Goal: Task Accomplishment & Management: Manage account settings

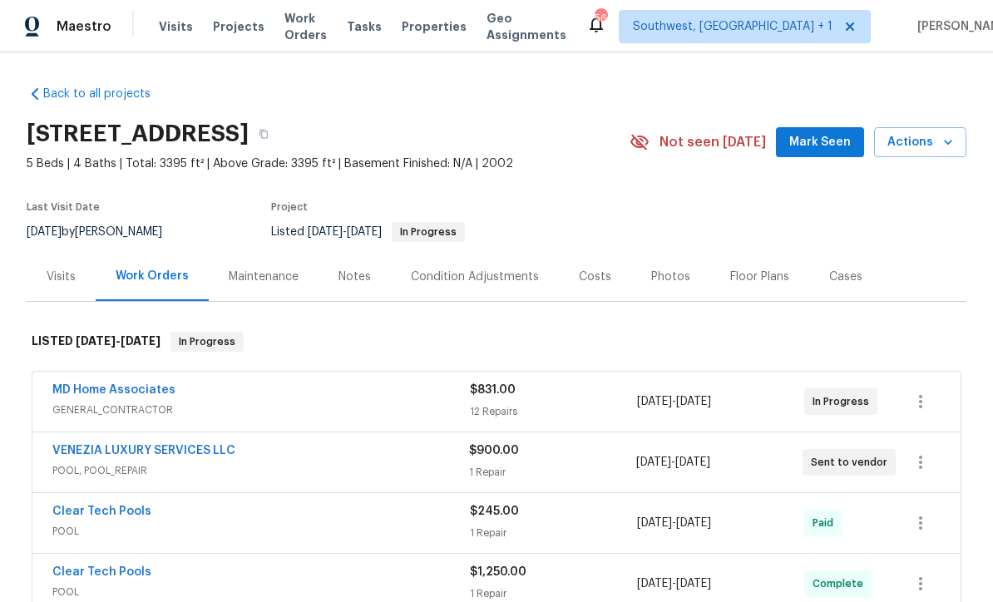
click at [236, 27] on span "Projects" at bounding box center [239, 26] width 52 height 17
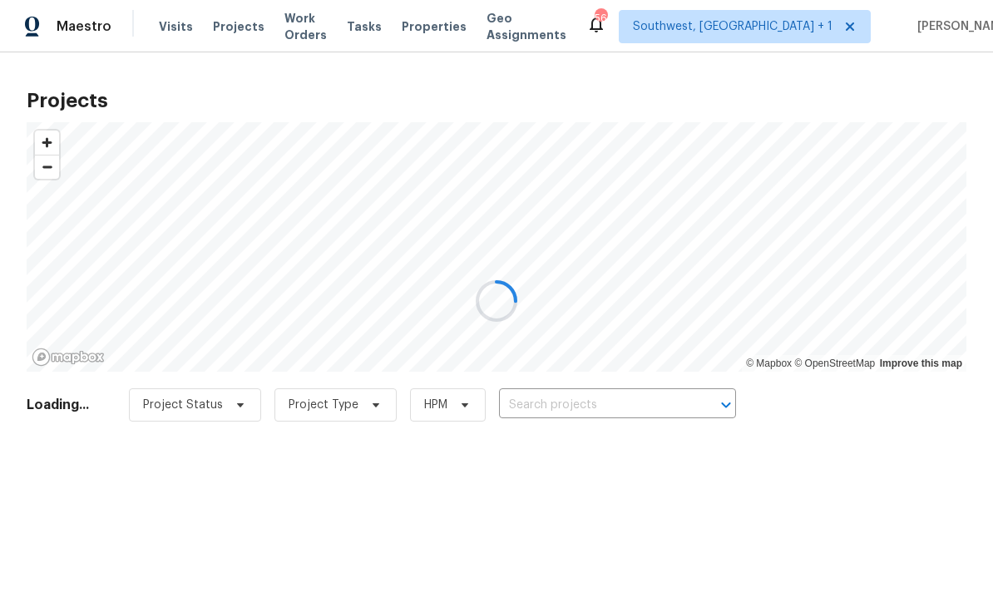
click at [605, 407] on div at bounding box center [496, 301] width 993 height 602
click at [592, 407] on div at bounding box center [496, 301] width 993 height 602
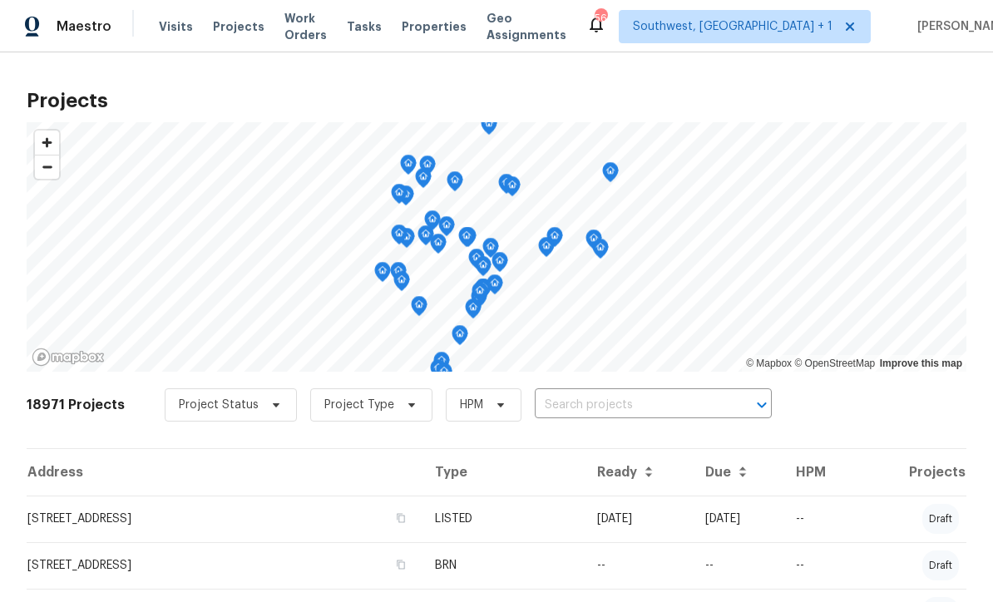
click at [588, 407] on input "text" at bounding box center [630, 405] width 190 height 26
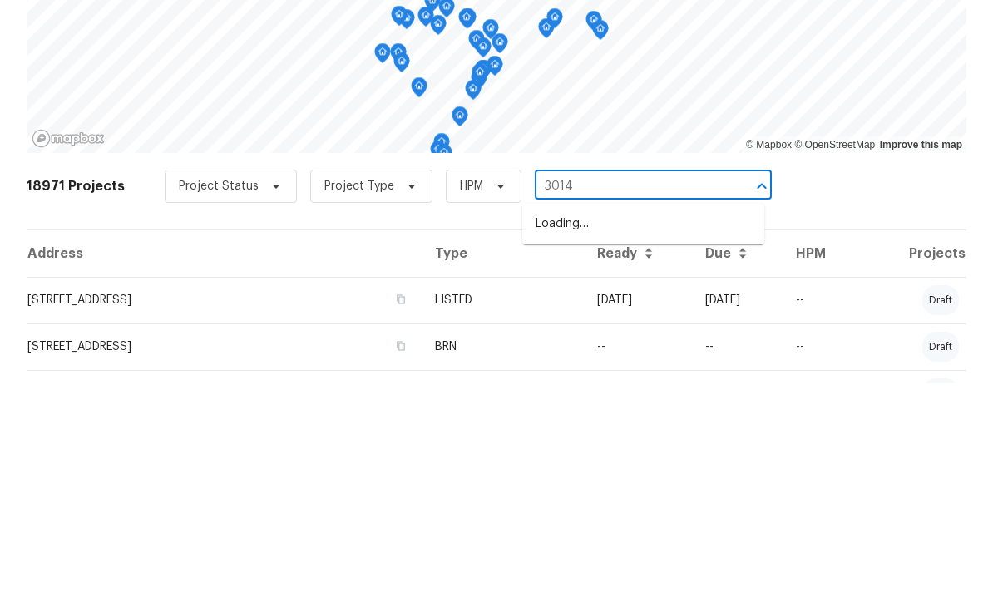
type input "3014 6"
click at [641, 429] on li "[STREET_ADDRESS]" at bounding box center [643, 442] width 242 height 27
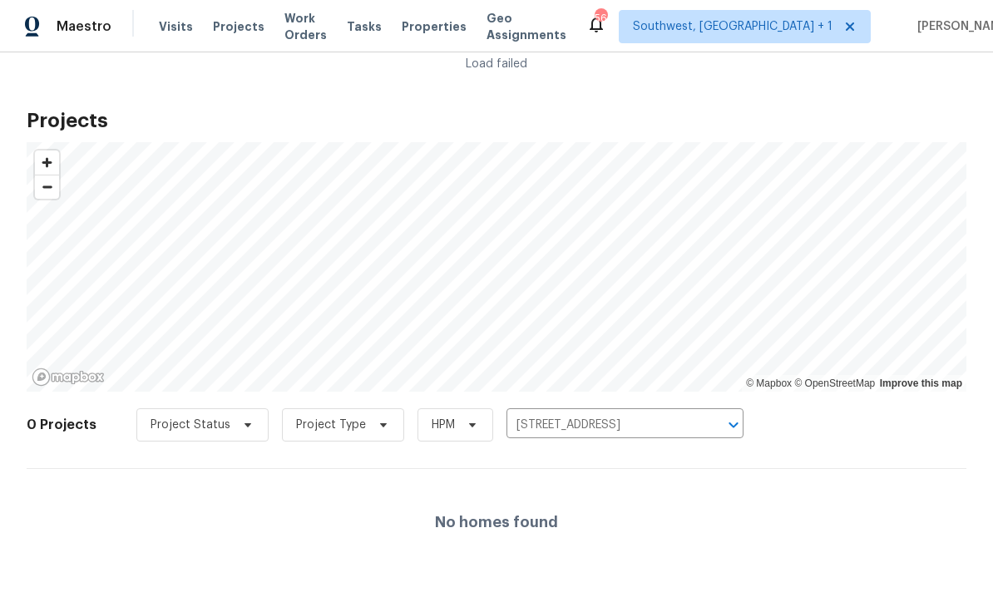
scroll to position [55, 0]
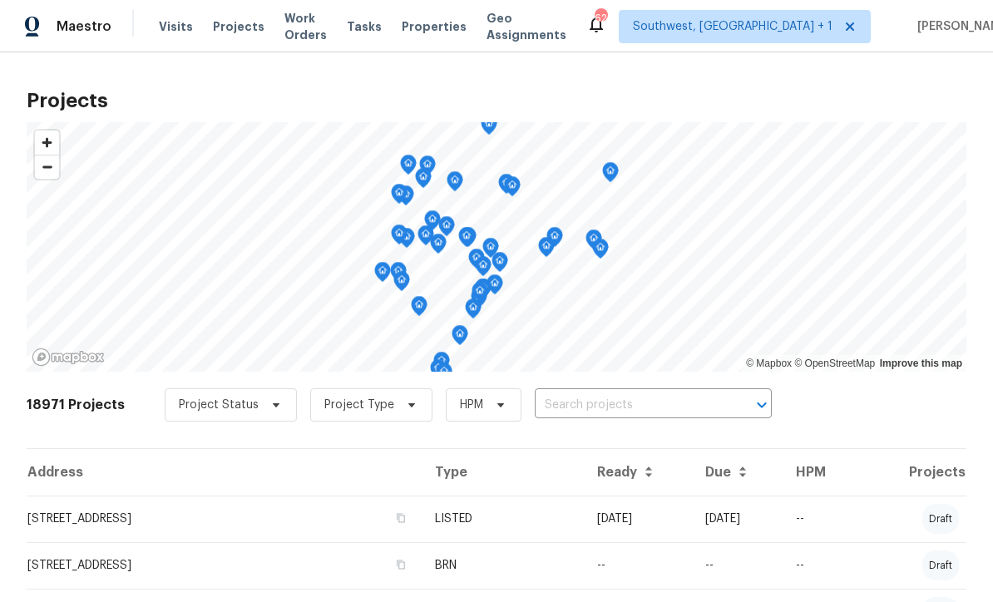
click at [658, 393] on input "text" at bounding box center [630, 405] width 190 height 26
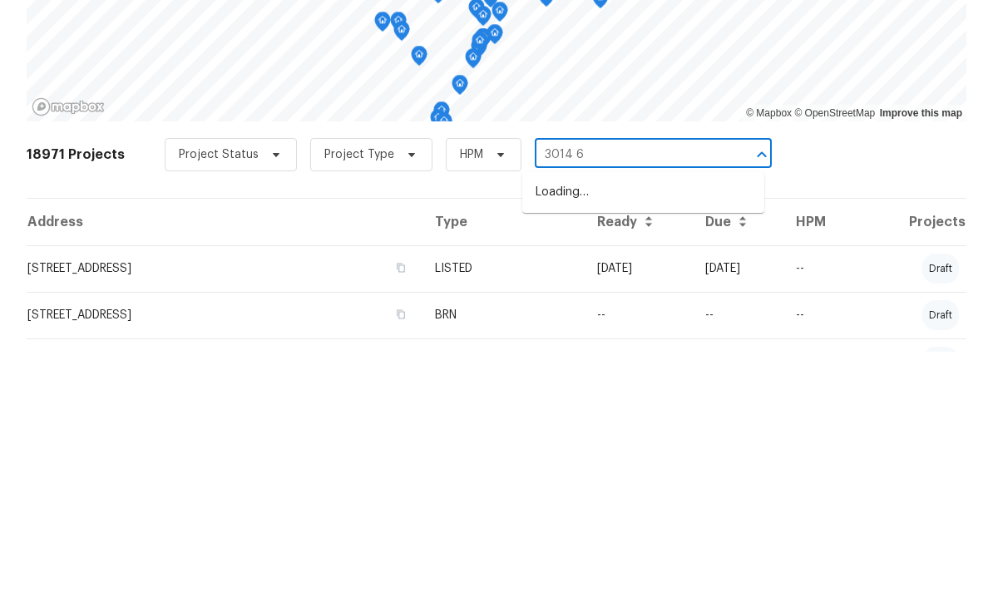
type input "3014 65"
click at [632, 429] on li "[STREET_ADDRESS]" at bounding box center [643, 442] width 242 height 27
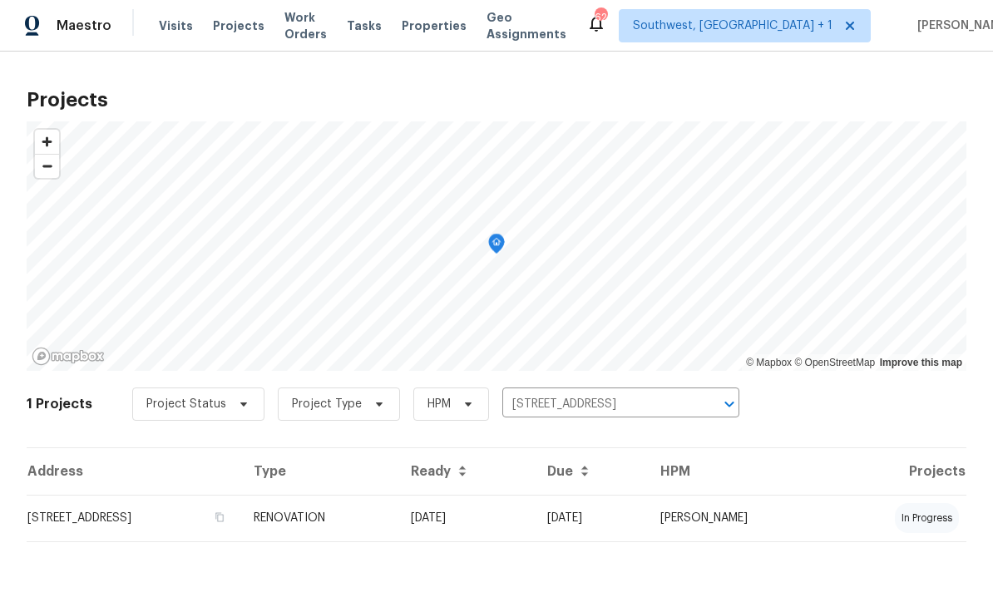
click at [397, 523] on td "RENOVATION" at bounding box center [318, 518] width 157 height 47
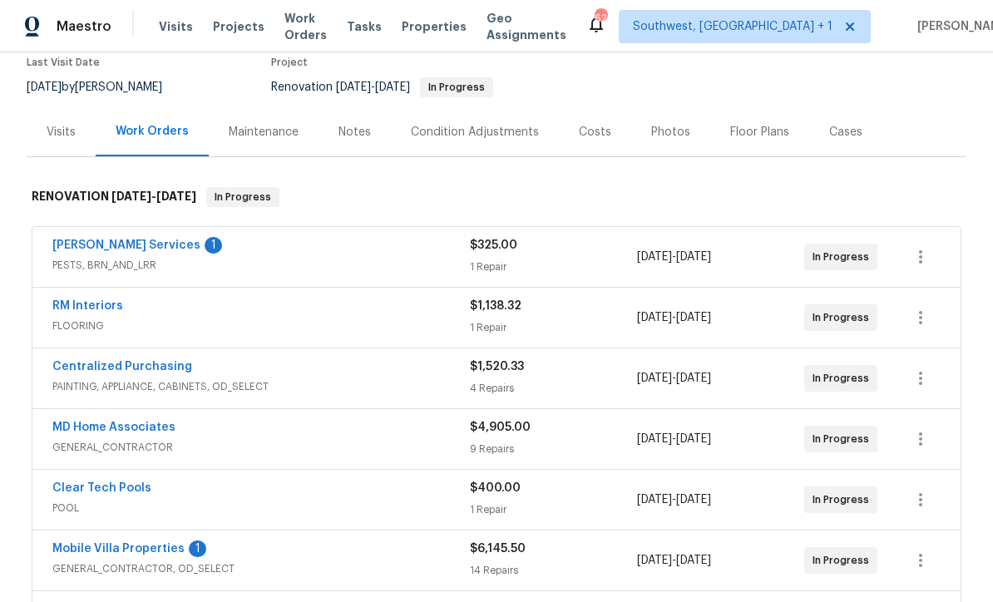
scroll to position [170, 0]
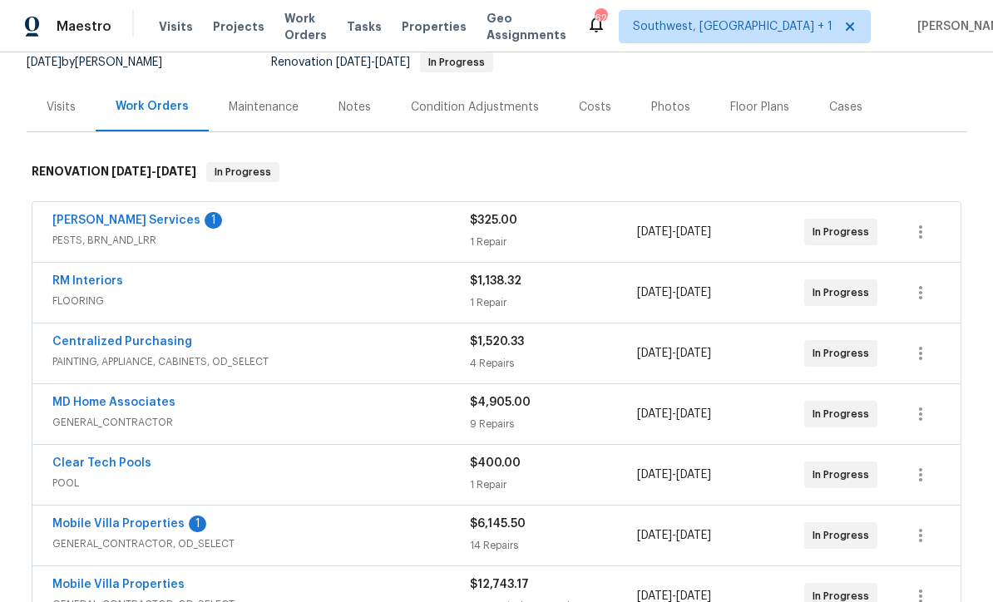
click at [96, 224] on link "[PERSON_NAME] Services" at bounding box center [126, 220] width 148 height 12
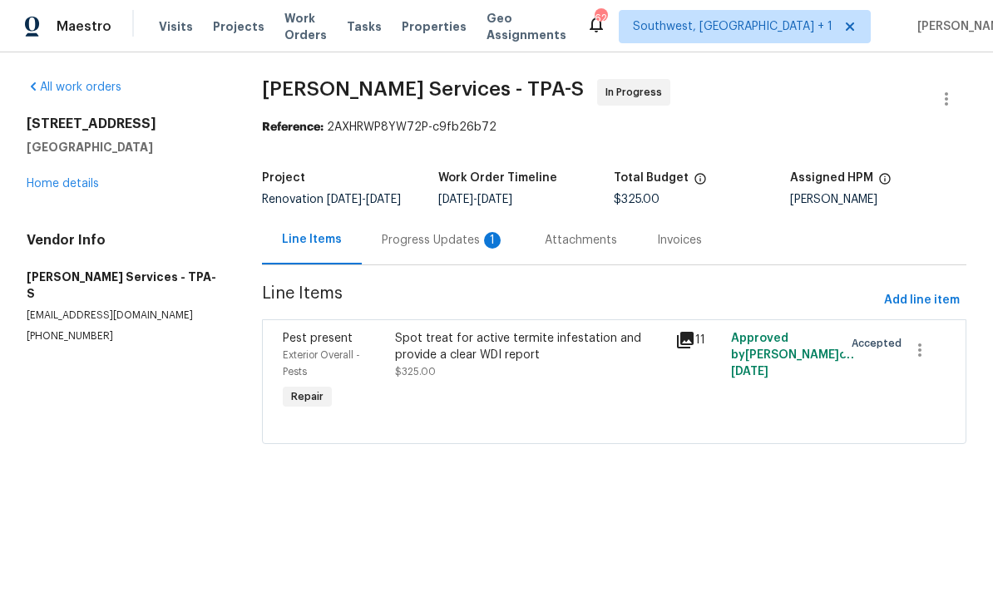
click at [398, 249] on div "Progress Updates 1" at bounding box center [443, 240] width 123 height 17
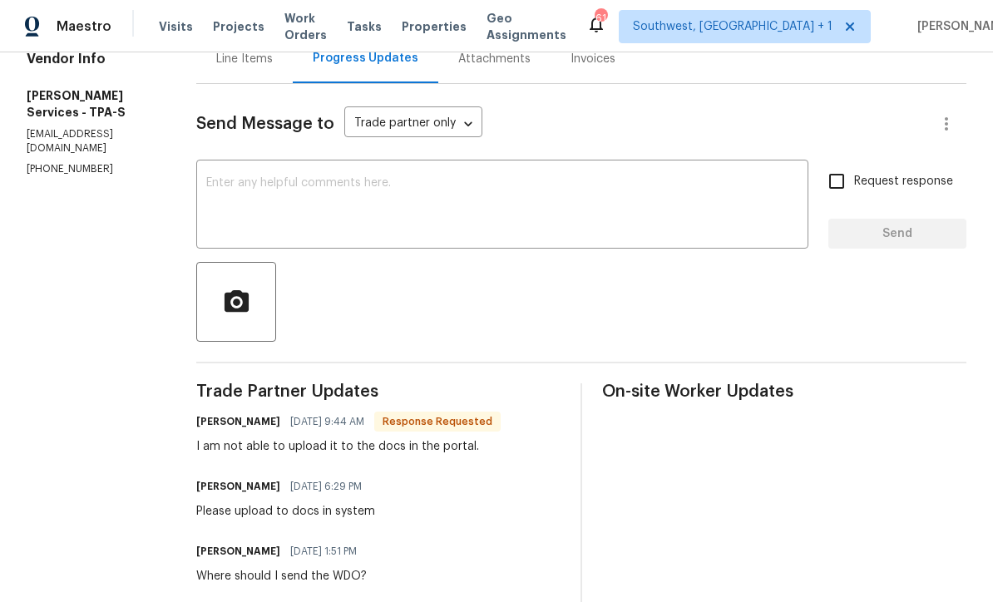
scroll to position [106, 0]
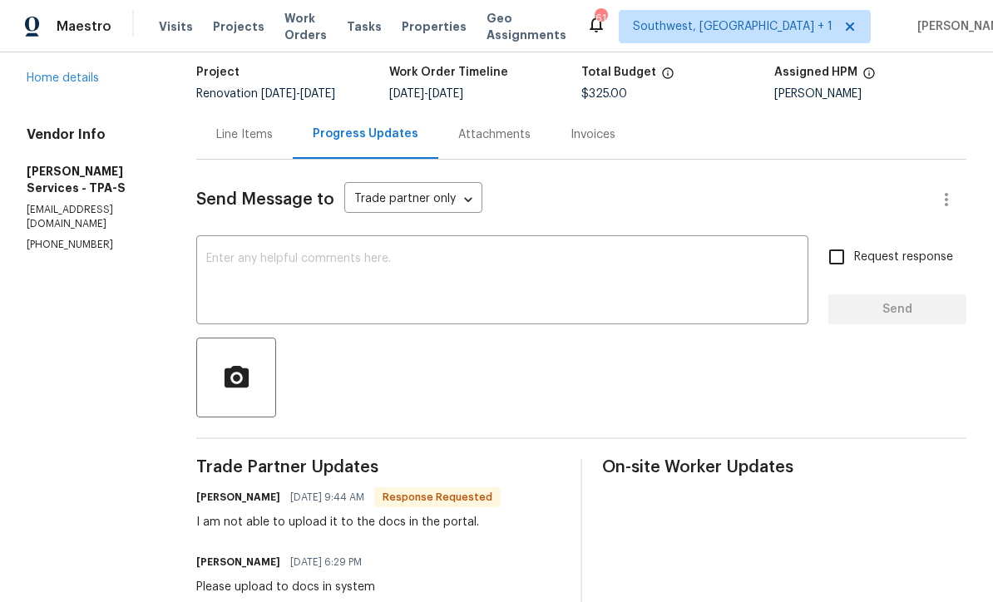
click at [273, 143] on div "Line Items" at bounding box center [244, 134] width 57 height 17
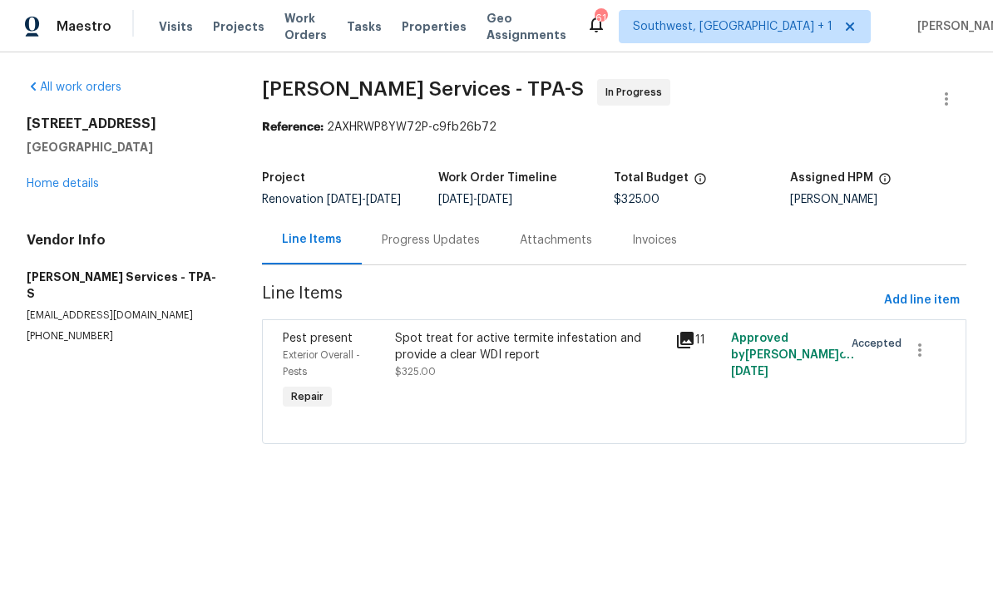
click at [453, 249] on div "Progress Updates" at bounding box center [431, 240] width 98 height 17
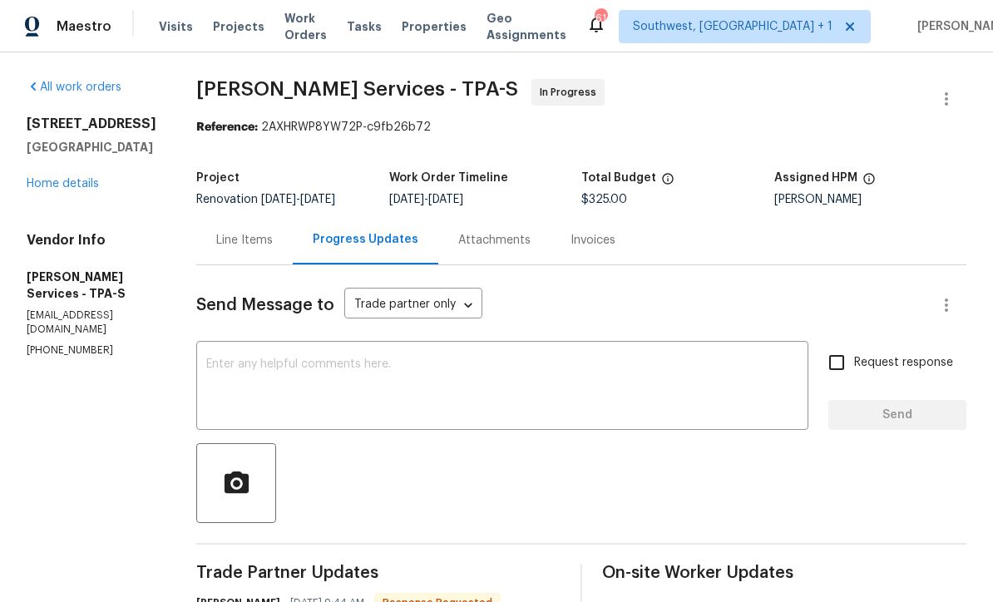
click at [462, 385] on textarea at bounding box center [502, 387] width 592 height 58
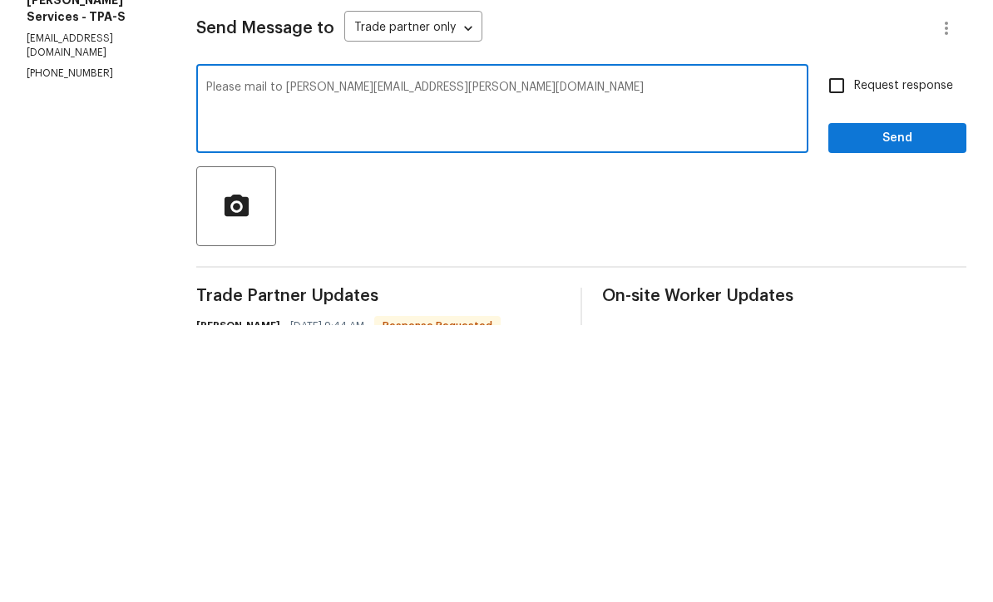
type textarea "Please mail to [PERSON_NAME][EMAIL_ADDRESS][PERSON_NAME][DOMAIN_NAME]"
click at [839, 345] on input "Request response" at bounding box center [836, 362] width 35 height 35
checkbox input "true"
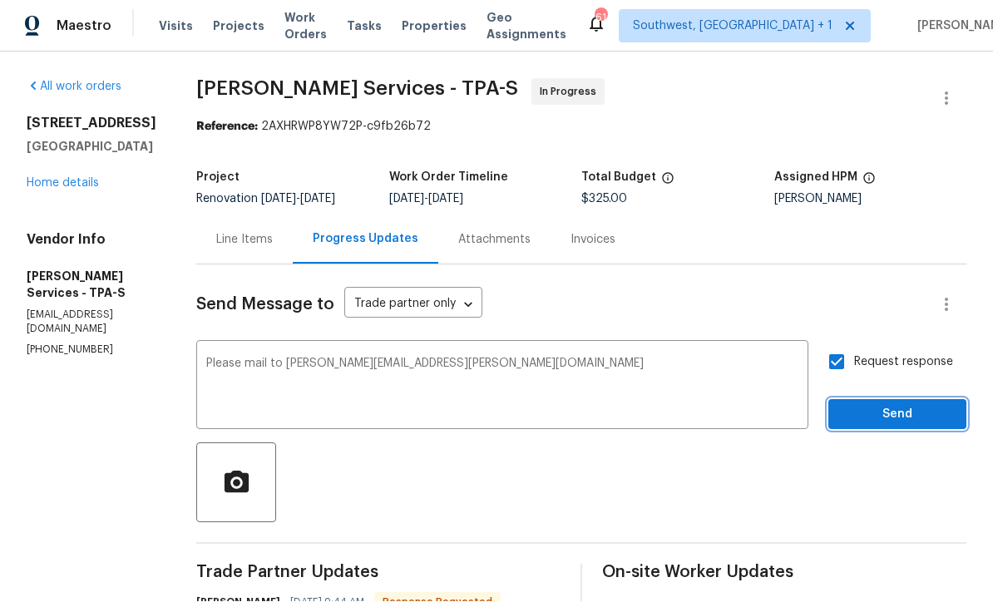
click at [883, 405] on span "Send" at bounding box center [896, 415] width 111 height 21
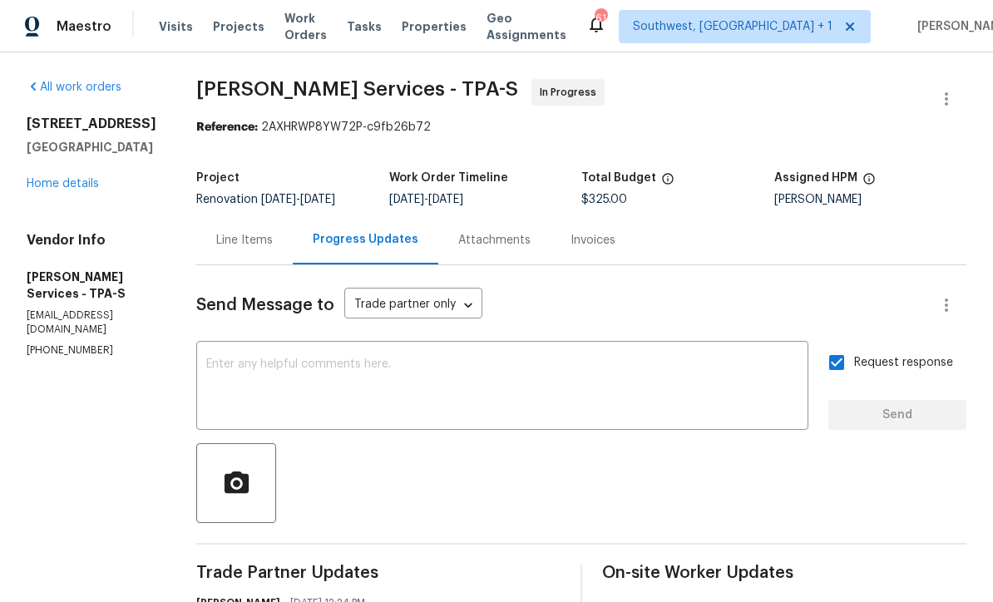
click at [70, 142] on div "[STREET_ADDRESS] Home details" at bounding box center [92, 154] width 130 height 76
click at [61, 178] on link "Home details" at bounding box center [63, 184] width 72 height 12
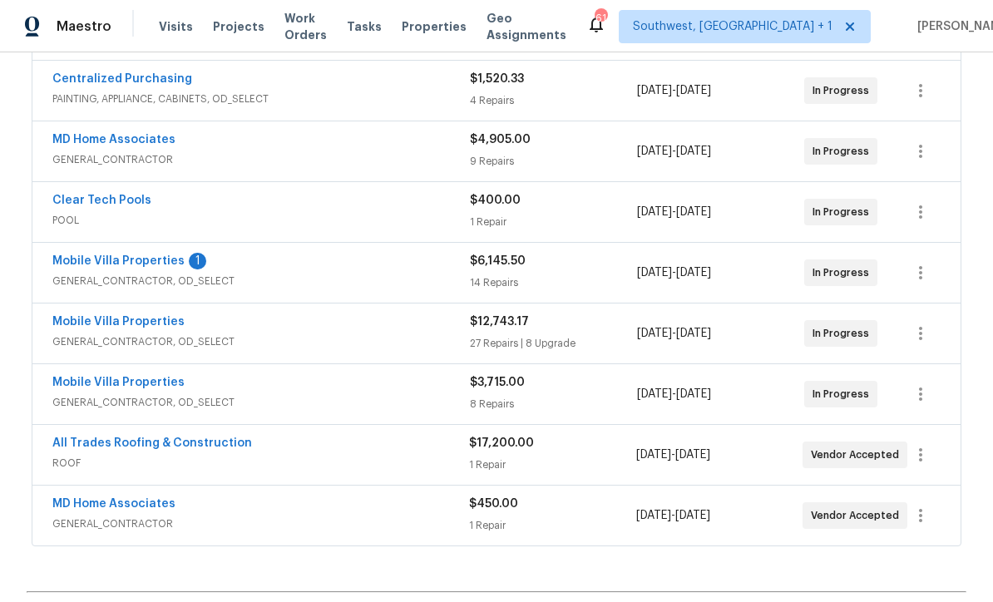
scroll to position [438, 0]
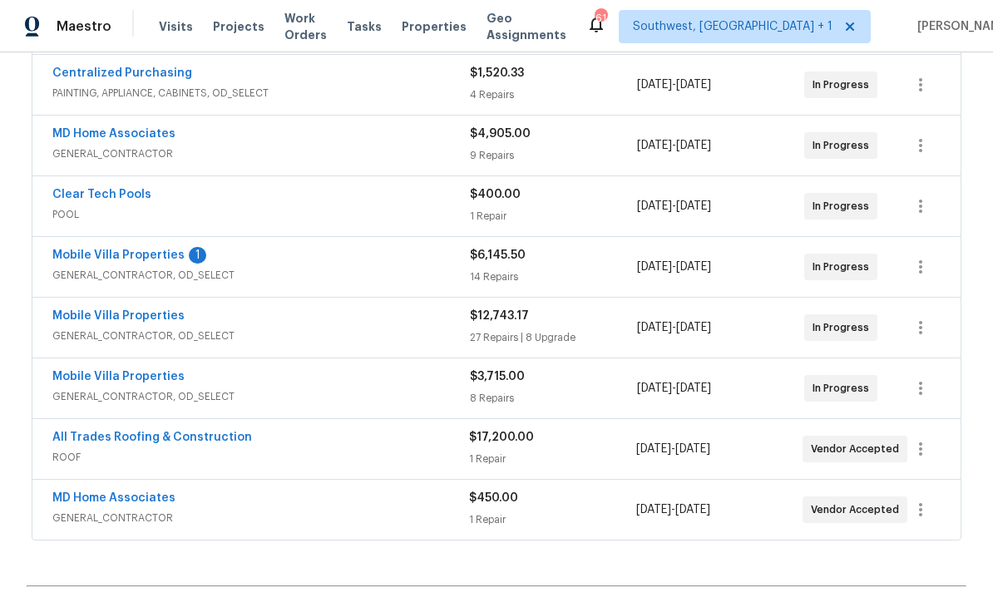
click at [90, 249] on link "Mobile Villa Properties" at bounding box center [118, 255] width 132 height 12
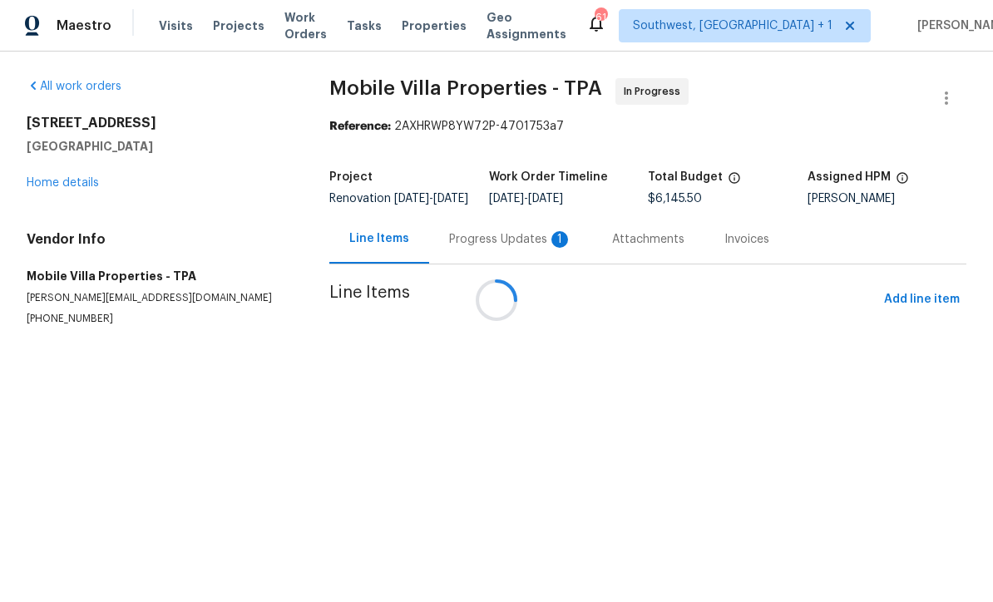
scroll to position [1, 0]
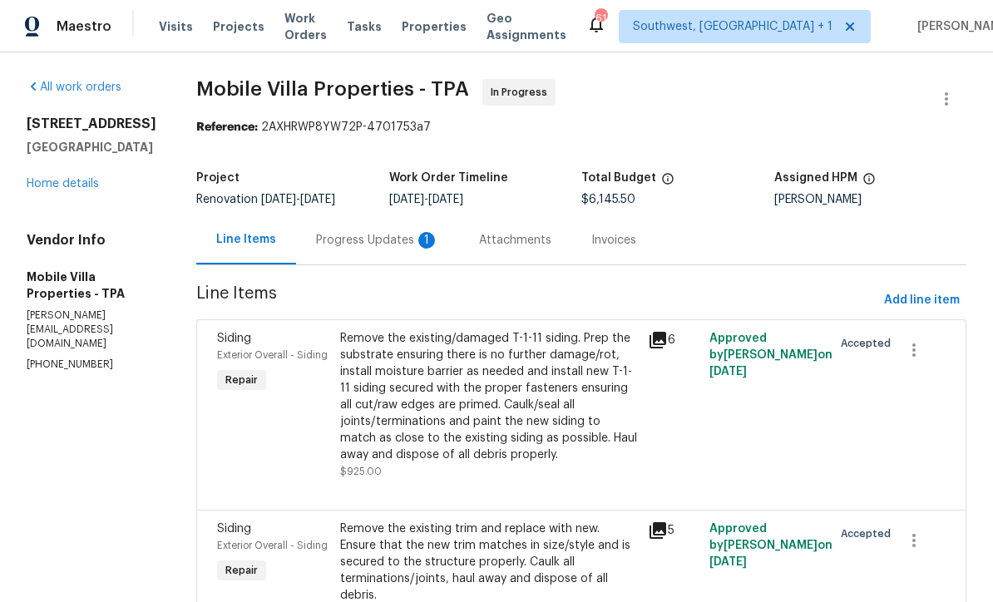
click at [316, 240] on div "Progress Updates 1" at bounding box center [377, 240] width 123 height 17
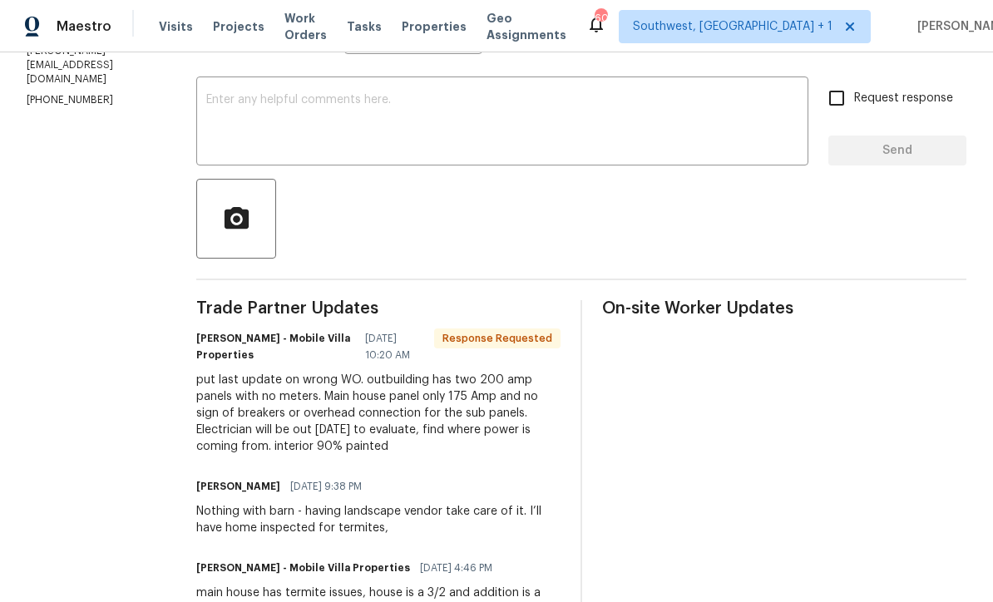
scroll to position [230, 0]
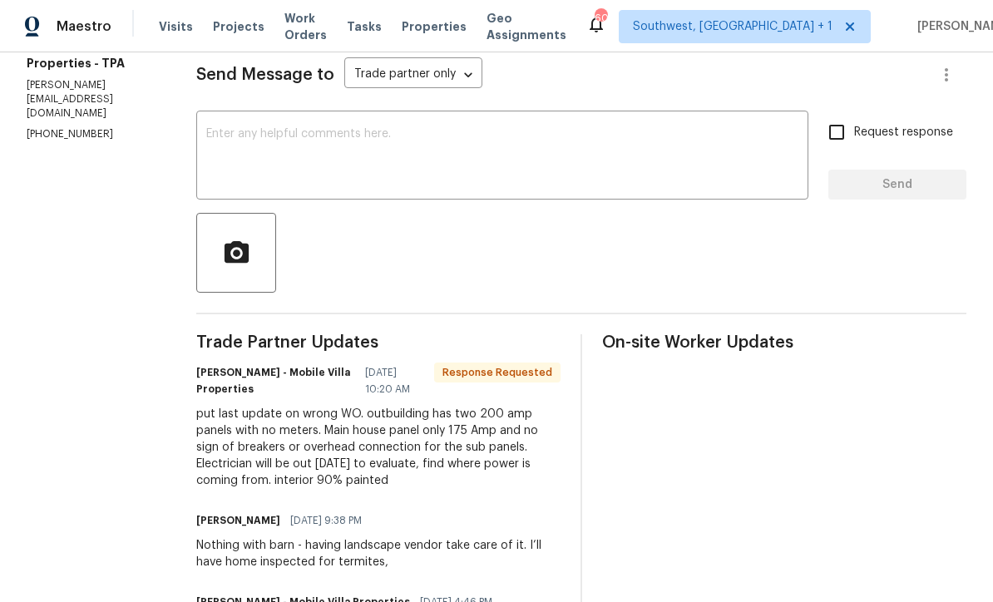
click at [200, 121] on div "x ​" at bounding box center [502, 157] width 612 height 85
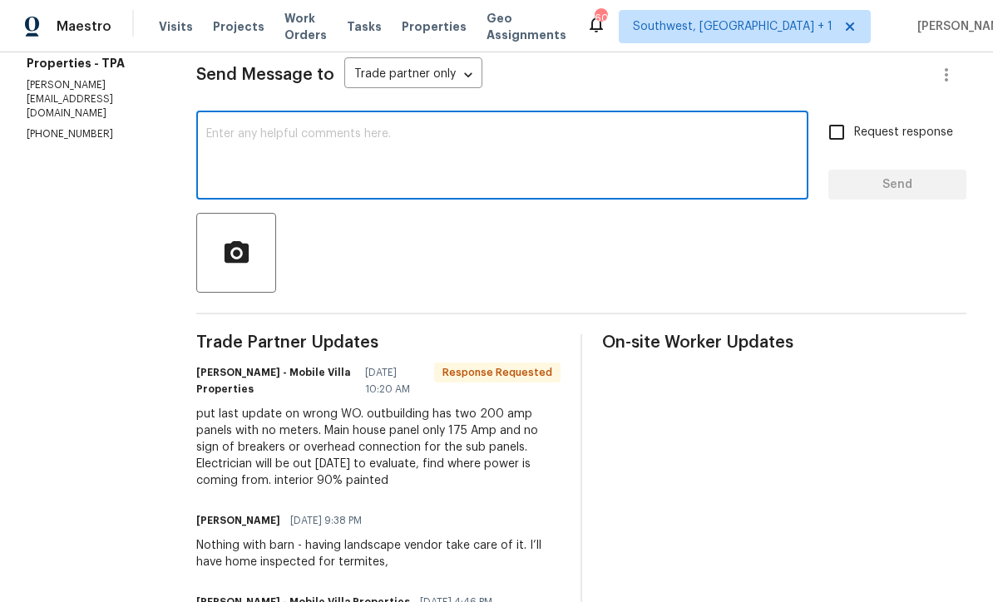
scroll to position [0, 0]
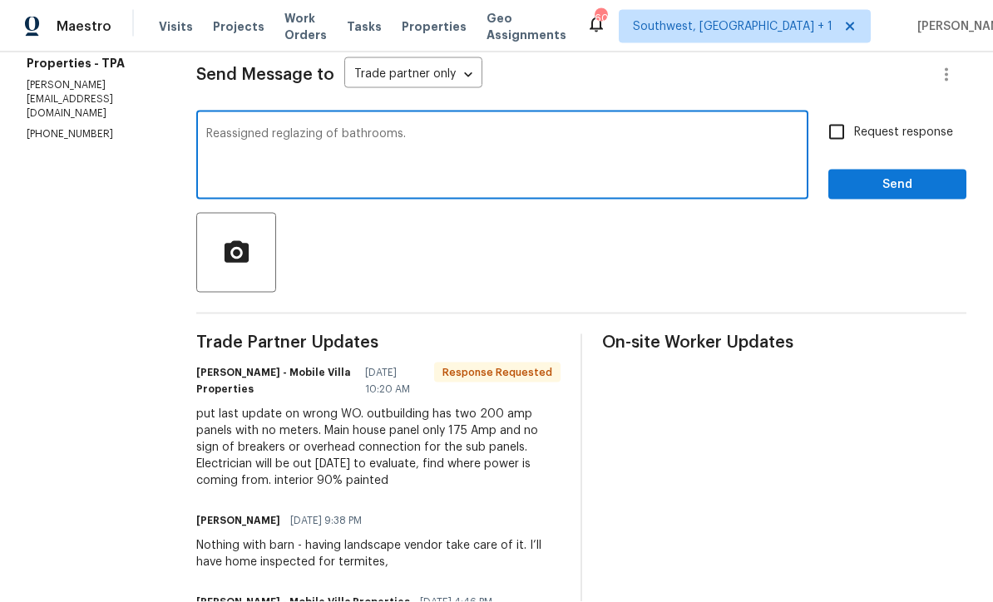
click at [323, 131] on textarea "Reassigned reglazing of bathrooms." at bounding box center [502, 157] width 592 height 58
type textarea "Reassigned reglazing in bathrooms."
click at [837, 127] on input "Request response" at bounding box center [836, 132] width 35 height 35
checkbox input "true"
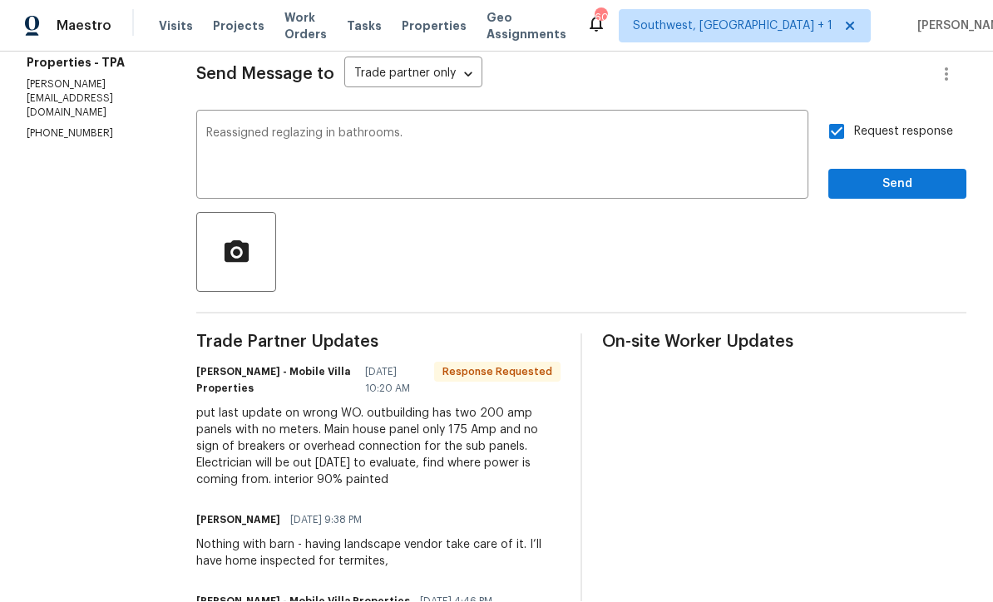
scroll to position [1, 0]
click at [896, 180] on span "Send" at bounding box center [896, 185] width 111 height 21
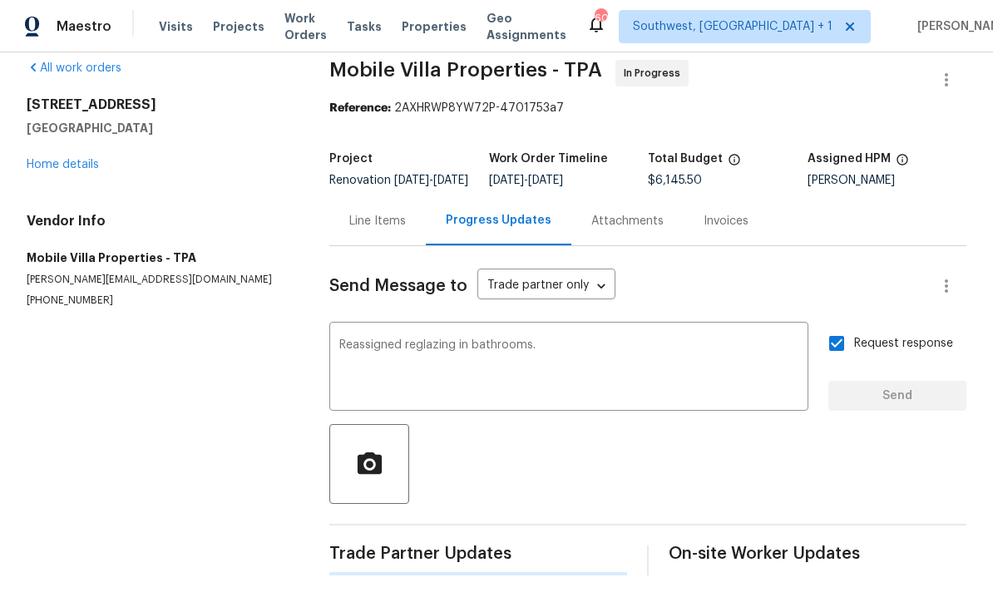
scroll to position [0, 0]
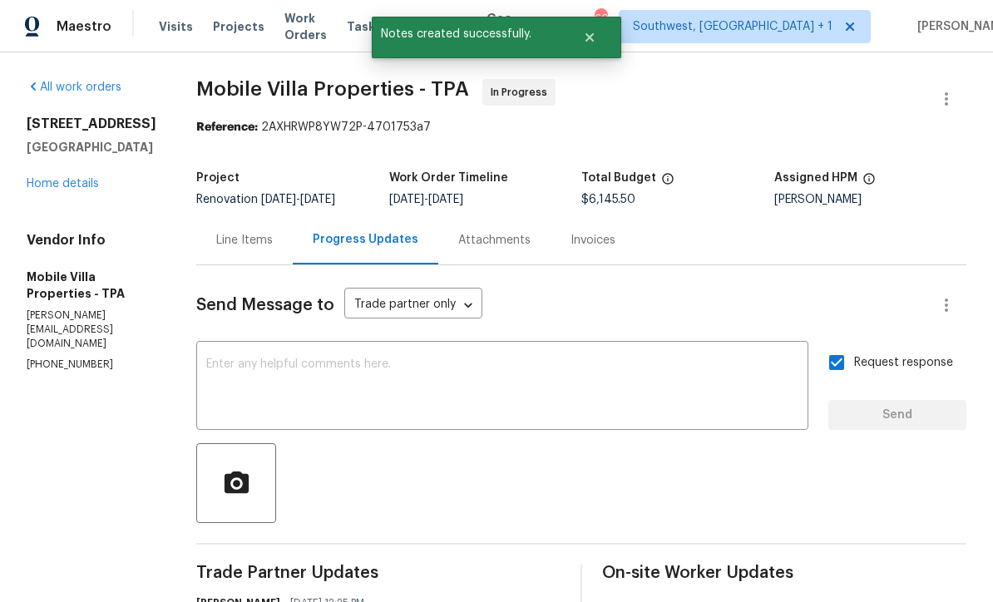
click at [52, 190] on link "Home details" at bounding box center [63, 184] width 72 height 12
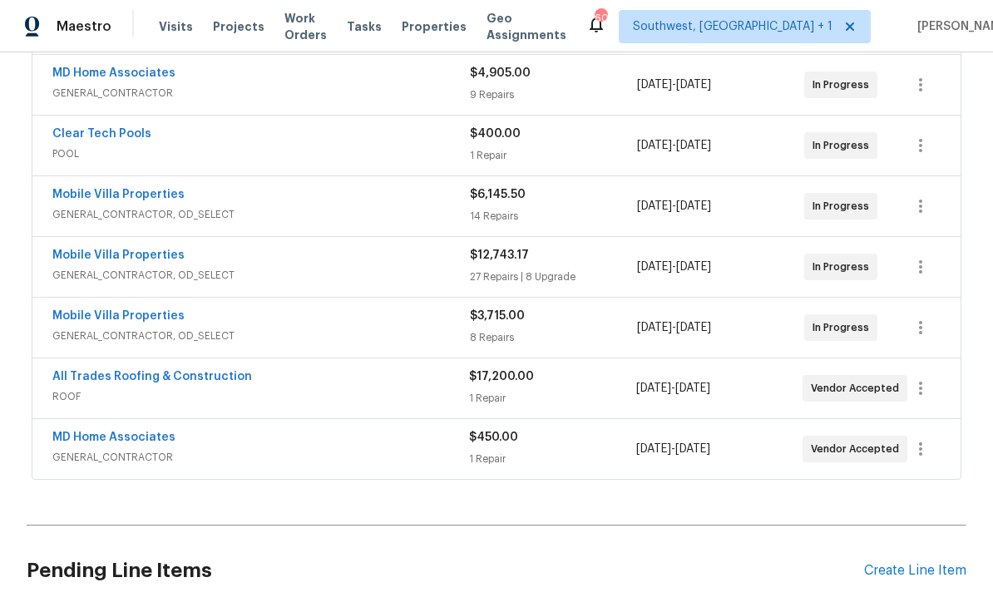
scroll to position [498, 0]
click at [83, 196] on link "Mobile Villa Properties" at bounding box center [118, 196] width 132 height 12
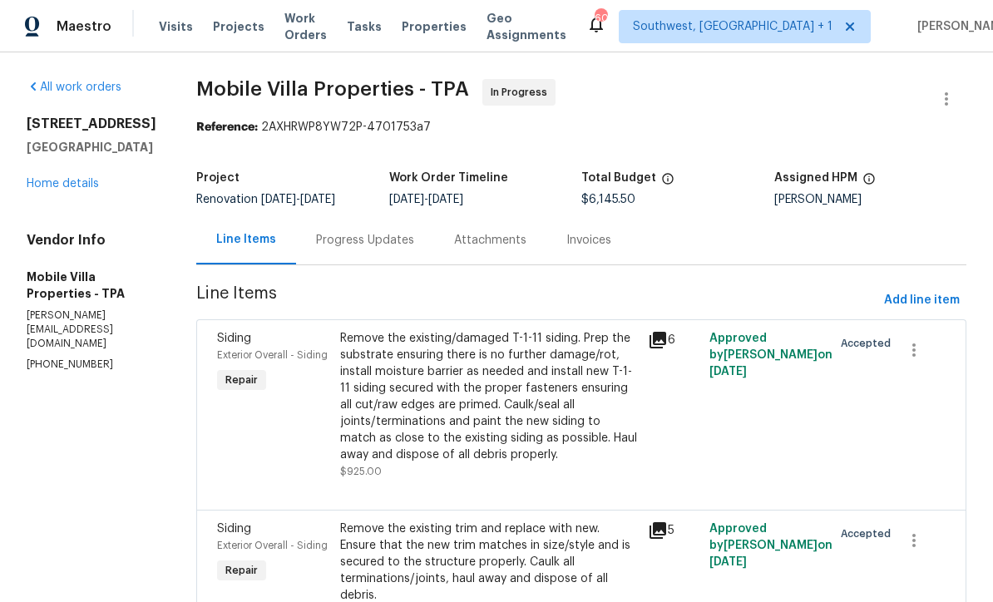
click at [43, 190] on link "Home details" at bounding box center [63, 184] width 72 height 12
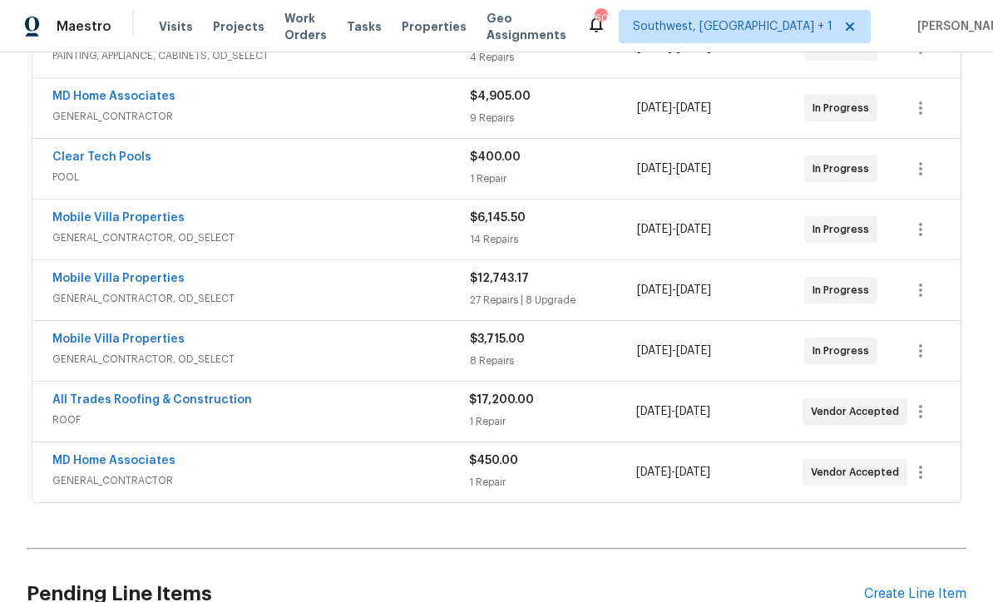
scroll to position [475, 0]
click at [66, 284] on link "Mobile Villa Properties" at bounding box center [118, 280] width 132 height 12
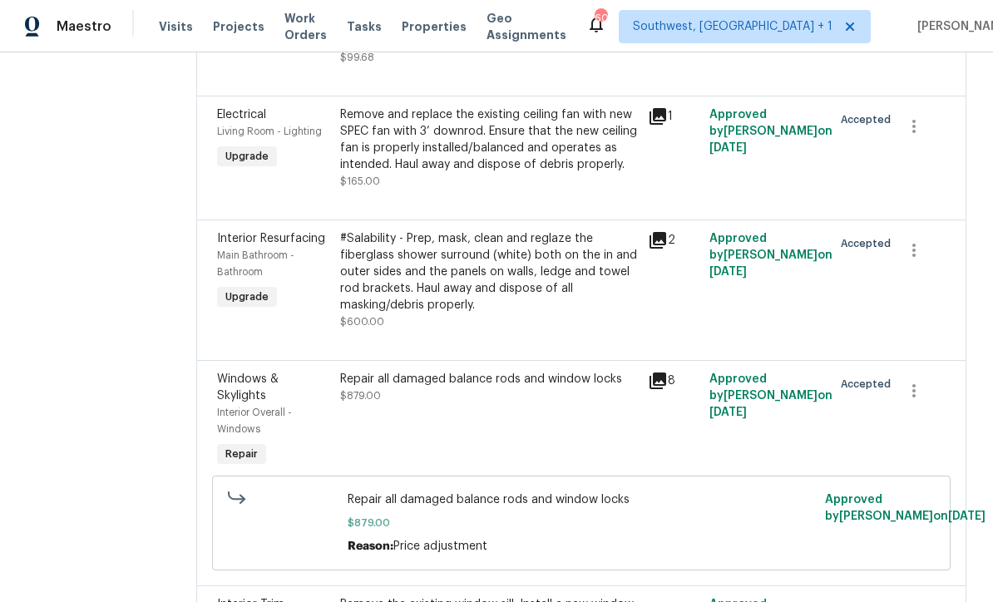
scroll to position [684, 0]
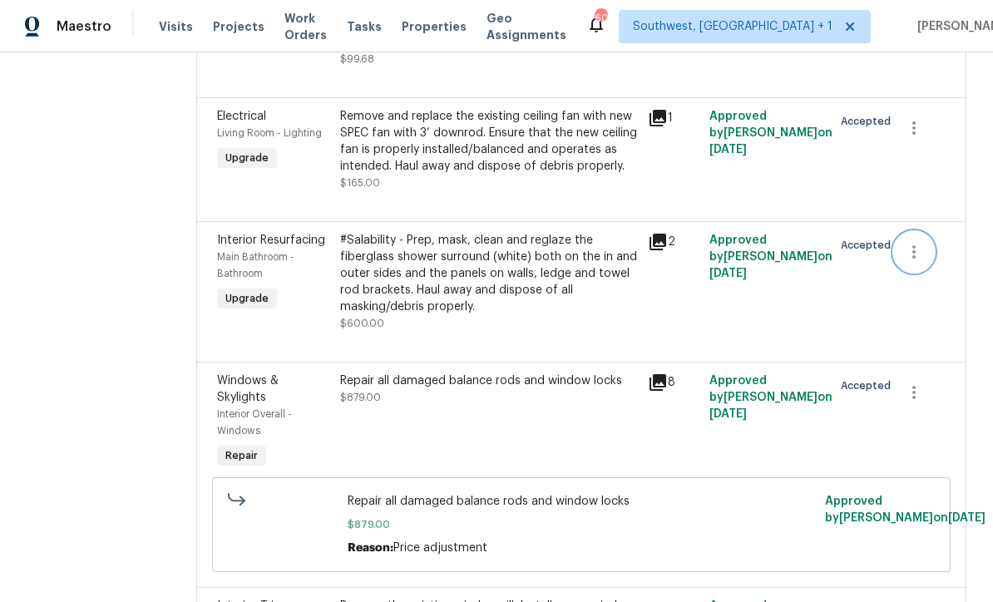
click at [914, 242] on icon "button" at bounding box center [914, 252] width 20 height 20
click at [288, 218] on div at bounding box center [496, 301] width 993 height 602
click at [340, 232] on div "#Salability - Prep, mask, clean and reglaze the fiberglass shower surround (whi…" at bounding box center [489, 273] width 298 height 83
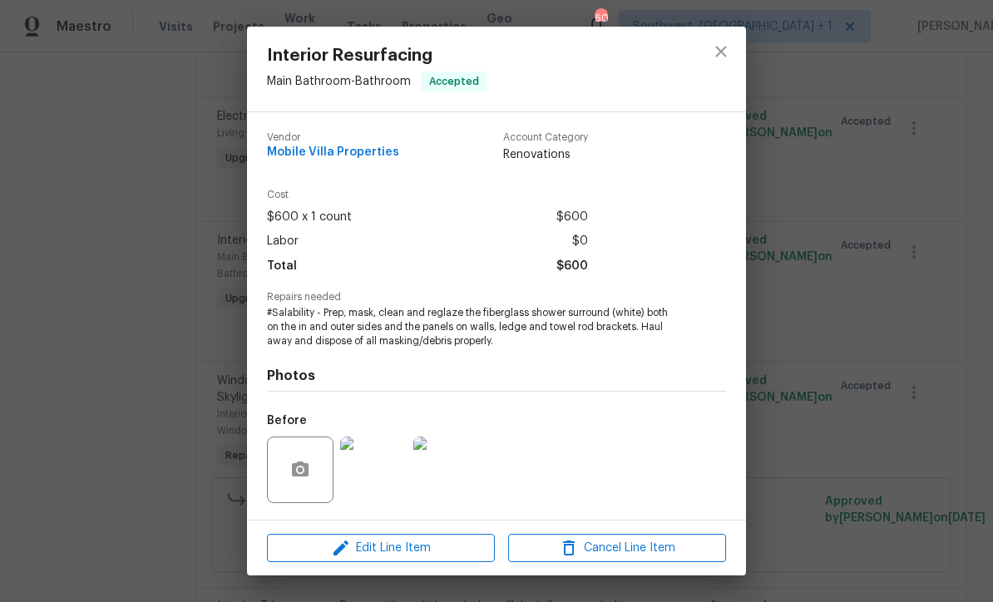
click at [273, 318] on span "#Salability - Prep, mask, clean and reglaze the fiberglass shower surround (whi…" at bounding box center [473, 327] width 413 height 42
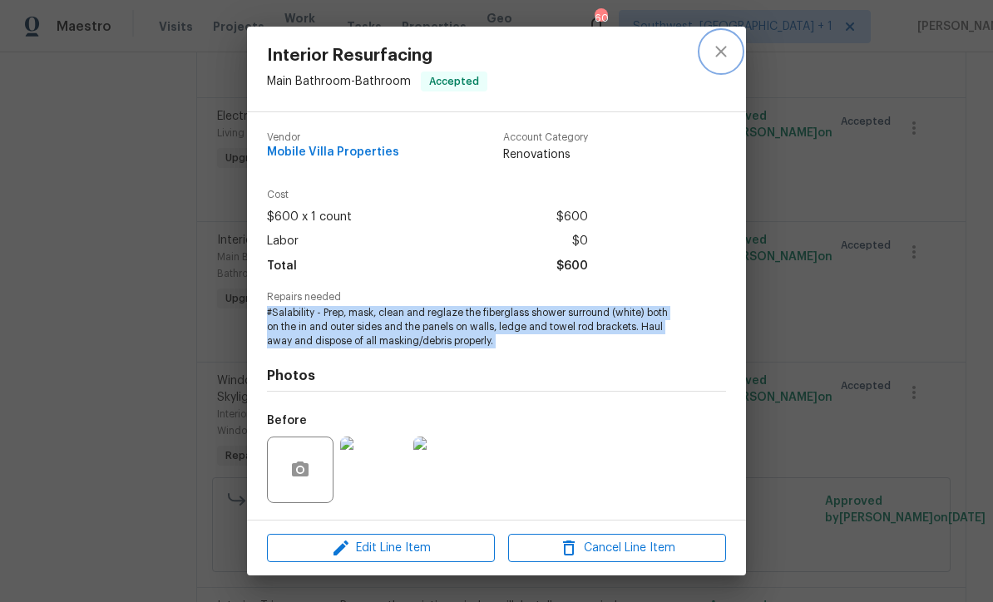
click at [728, 46] on icon "close" at bounding box center [721, 52] width 20 height 20
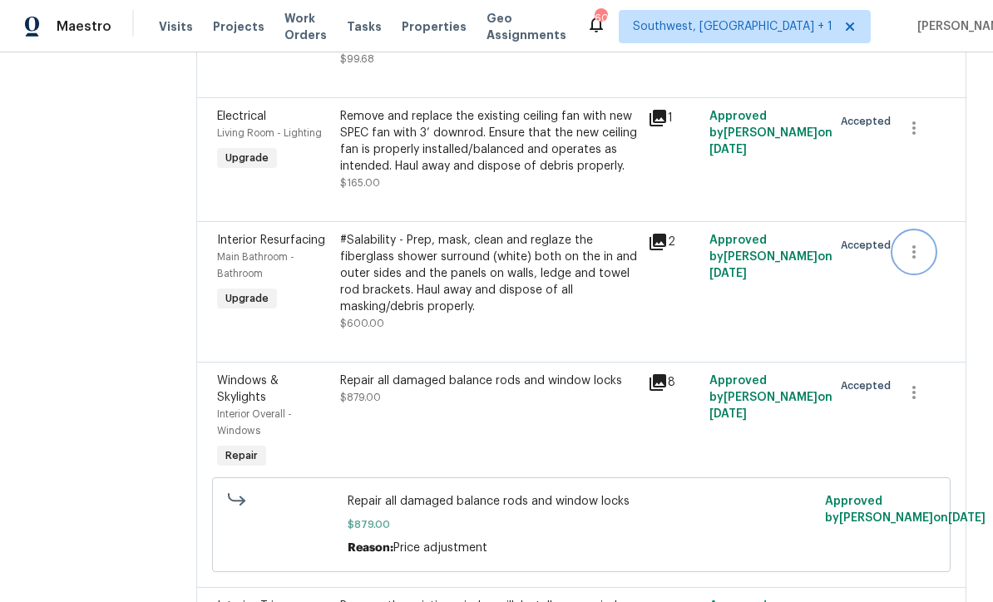
click at [912, 242] on icon "button" at bounding box center [914, 252] width 20 height 20
click at [918, 242] on li "Cancel" at bounding box center [920, 240] width 64 height 27
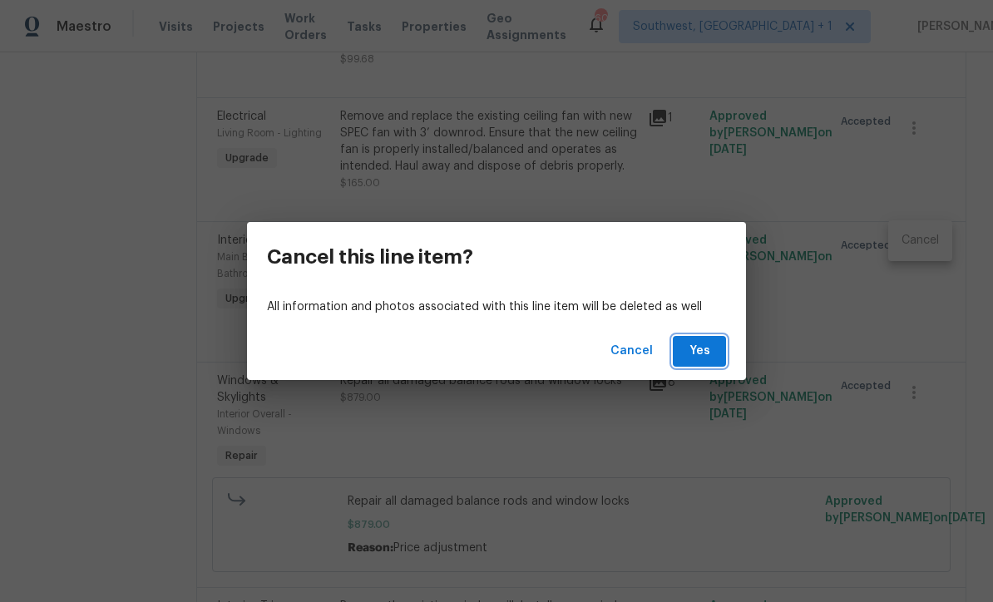
click at [705, 345] on span "Yes" at bounding box center [699, 351] width 27 height 21
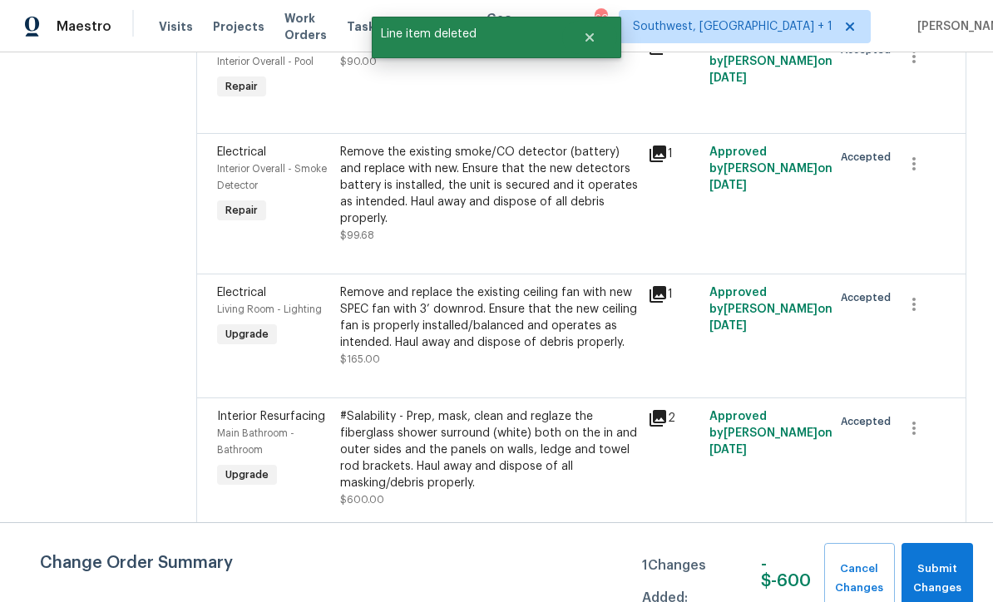
scroll to position [484, 0]
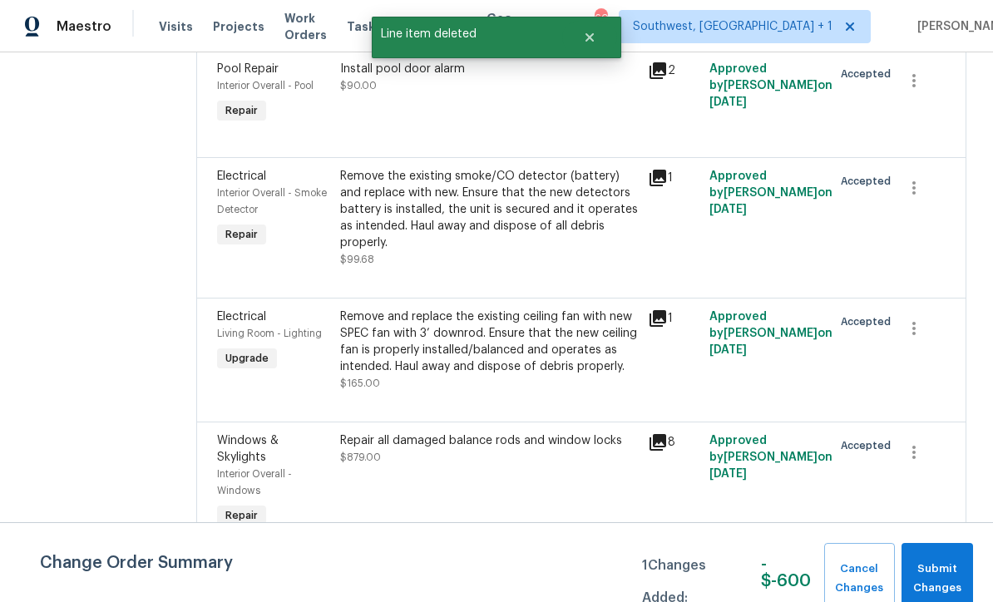
click at [223, 32] on span "Projects" at bounding box center [239, 26] width 52 height 17
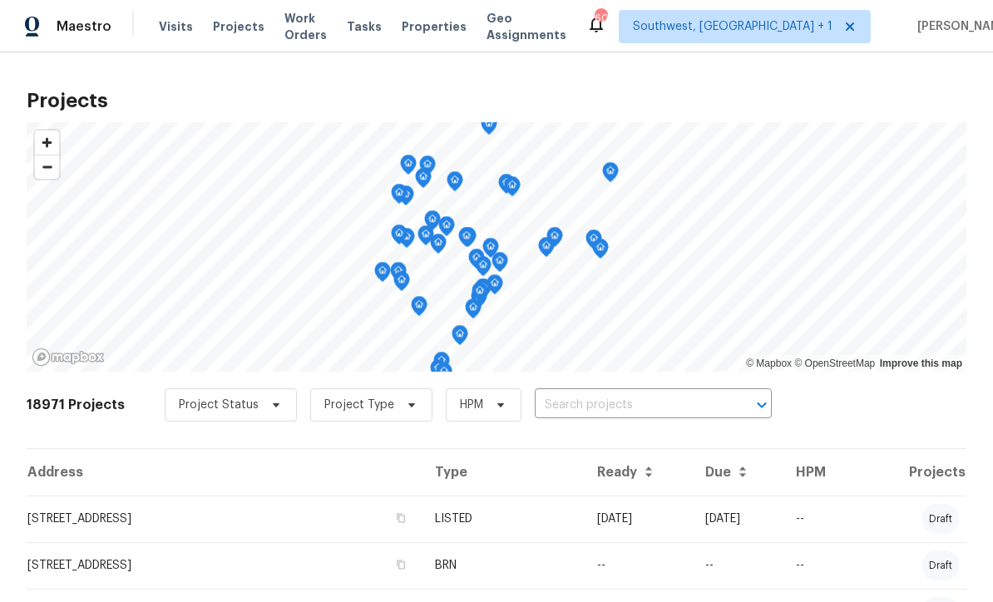
click at [620, 399] on input "text" at bounding box center [630, 405] width 190 height 26
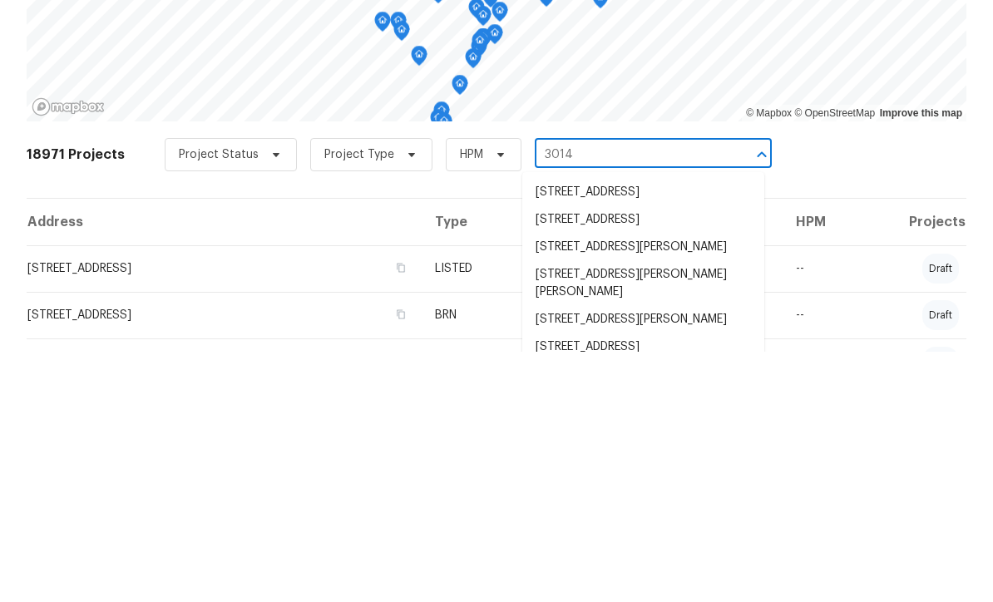
type input "3014 6"
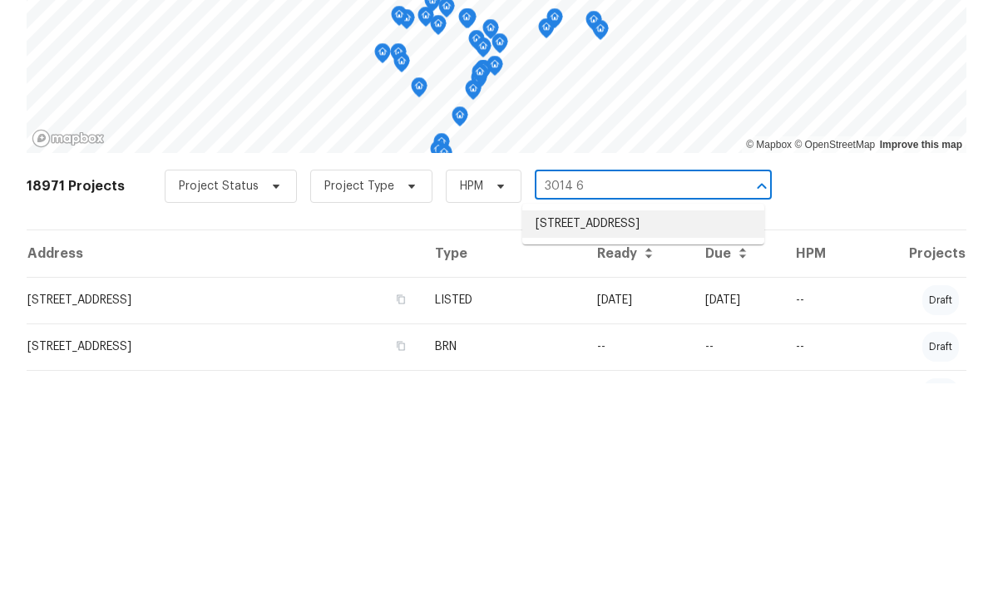
click at [646, 429] on li "[STREET_ADDRESS]" at bounding box center [643, 442] width 242 height 27
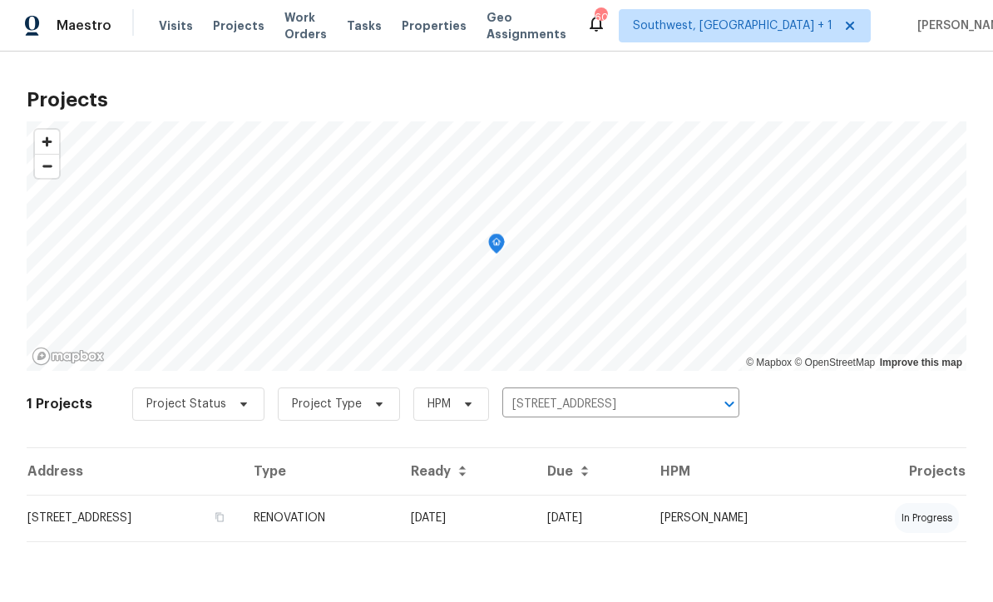
click at [534, 513] on td "[DATE]" at bounding box center [465, 518] width 136 height 47
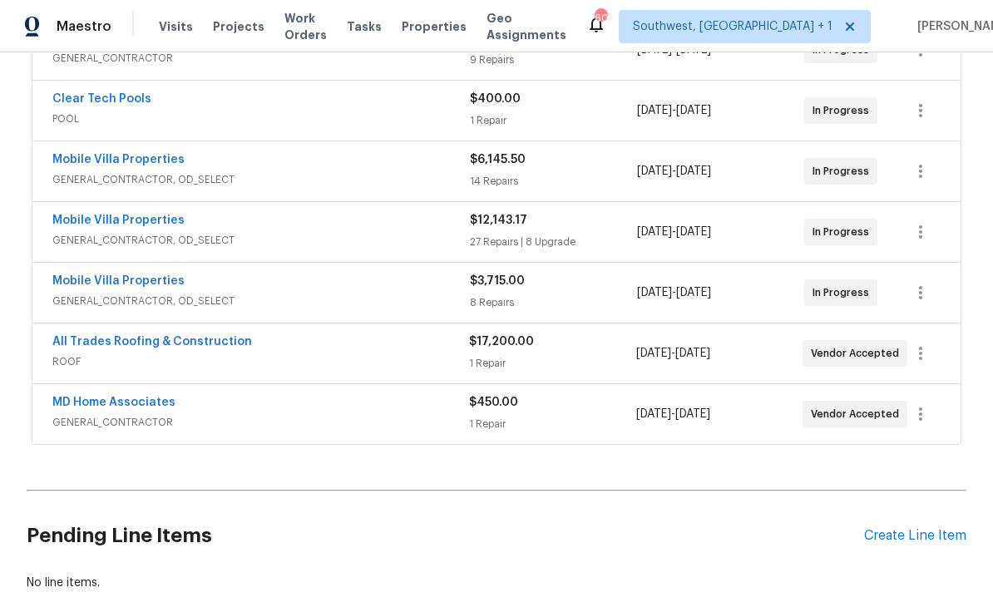
scroll to position [542, 0]
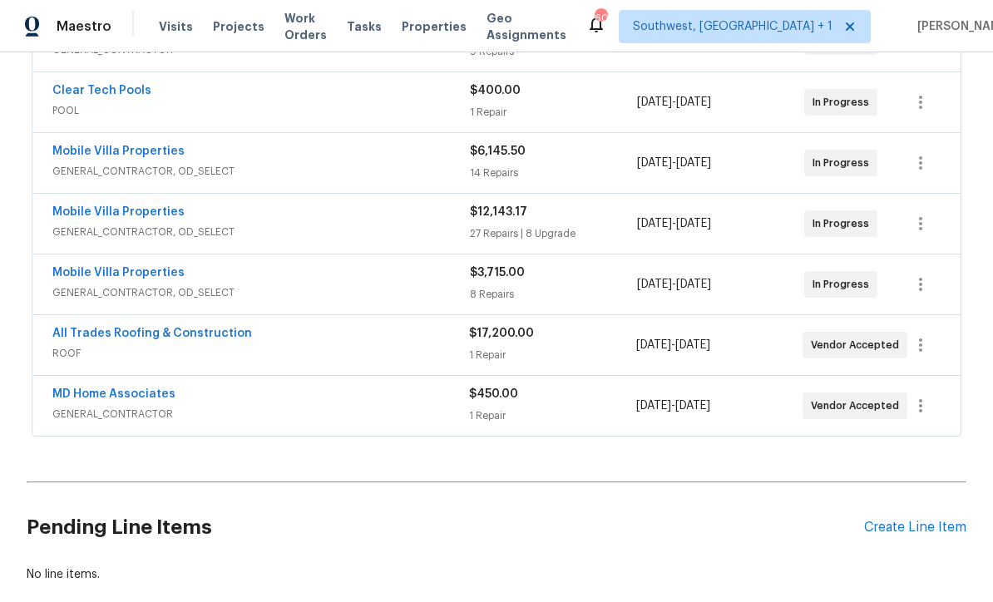
click at [915, 521] on div "Create Line Item" at bounding box center [915, 528] width 102 height 16
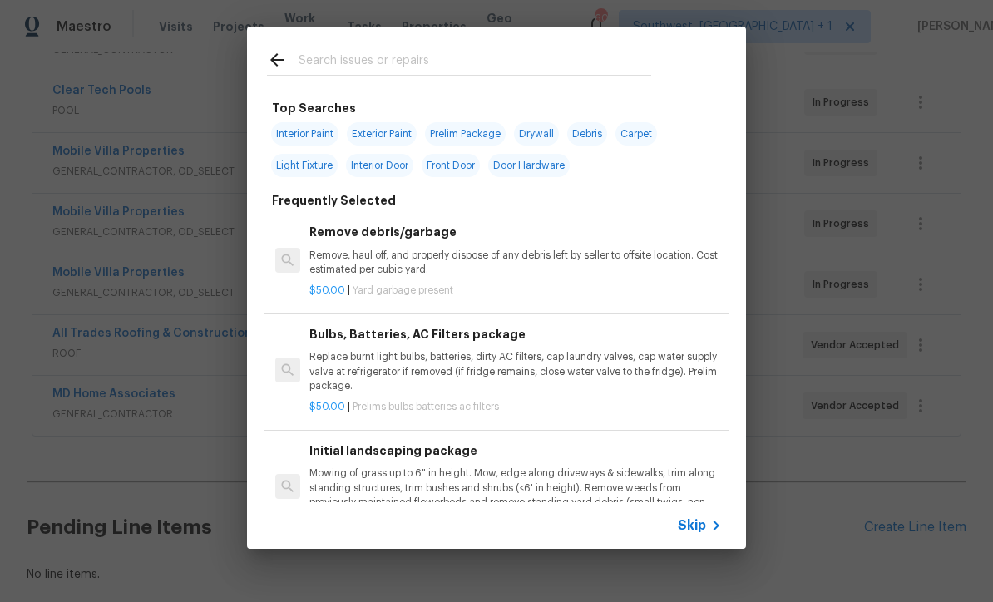
click at [701, 521] on span "Skip" at bounding box center [692, 525] width 28 height 17
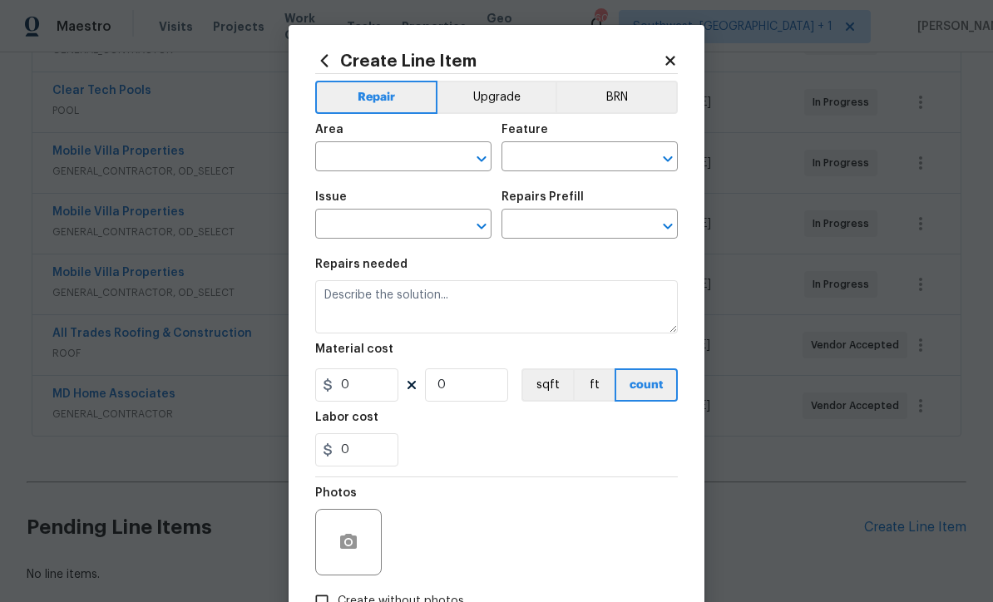
click at [387, 142] on div "Area" at bounding box center [403, 135] width 176 height 22
click at [489, 97] on button "Upgrade" at bounding box center [496, 97] width 119 height 33
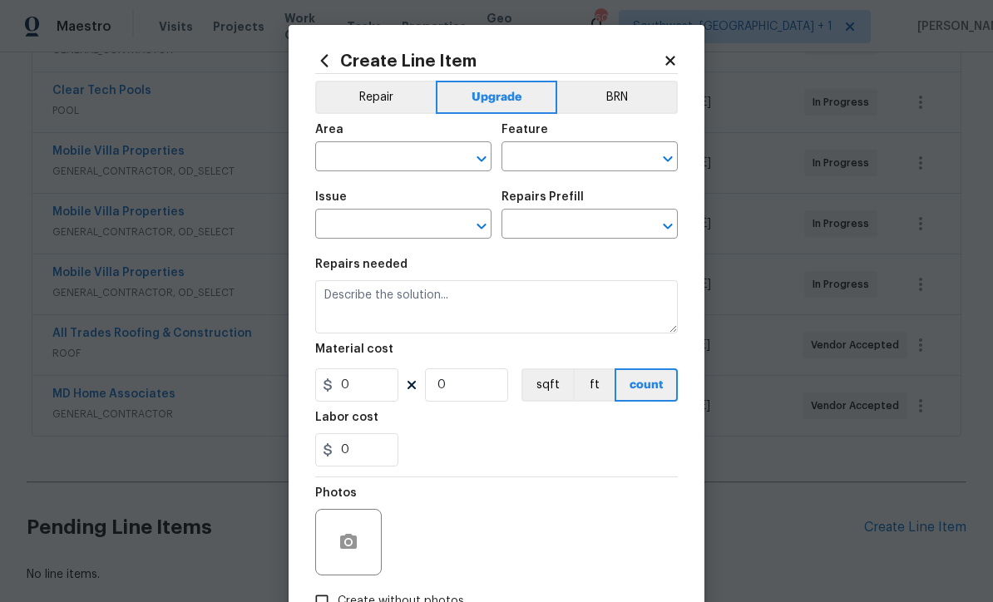
click at [404, 156] on input "text" at bounding box center [380, 158] width 130 height 26
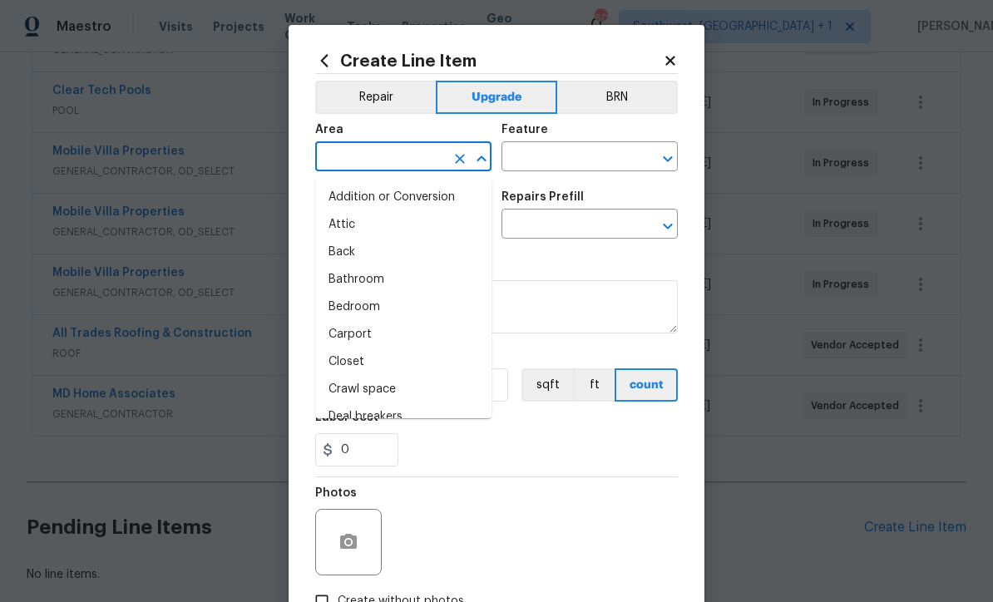
scroll to position [0, 0]
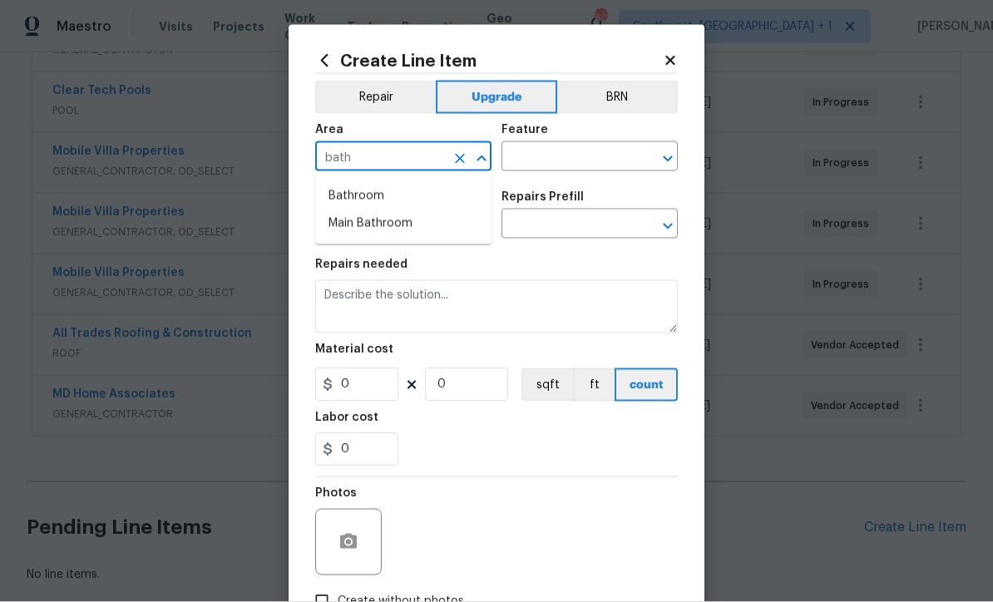
click at [389, 200] on li "Bathroom" at bounding box center [403, 196] width 176 height 27
type input "Bathroom"
click at [585, 141] on div "Feature" at bounding box center [589, 135] width 176 height 22
click at [584, 140] on div "Feature" at bounding box center [589, 135] width 176 height 22
click at [594, 153] on input "text" at bounding box center [566, 158] width 130 height 26
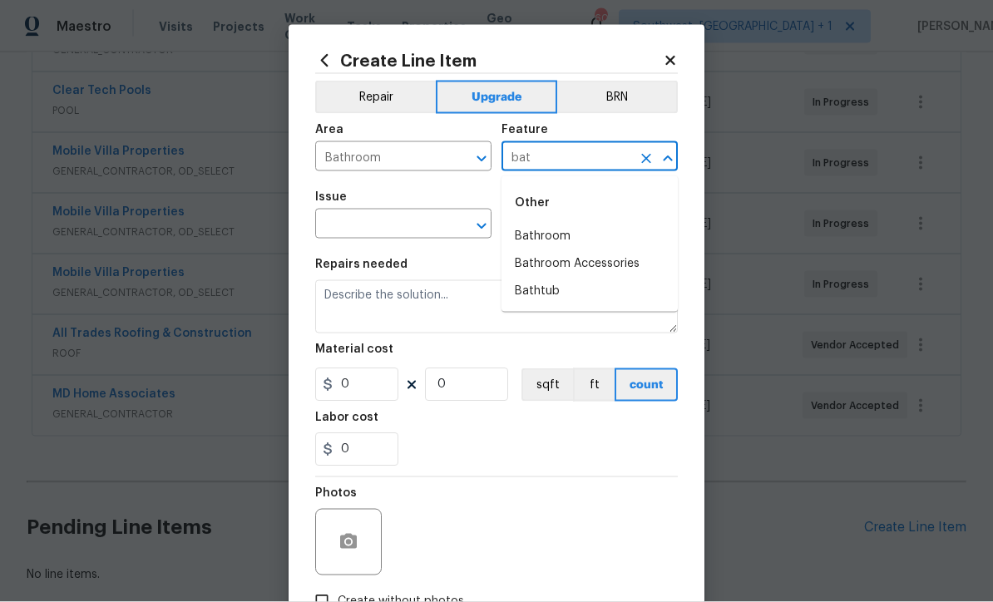
click at [555, 234] on li "Bathroom" at bounding box center [589, 236] width 176 height 27
type input "Bathroom"
click at [422, 226] on input "text" at bounding box center [380, 226] width 130 height 26
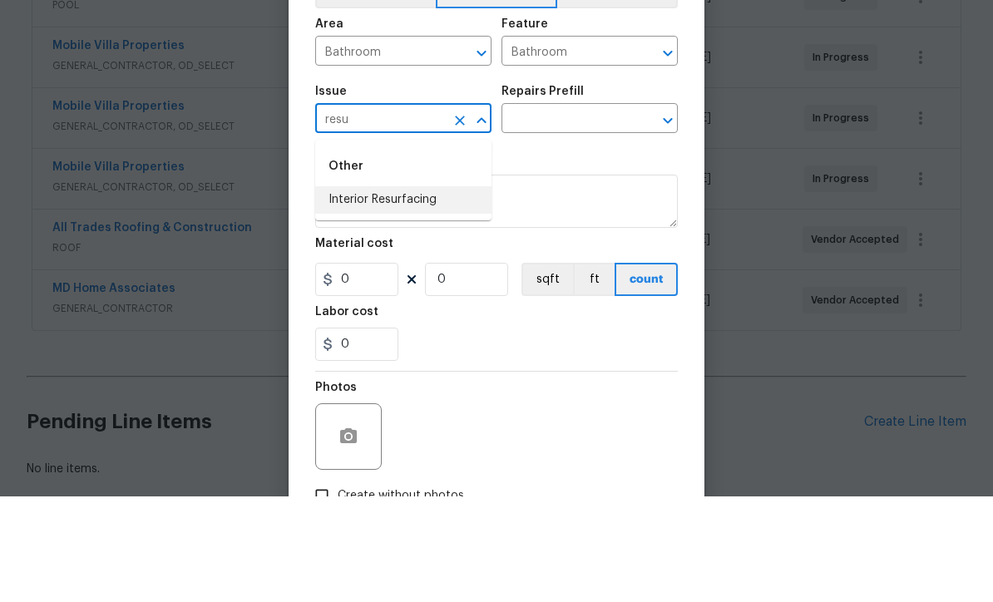
click at [408, 292] on li "Interior Resurfacing" at bounding box center [403, 305] width 176 height 27
type input "Interior Resurfacing"
click at [581, 213] on input "text" at bounding box center [566, 226] width 130 height 26
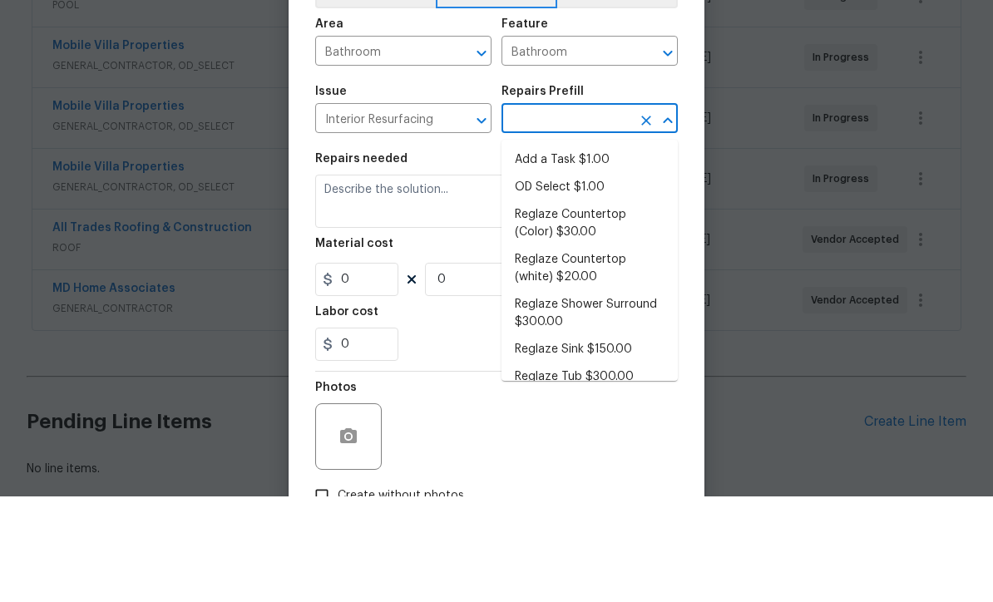
scroll to position [55, 0]
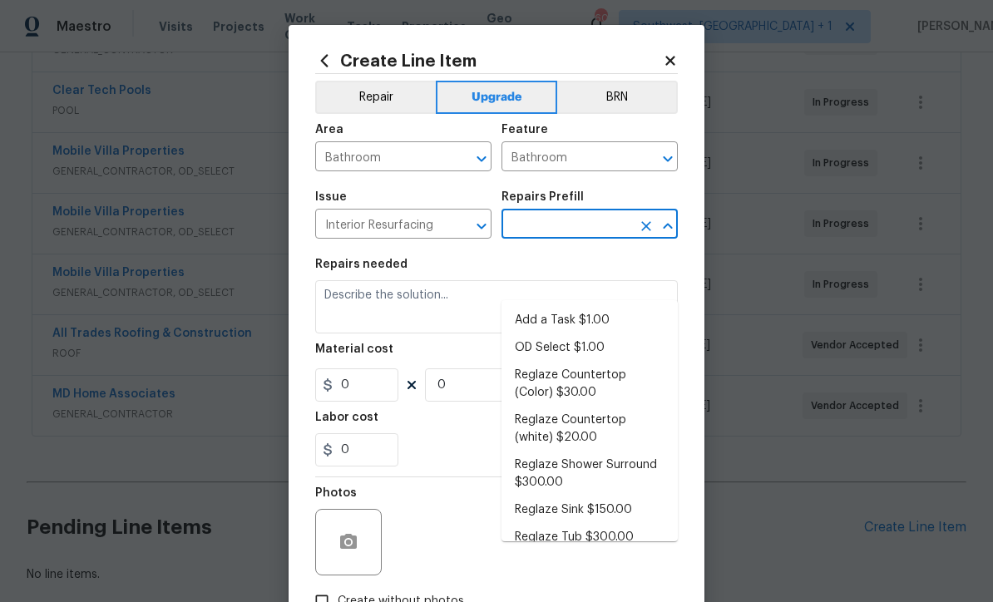
click at [614, 451] on li "Reglaze Shower Surround $300.00" at bounding box center [589, 473] width 176 height 45
type input "Reglaze Shower Surround $300.00"
type textarea "Prep, mask, clean and reglaze the fiberglass shower surround (white) both on th…"
type input "1"
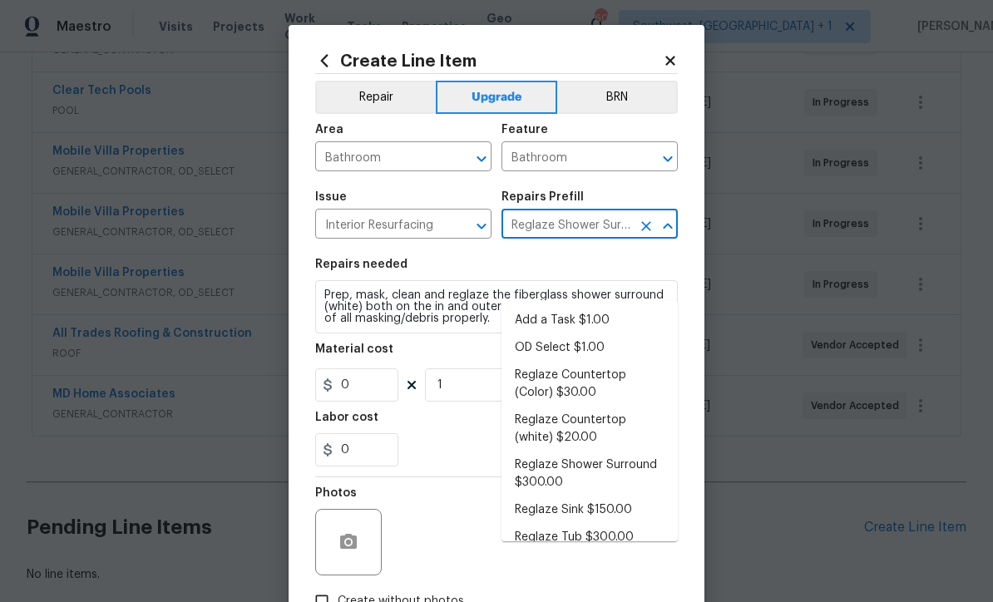
type input "300"
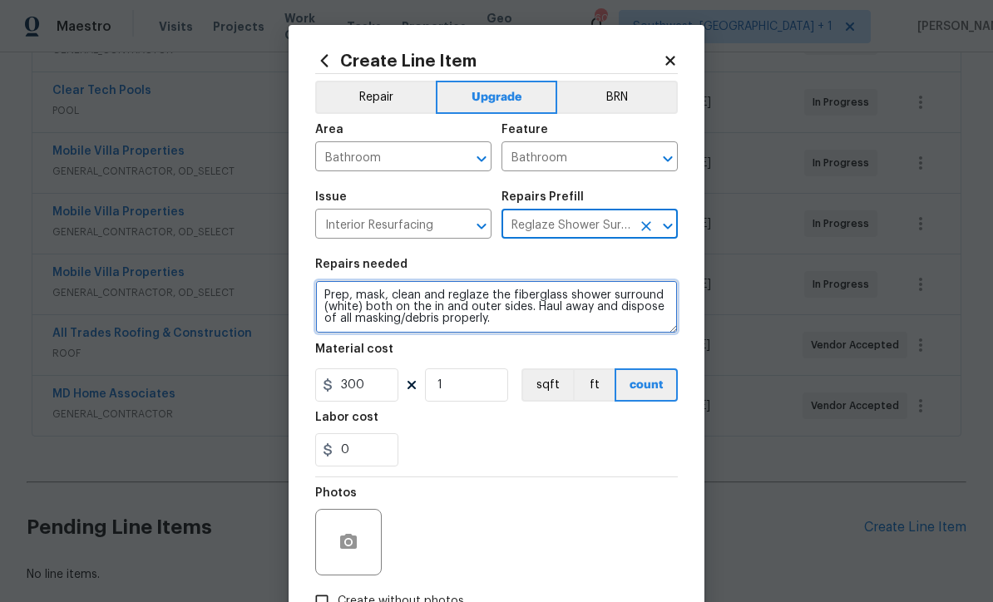
click at [324, 296] on textarea "Prep, mask, clean and reglaze the fiberglass shower surround (white) both on th…" at bounding box center [496, 306] width 362 height 53
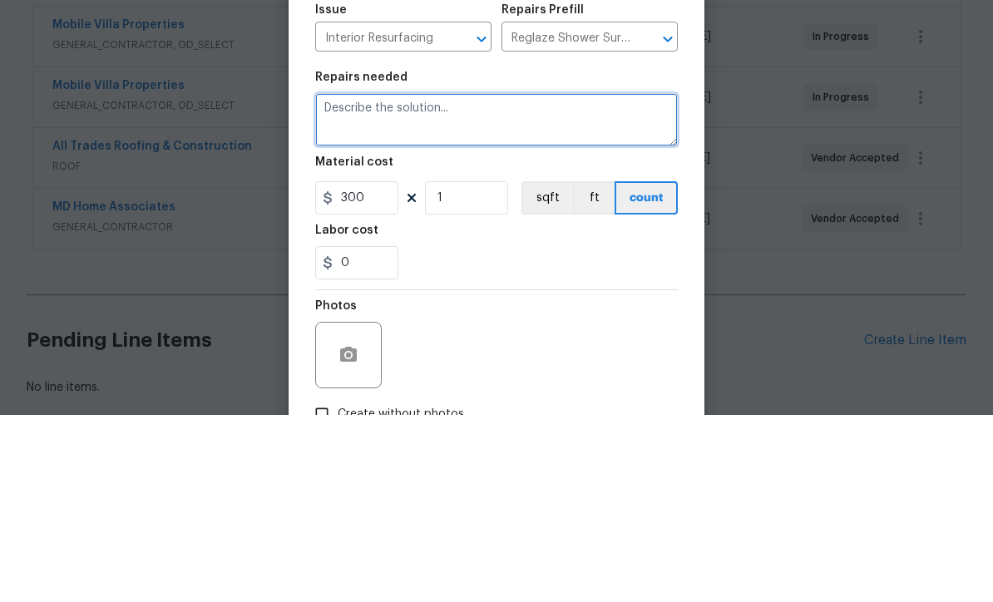
paste textarea "#Salability - Prep, mask, clean and reglaze the fiberglass shower surround (whi…"
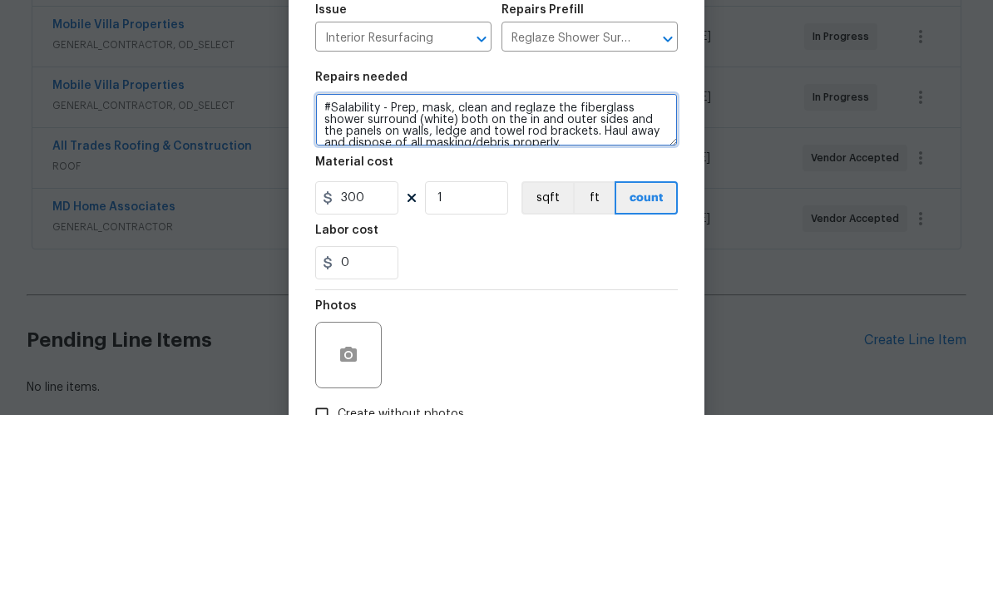
scroll to position [0, 0]
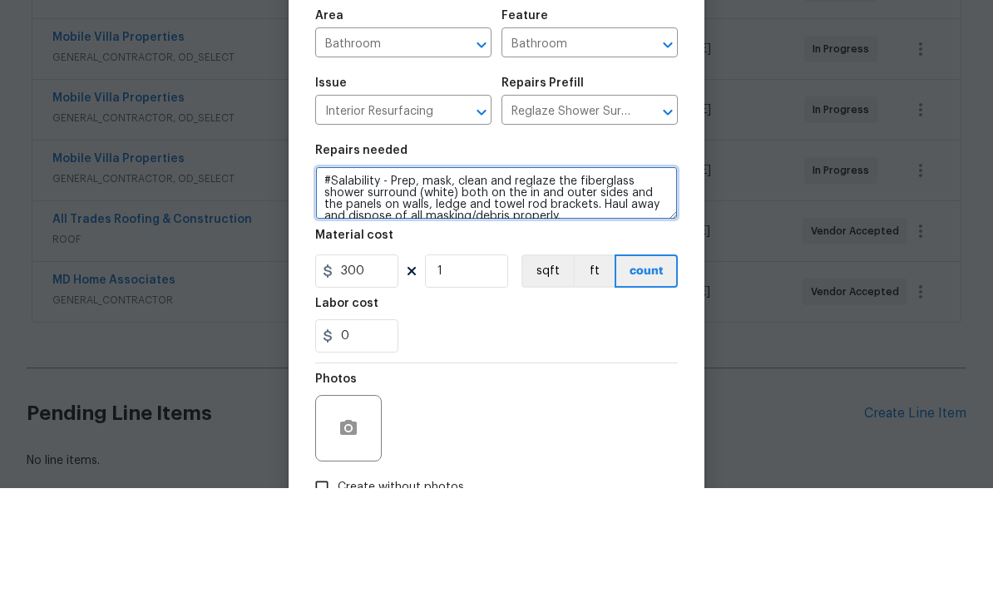
type textarea "#Salability - Prep, mask, clean and reglaze the fiberglass shower surround (whi…"
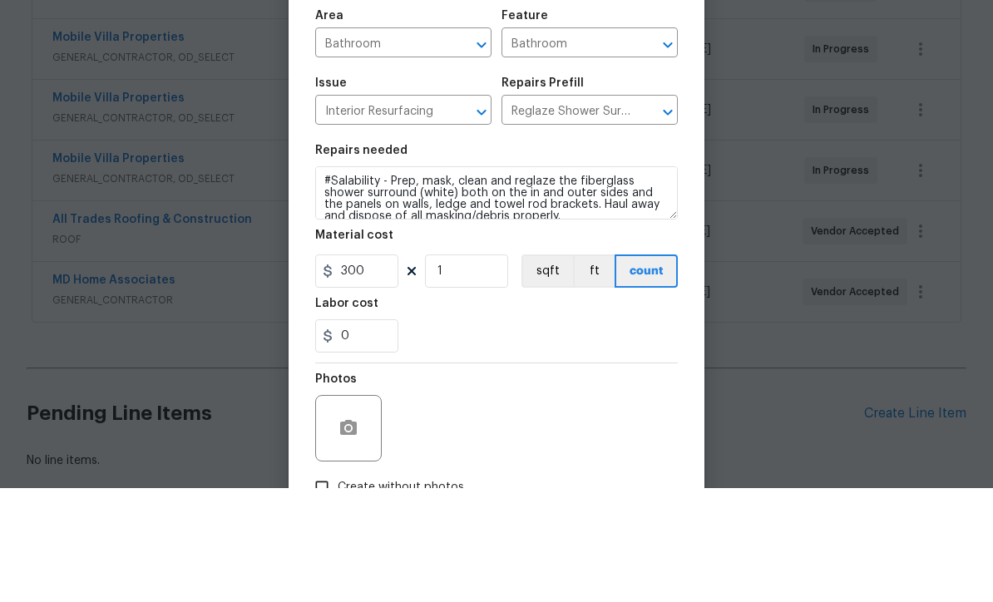
click at [340, 145] on input "Bathroom" at bounding box center [380, 158] width 130 height 26
type input "a"
type input "m"
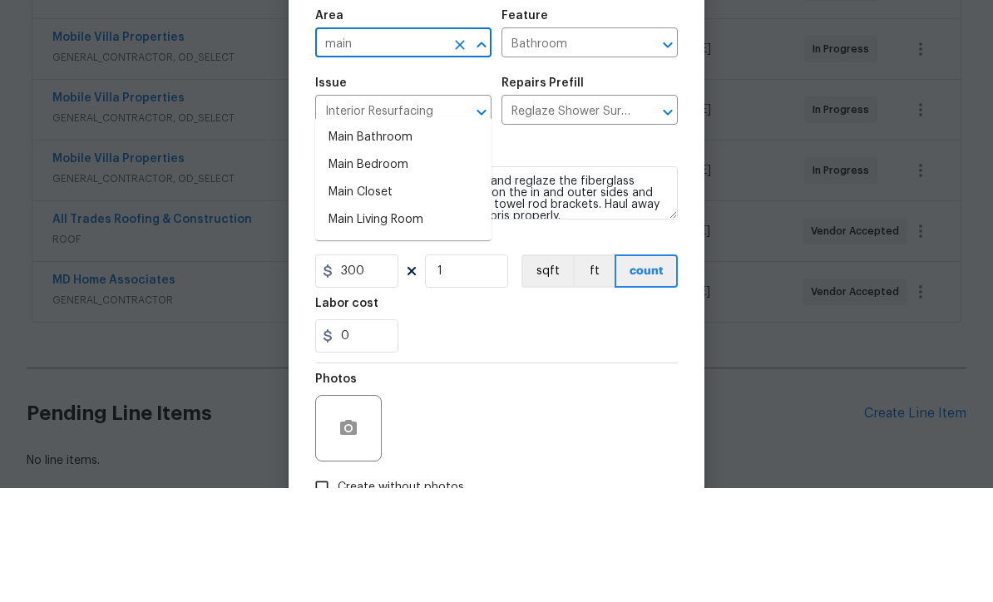
click at [402, 238] on li "Main Bathroom" at bounding box center [403, 251] width 176 height 27
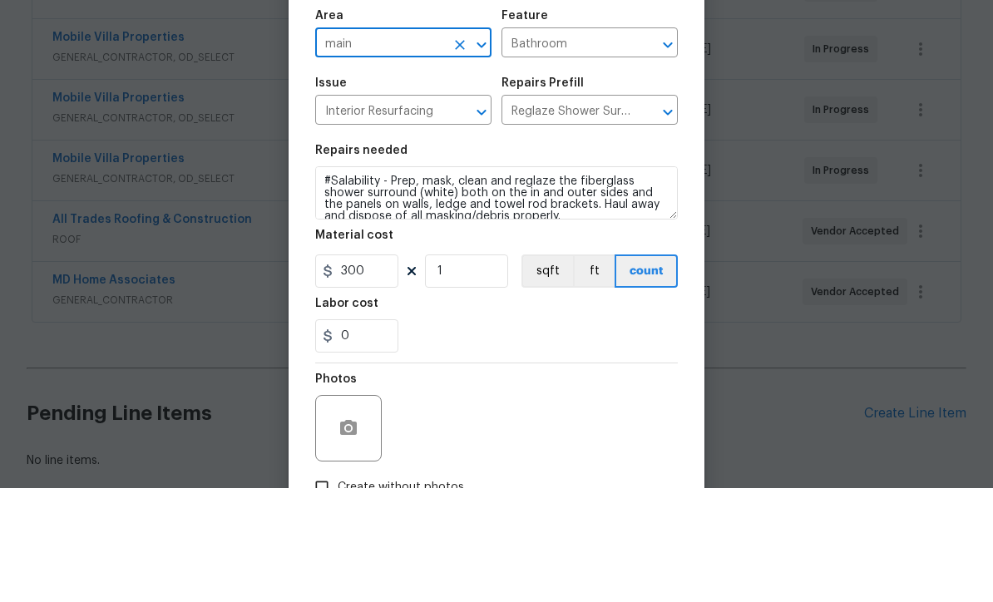
type input "Main Bathroom"
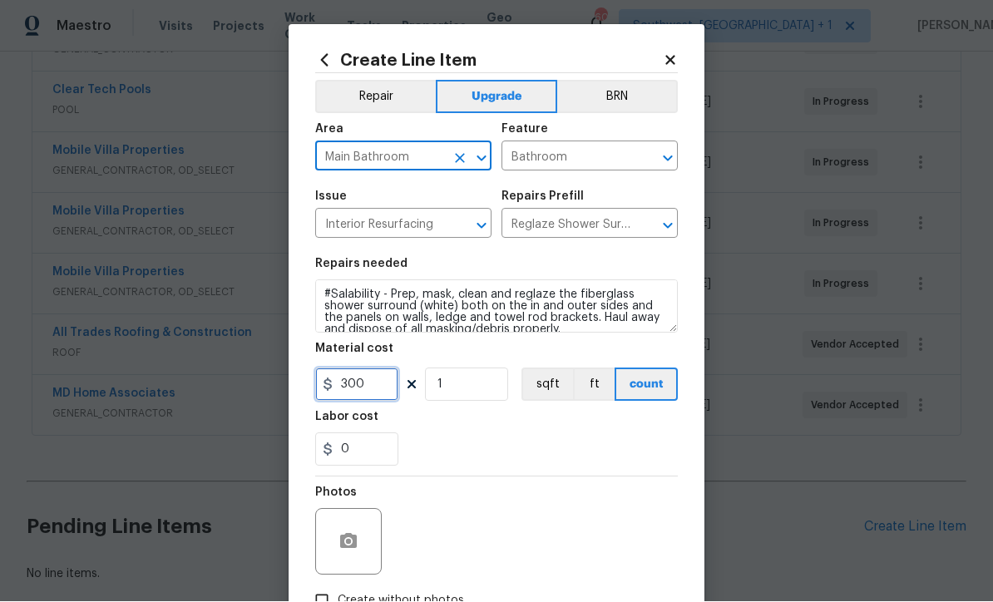
click at [378, 393] on input "300" at bounding box center [356, 384] width 83 height 33
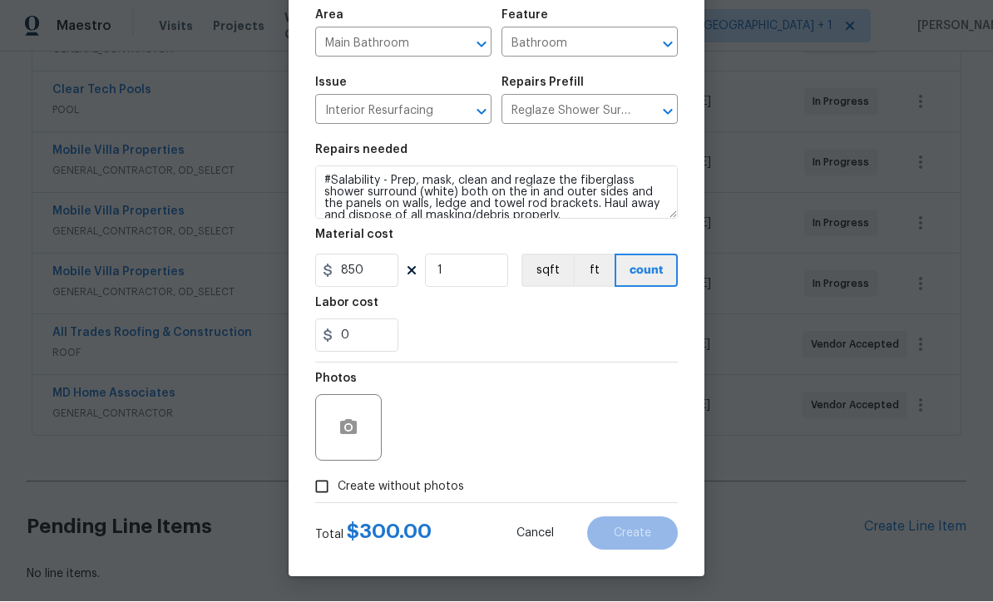
scroll to position [117, 0]
type input "850"
click at [335, 421] on button "button" at bounding box center [348, 428] width 40 height 40
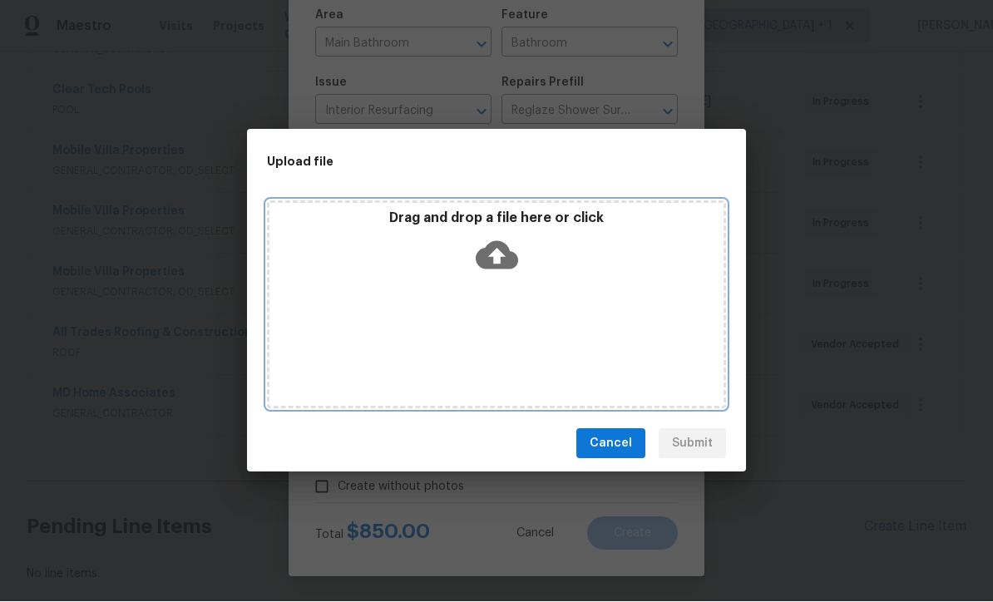
click at [503, 244] on icon at bounding box center [497, 256] width 42 height 28
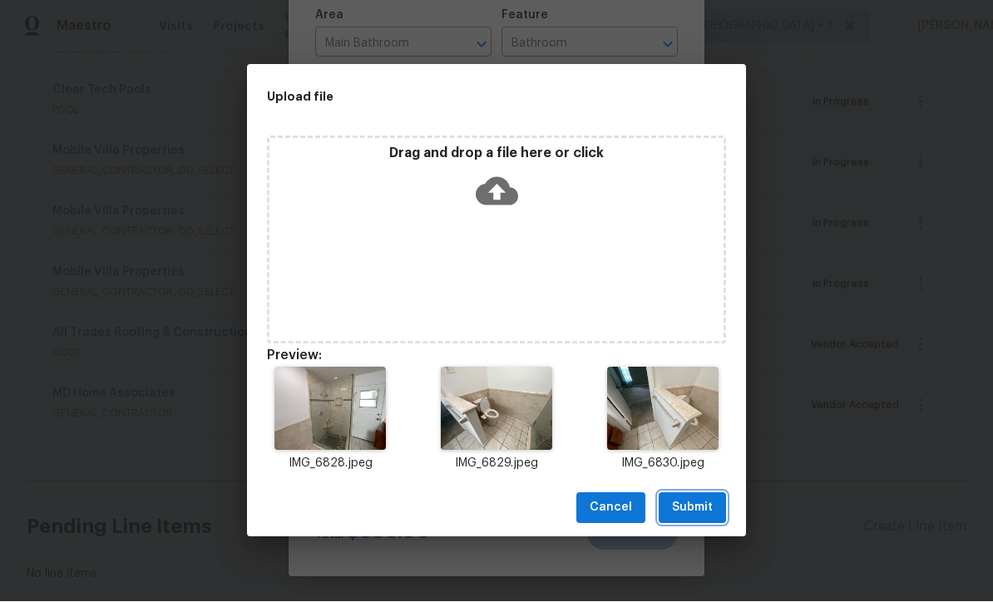
click at [690, 504] on span "Submit" at bounding box center [692, 508] width 41 height 21
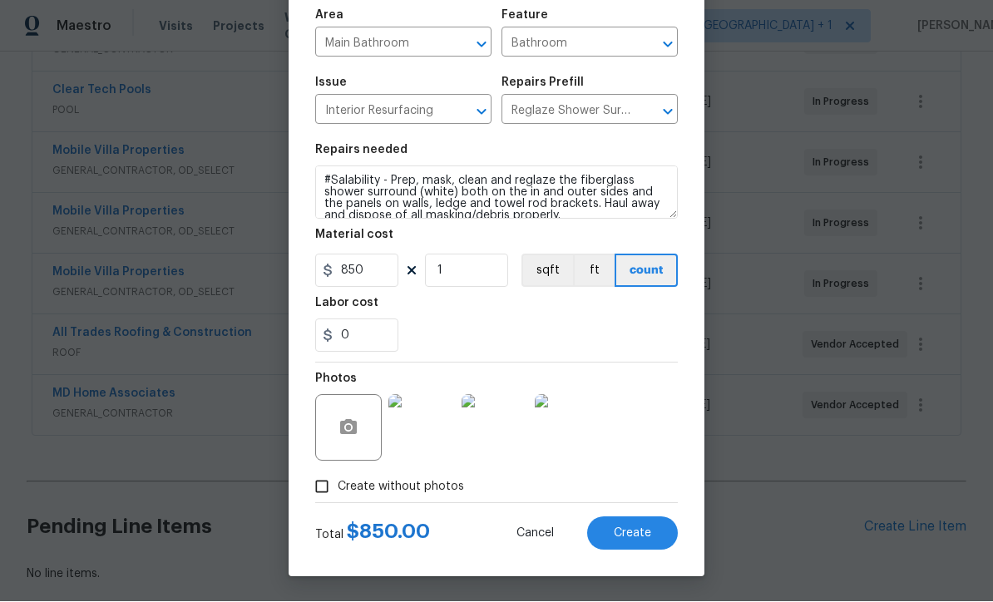
click at [643, 533] on span "Create" at bounding box center [632, 534] width 37 height 12
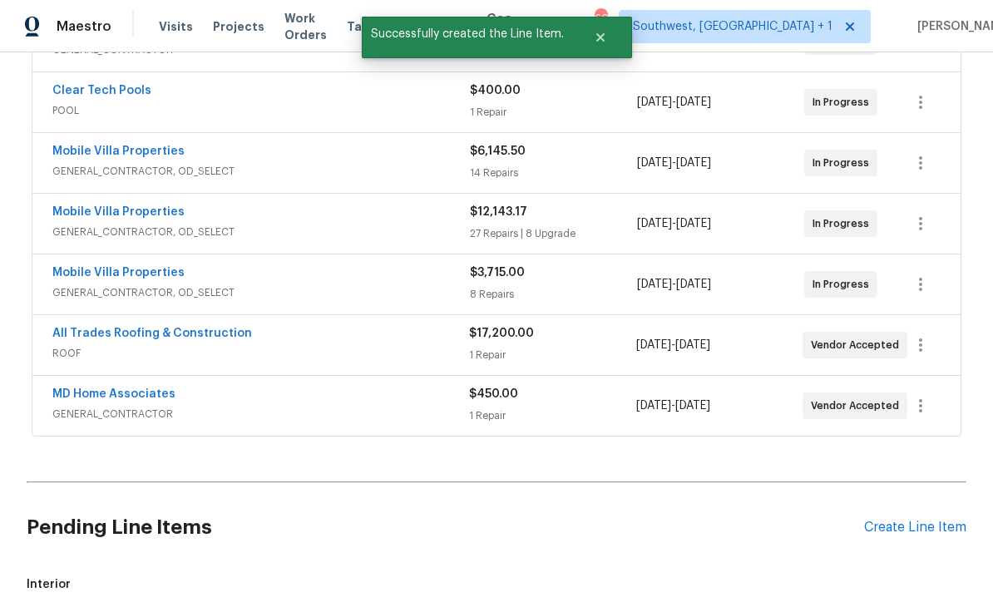
click at [922, 520] on div "Create Line Item" at bounding box center [915, 528] width 102 height 16
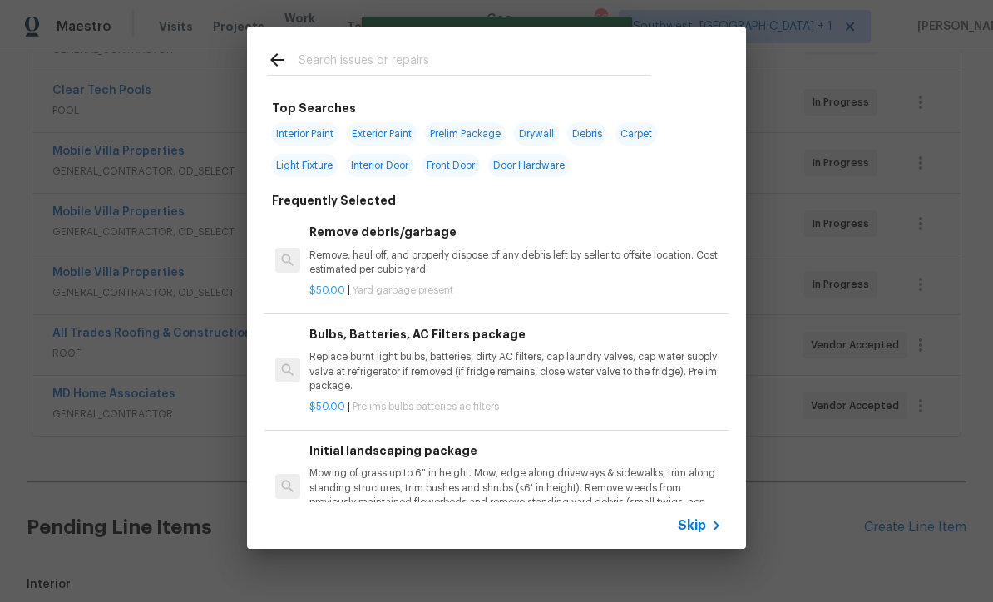
click at [702, 533] on span "Skip" at bounding box center [692, 525] width 28 height 17
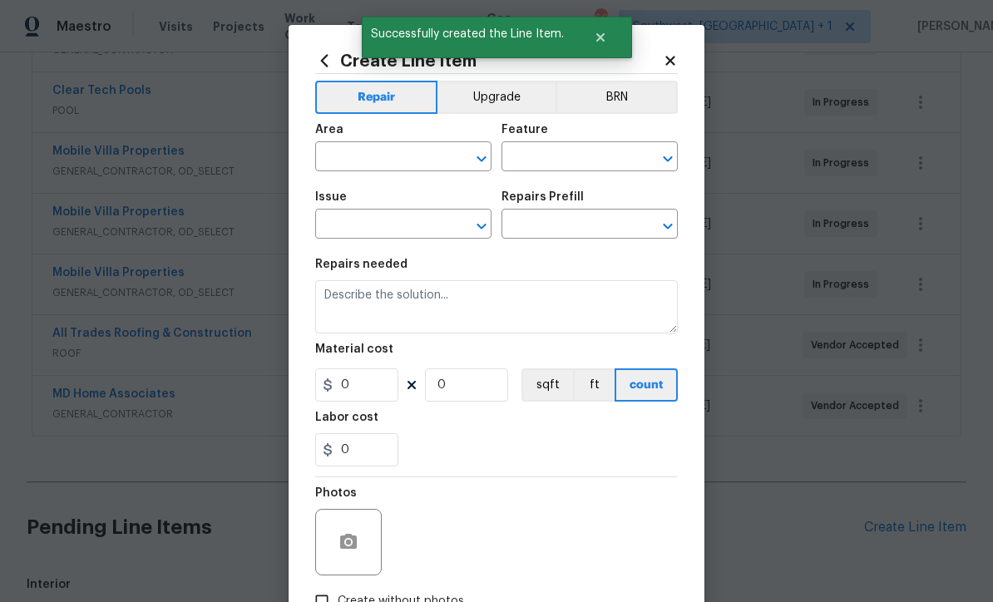
click at [375, 150] on input "text" at bounding box center [380, 158] width 130 height 26
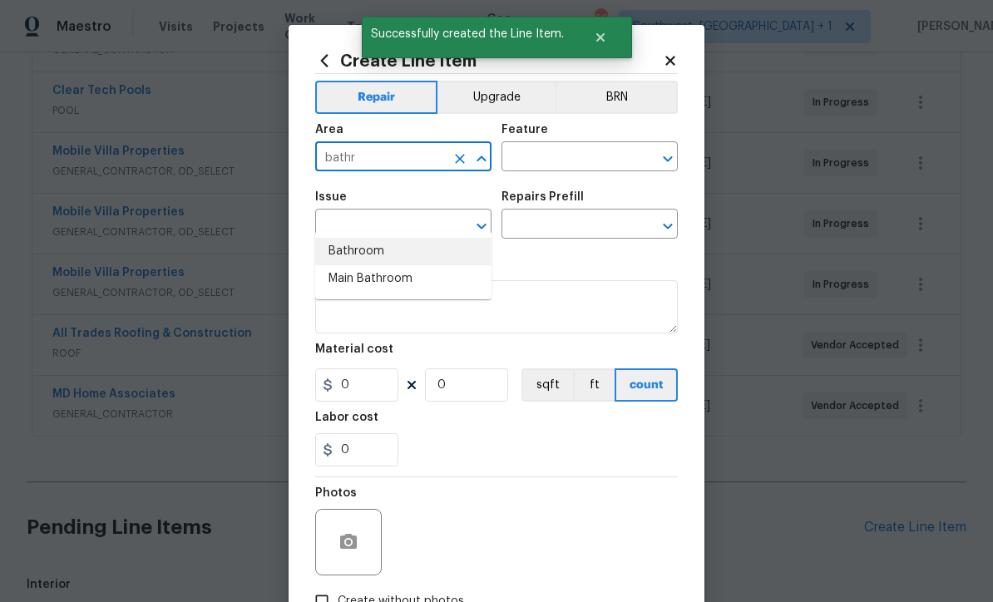
click at [371, 238] on li "Bathroom" at bounding box center [403, 251] width 176 height 27
type input "Bathroom"
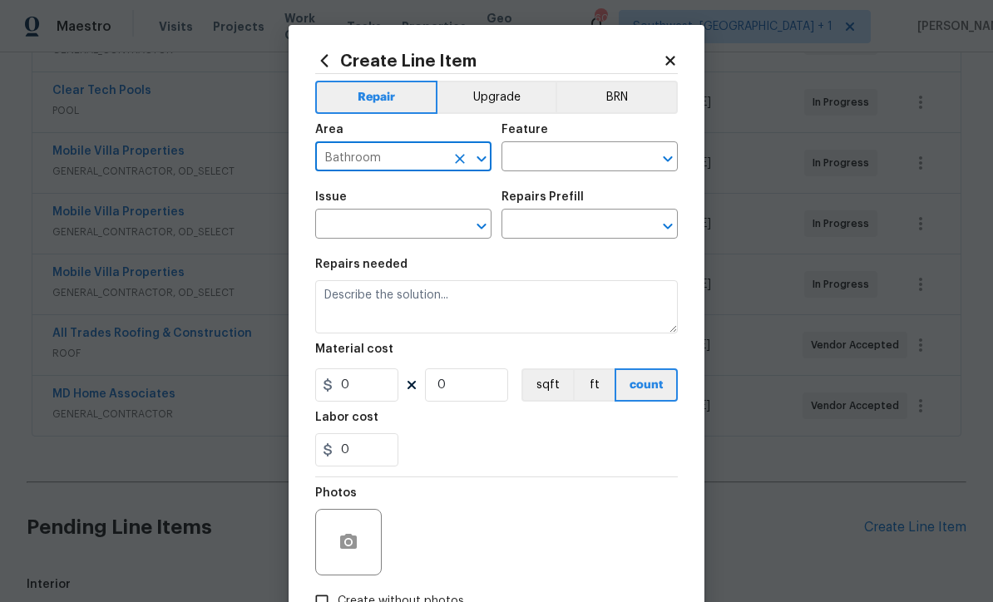
click at [562, 149] on input "text" at bounding box center [566, 158] width 130 height 26
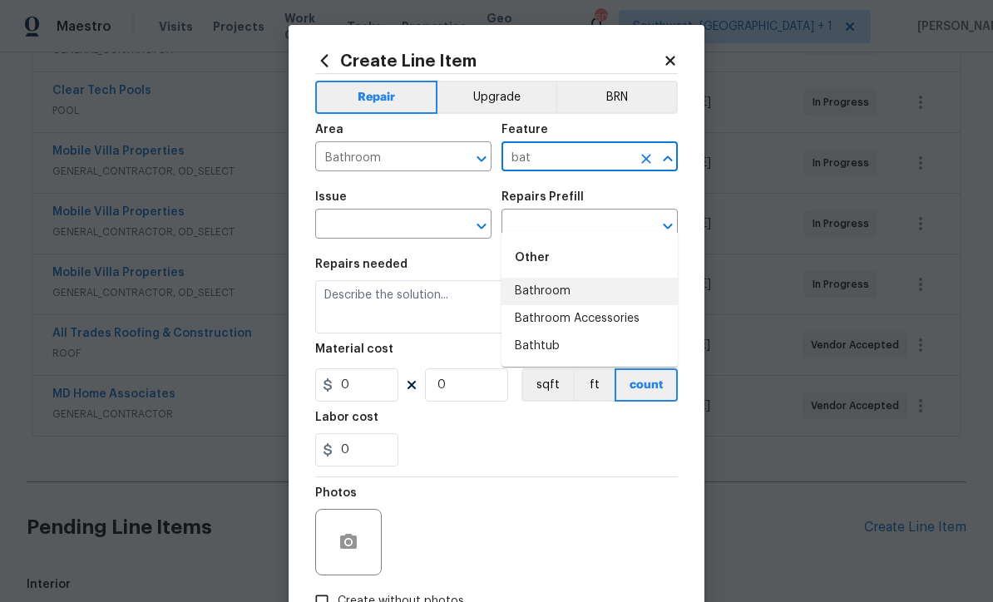
click at [561, 278] on li "Bathroom" at bounding box center [589, 291] width 176 height 27
type input "Bathroom"
click at [347, 224] on input "text" at bounding box center [380, 226] width 130 height 26
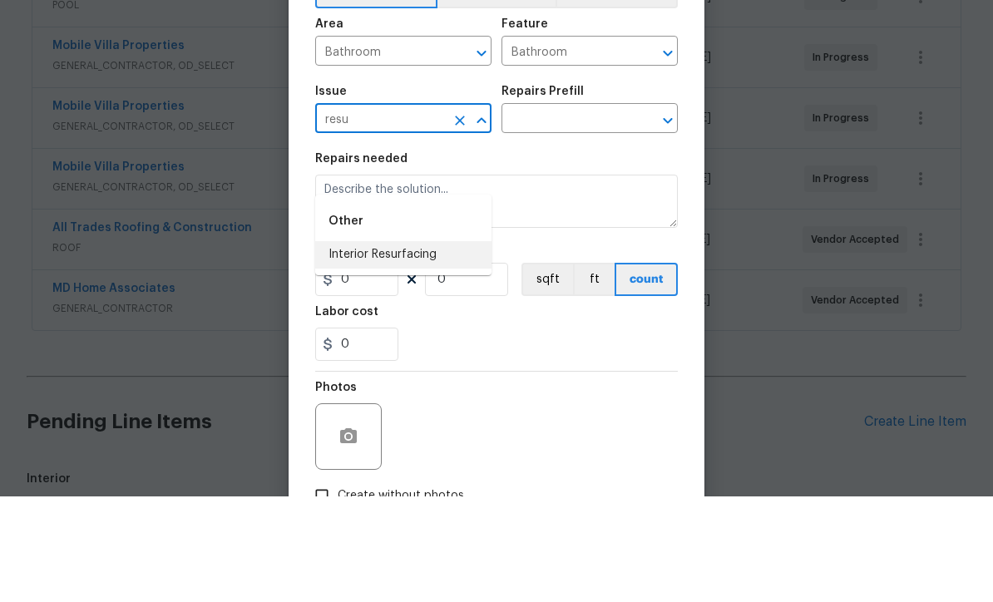
click at [413, 347] on li "Interior Resurfacing" at bounding box center [403, 360] width 176 height 27
type input "Interior Resurfacing"
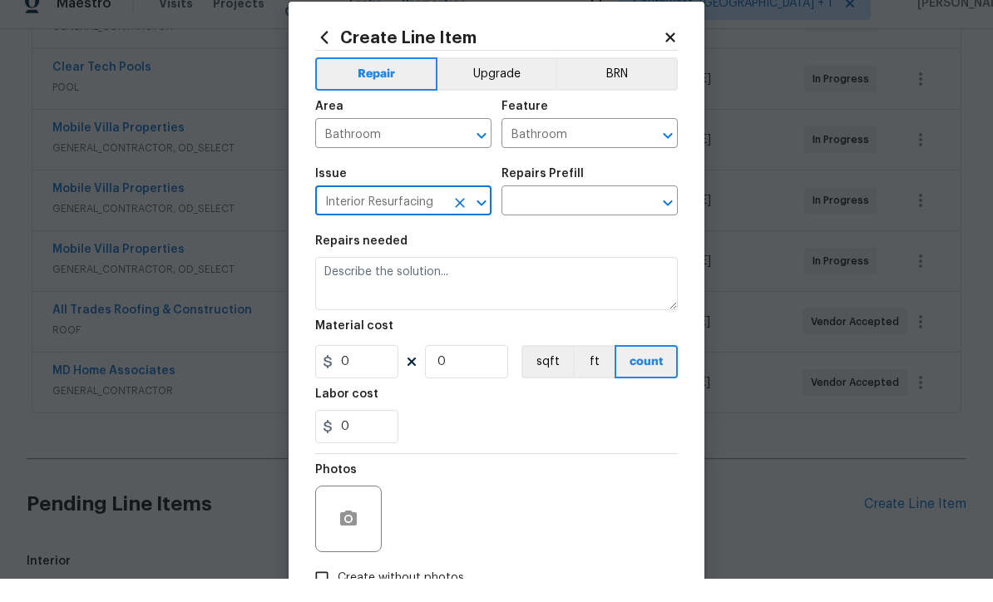
click at [510, 81] on button "Upgrade" at bounding box center [496, 97] width 119 height 33
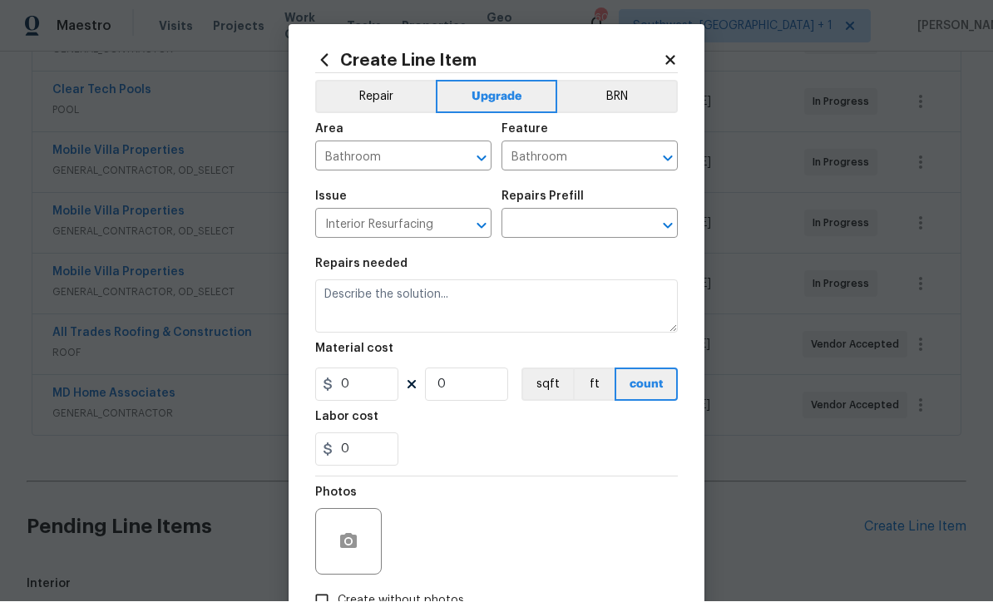
click at [580, 221] on input "text" at bounding box center [566, 226] width 130 height 26
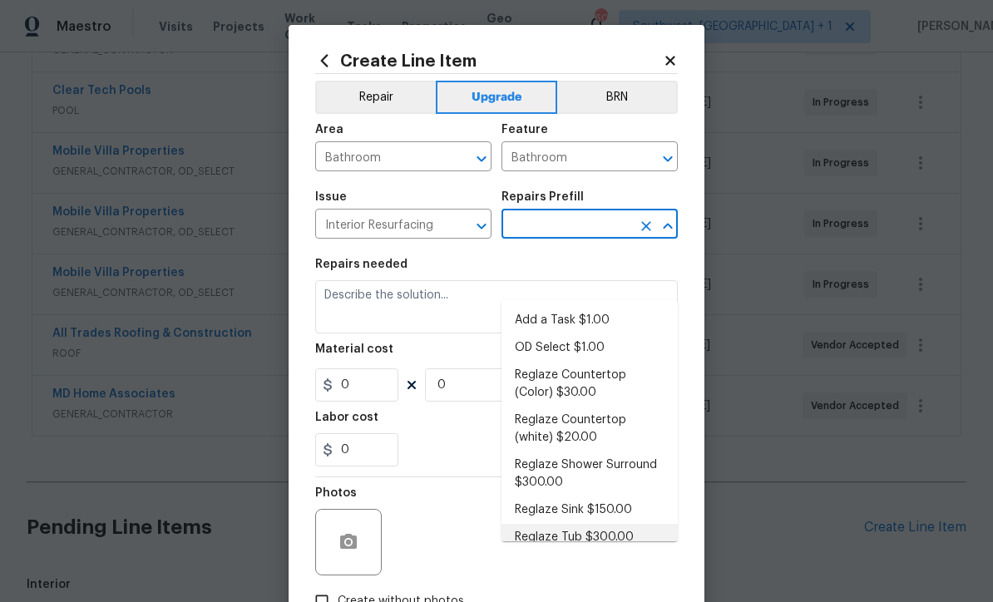
click at [563, 524] on li "Reglaze Tub $300.00" at bounding box center [589, 537] width 176 height 27
type input "Reglaze Tub $300.00"
type textarea "Prep, mask, clean and reglaze the tub (white) both on the in and outer sides. H…"
type input "1"
type input "300"
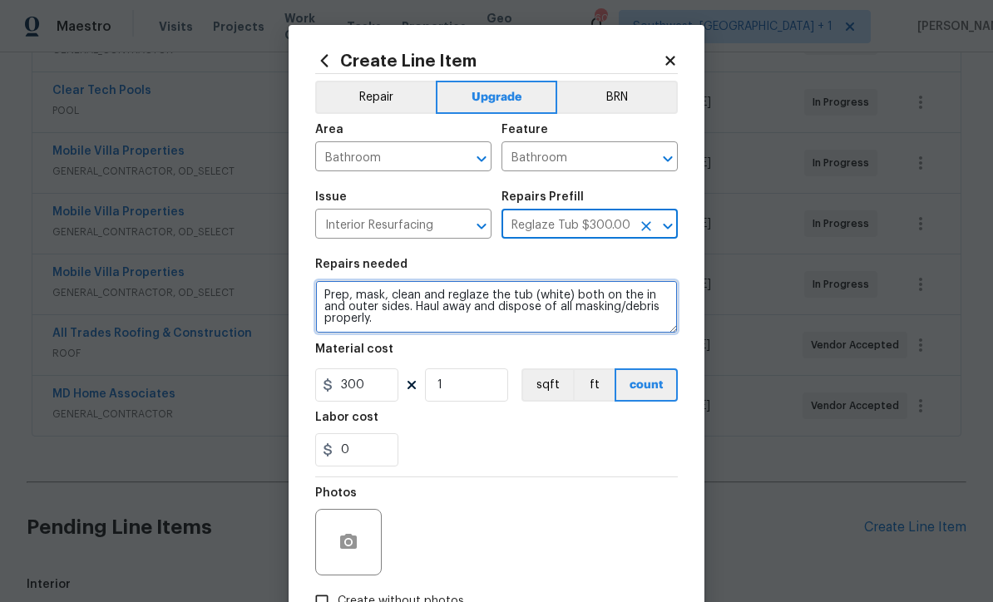
click at [333, 293] on textarea "Prep, mask, clean and reglaze the tub (white) both on the in and outer sides. H…" at bounding box center [496, 306] width 362 height 53
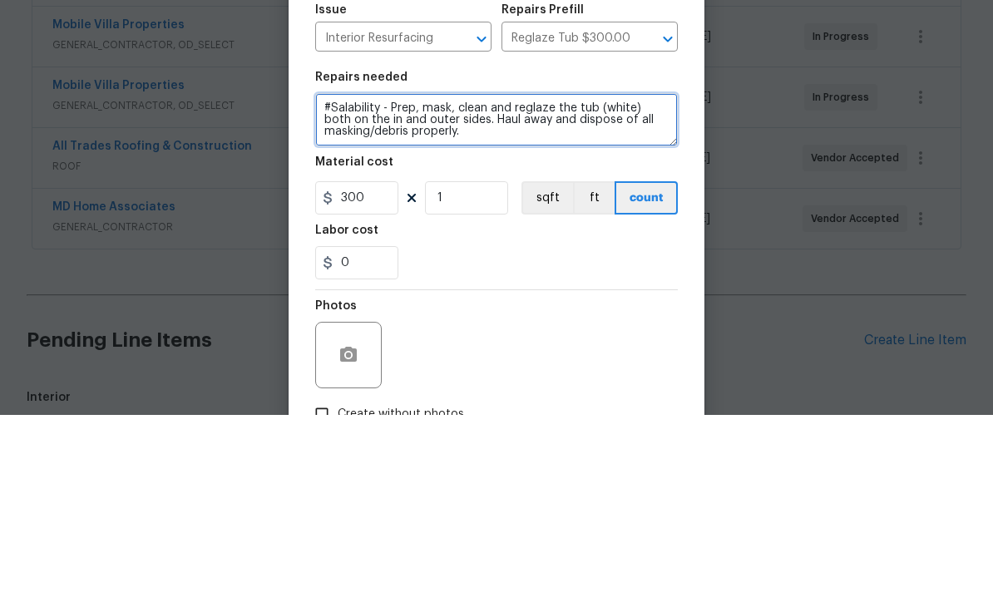
click at [571, 280] on textarea "#Salability - Prep, mask, clean and reglaze the tub (white) both on the in and …" at bounding box center [496, 306] width 362 height 53
click at [570, 280] on textarea "#Salability - Prep, mask, clean and reglaze the tub (white) both on the in and …" at bounding box center [496, 306] width 362 height 53
type textarea "#Salability - Prep, mask, clean and reglaze the shower surround and tub (white)…"
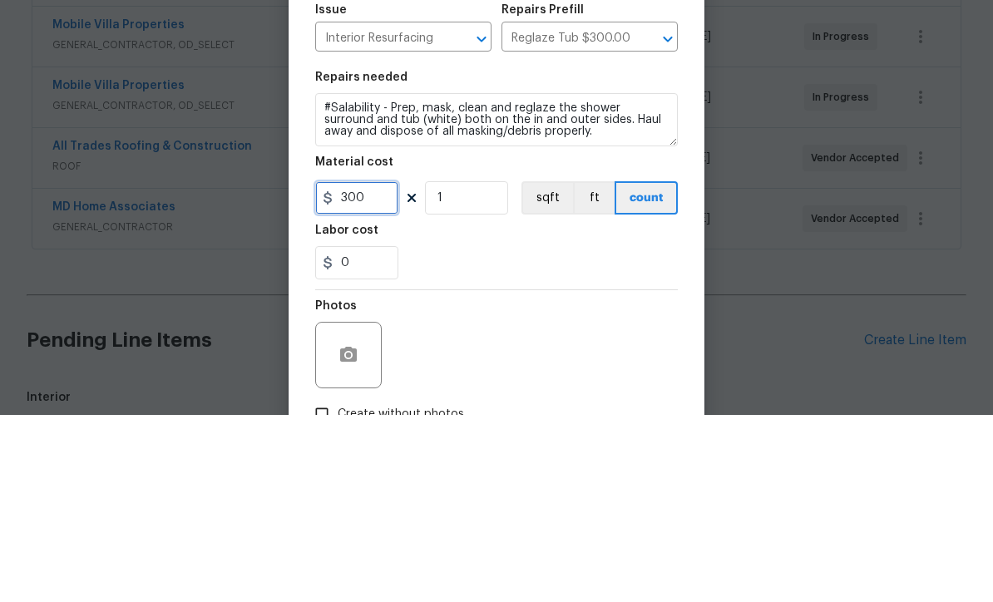
click at [377, 368] on input "300" at bounding box center [356, 384] width 83 height 33
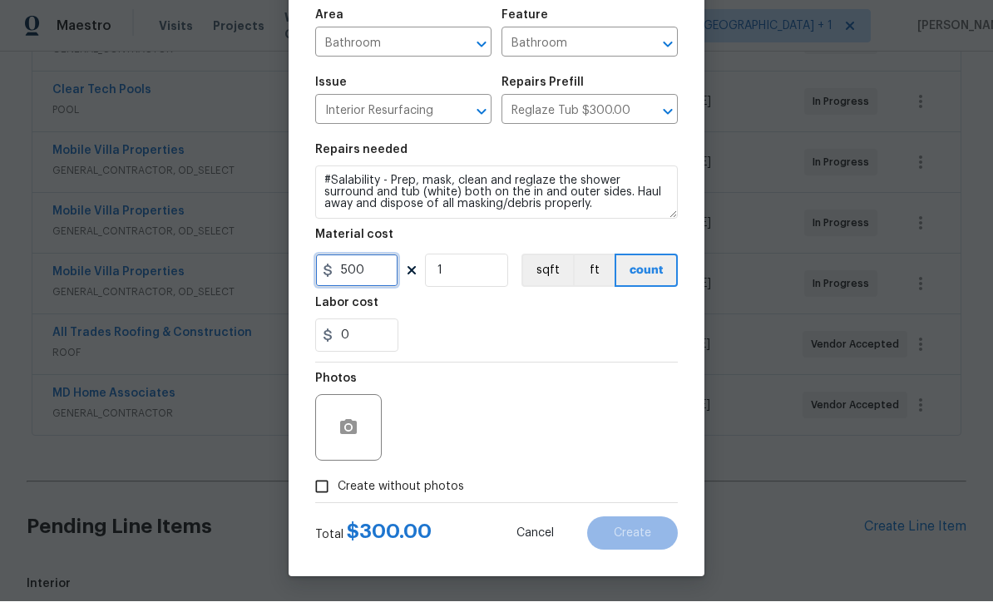
type input "500"
click at [343, 421] on icon "button" at bounding box center [348, 427] width 17 height 15
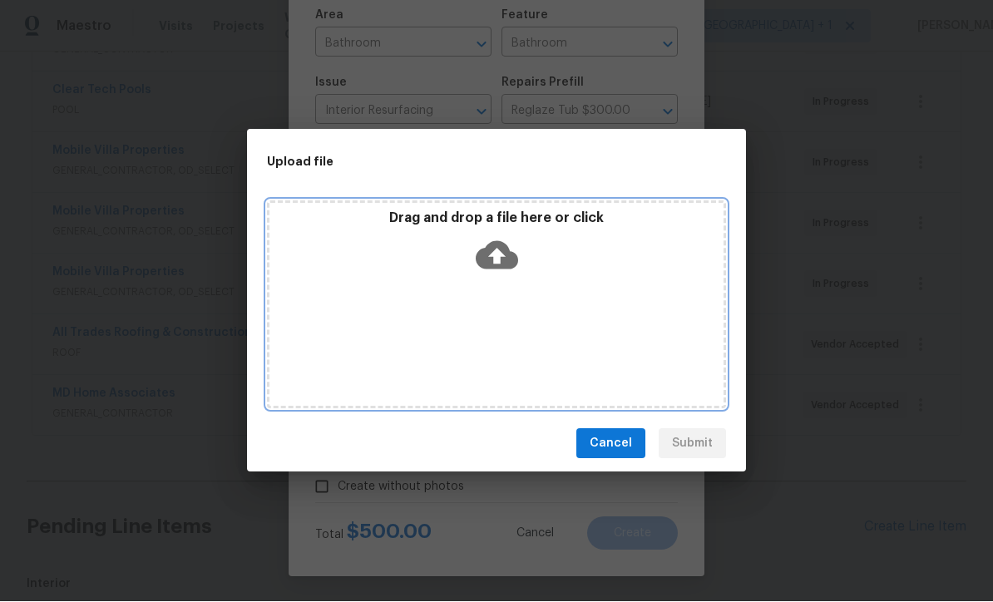
click at [498, 252] on icon at bounding box center [497, 255] width 42 height 42
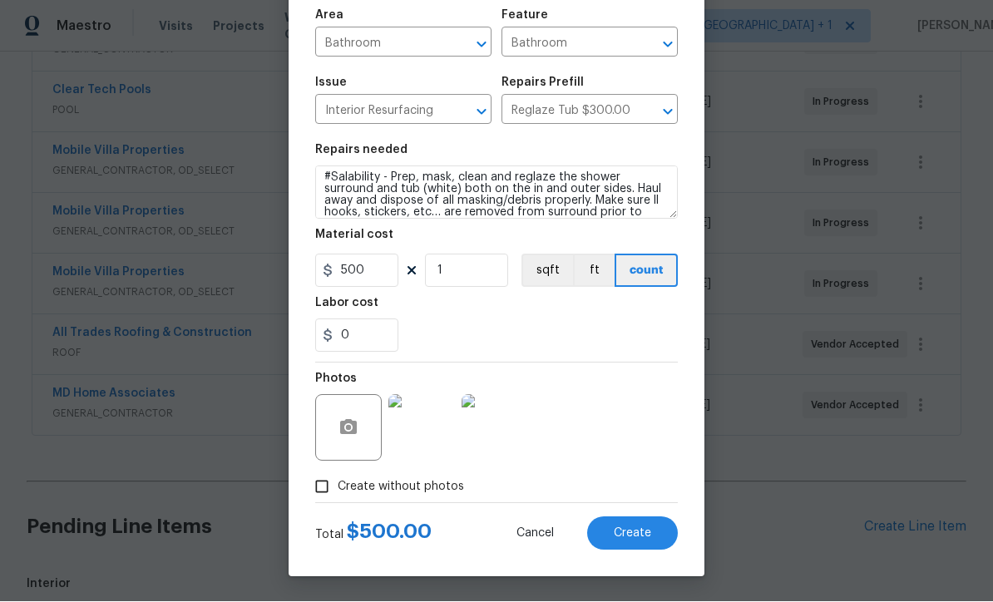
scroll to position [117, 0]
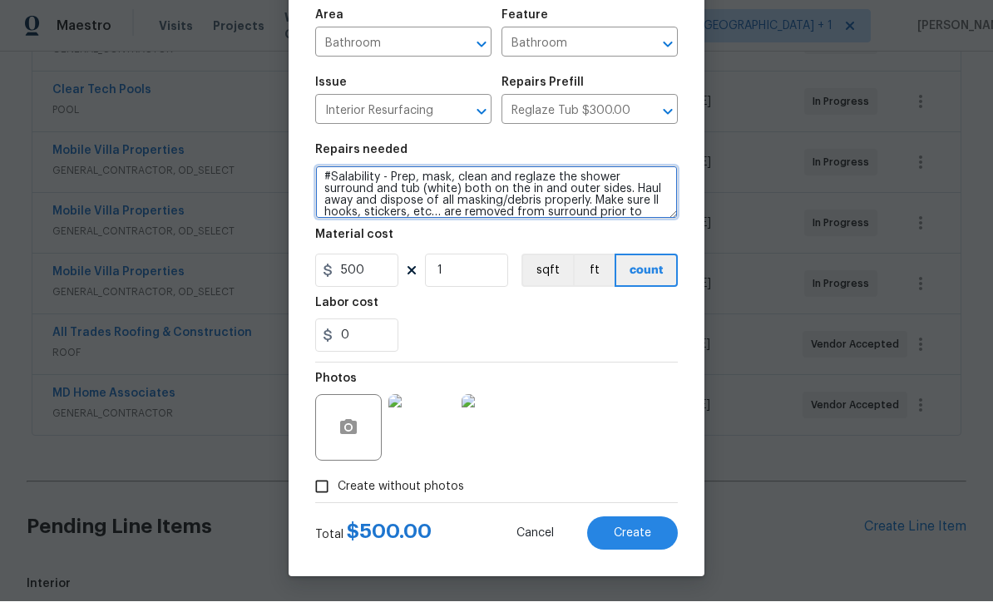
type textarea "#Salability - Prep, mask, clean and reglaze the shower surround and tub (white)…"
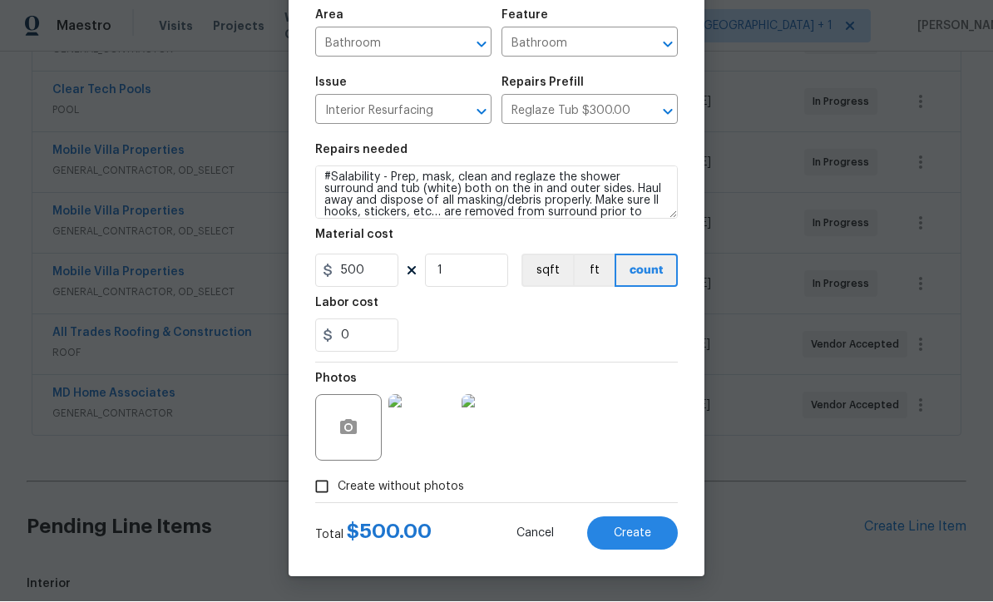
click at [634, 536] on span "Create" at bounding box center [632, 534] width 37 height 12
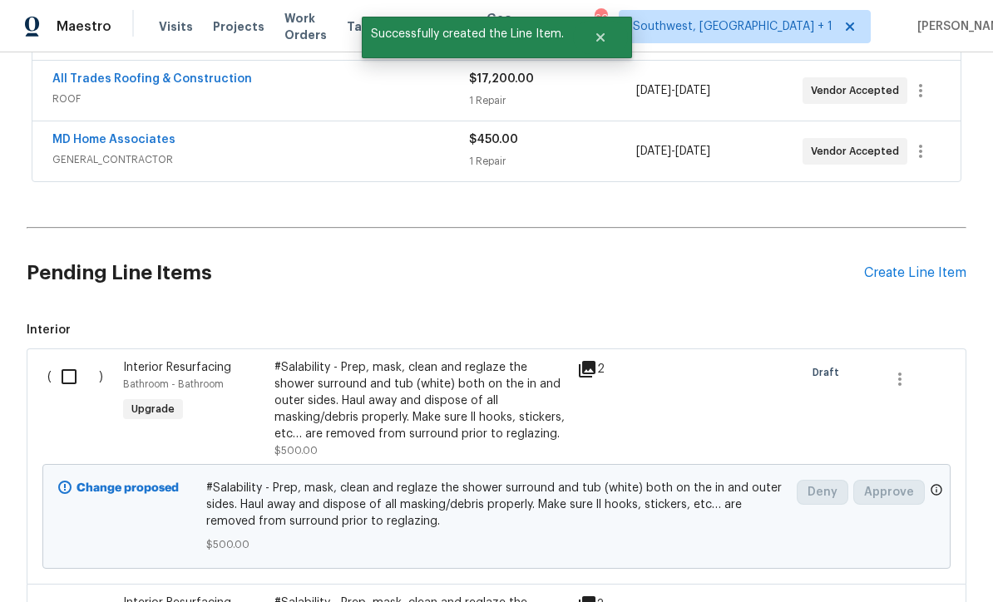
click at [69, 359] on input "checkbox" at bounding box center [75, 376] width 47 height 35
checkbox input "true"
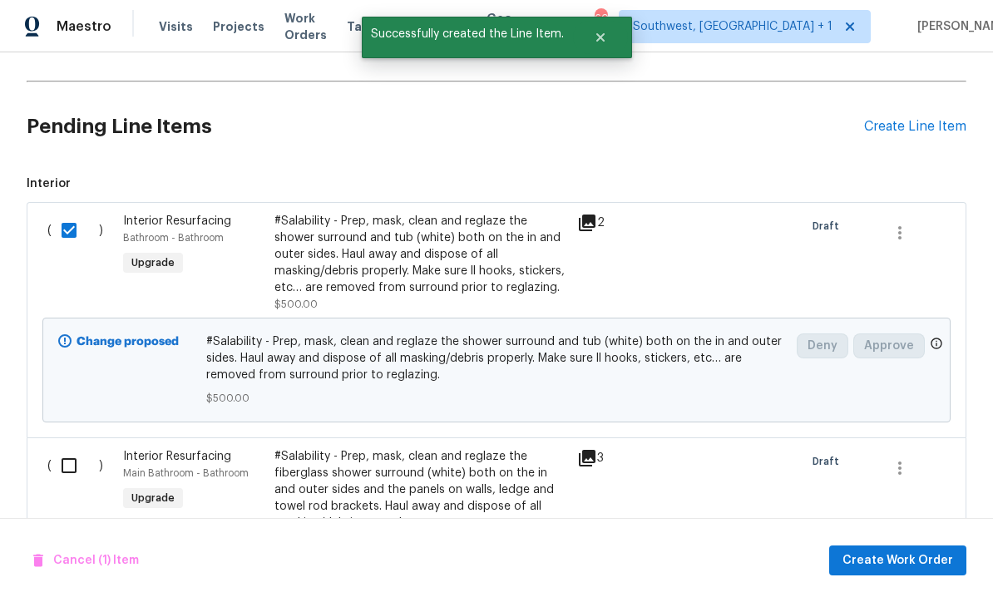
scroll to position [966, 0]
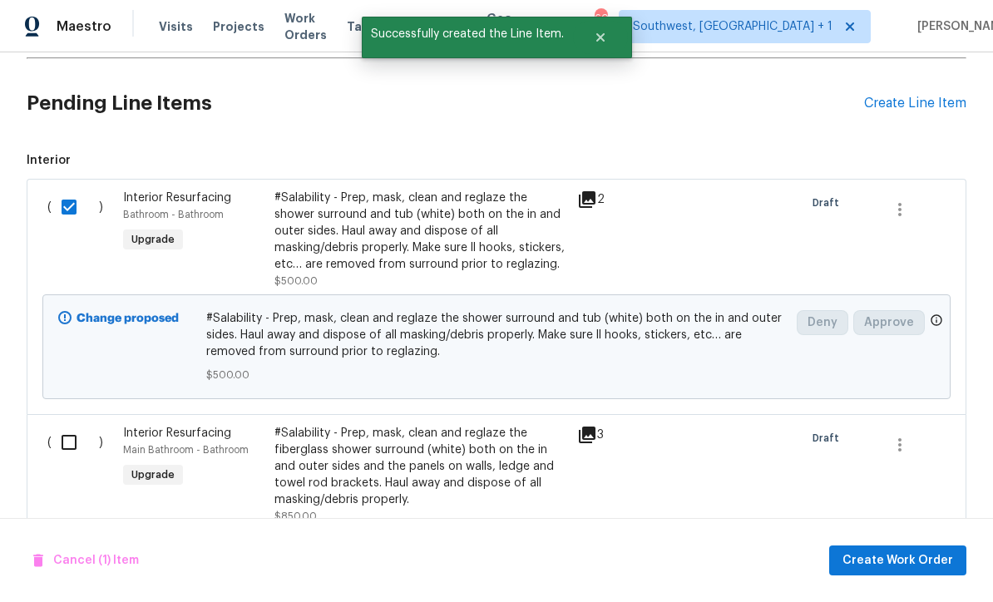
click at [76, 425] on input "checkbox" at bounding box center [75, 442] width 47 height 35
checkbox input "true"
click at [893, 560] on span "Create Work Order" at bounding box center [897, 560] width 111 height 21
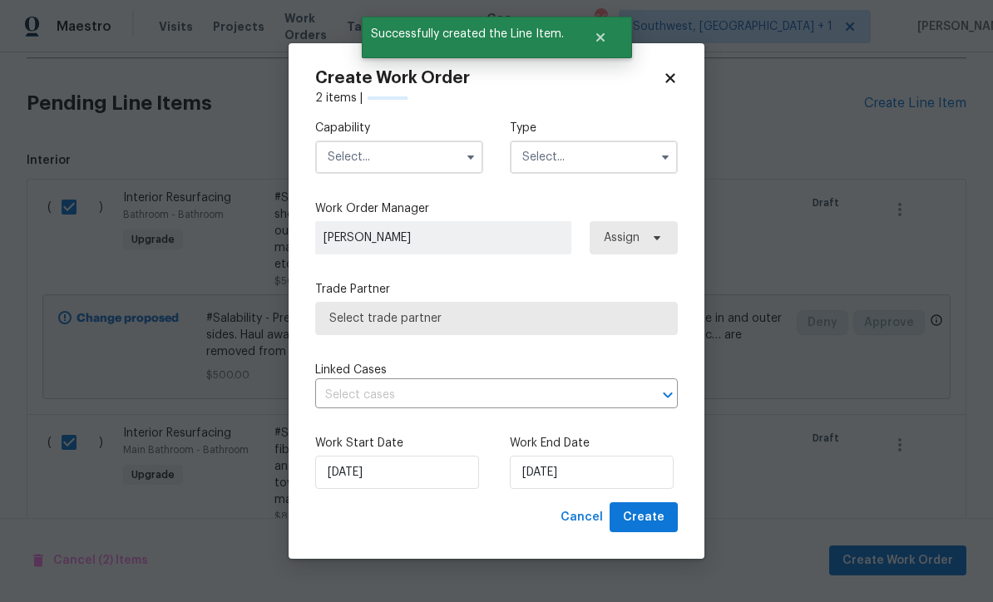
checkbox input "false"
click at [406, 157] on input "text" at bounding box center [399, 156] width 168 height 33
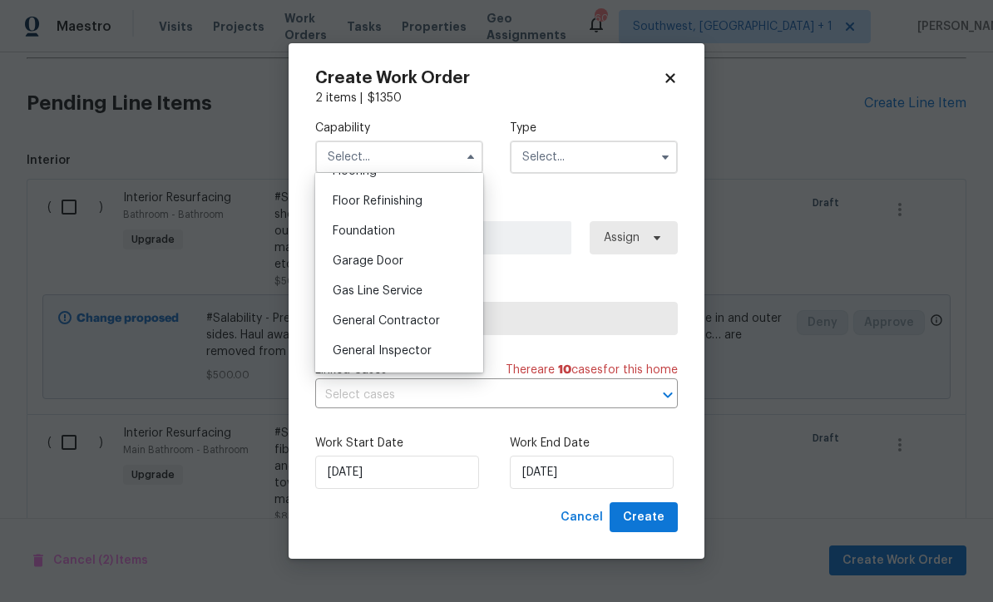
scroll to position [663, 0]
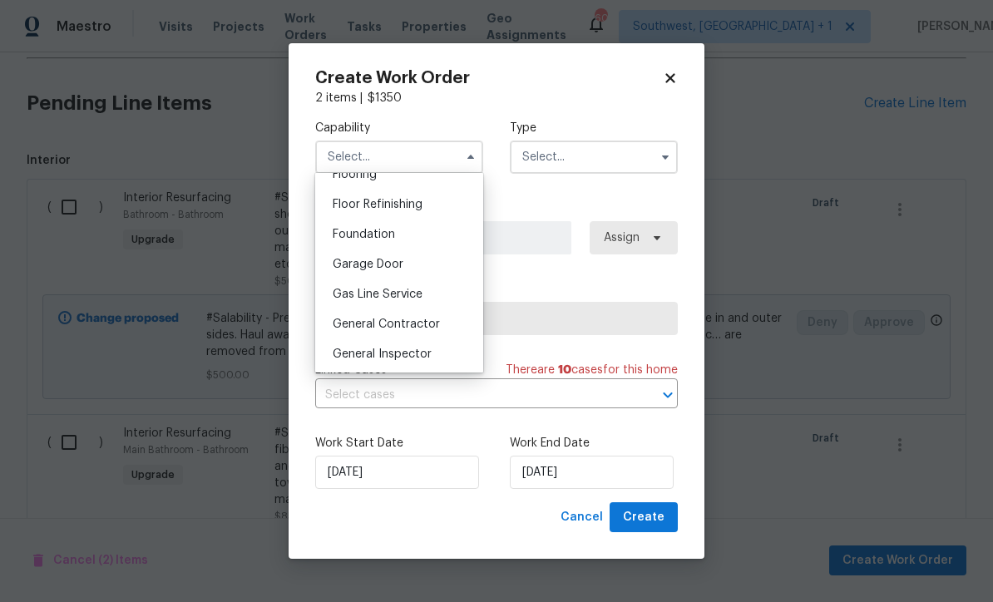
click at [426, 317] on div "General Contractor" at bounding box center [399, 324] width 160 height 30
type input "General Contractor"
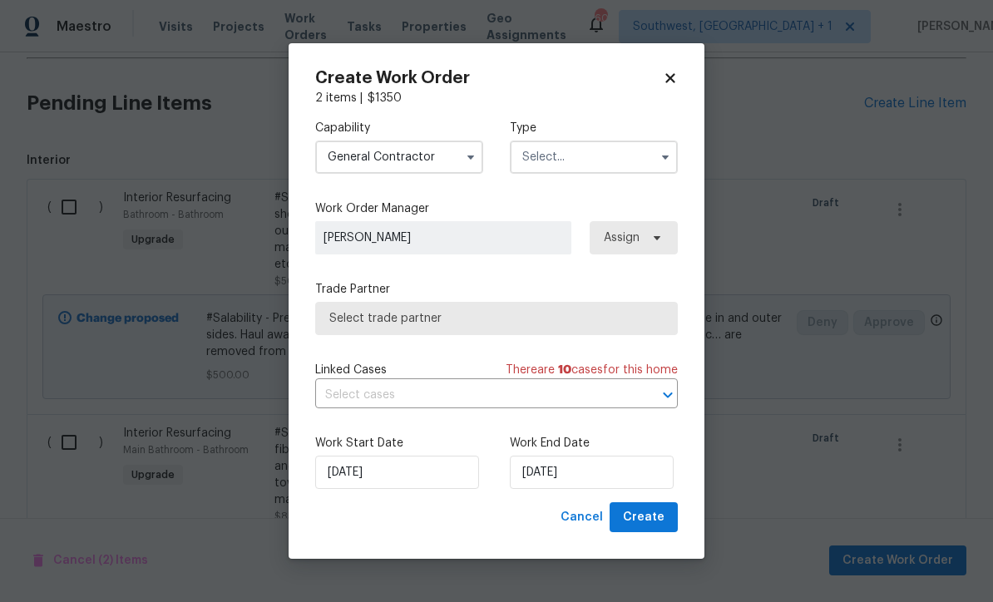
click at [590, 155] on input "text" at bounding box center [594, 156] width 168 height 33
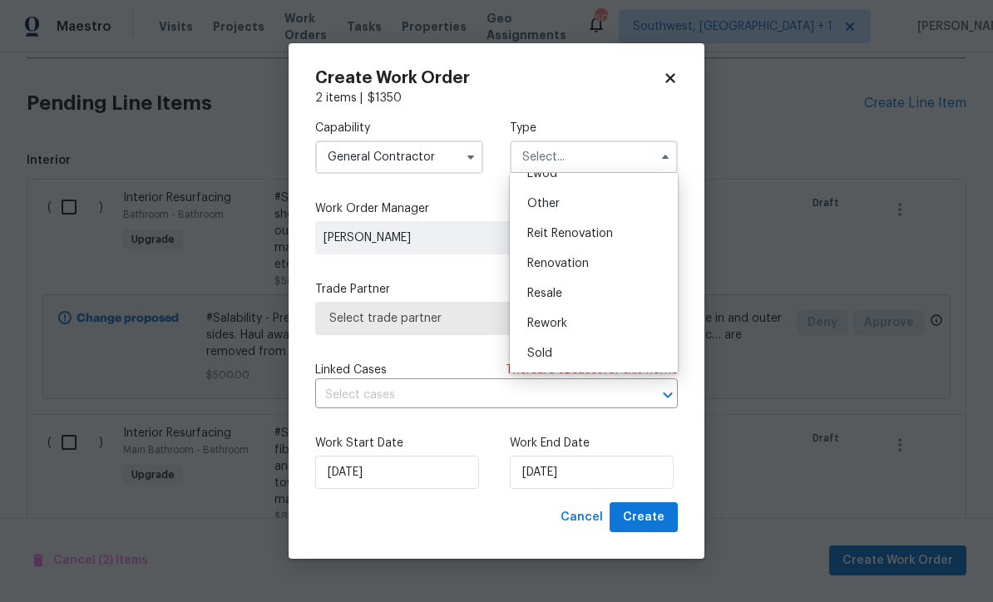
scroll to position [198, 0]
click at [592, 259] on div "Renovation" at bounding box center [594, 264] width 160 height 30
type input "Renovation"
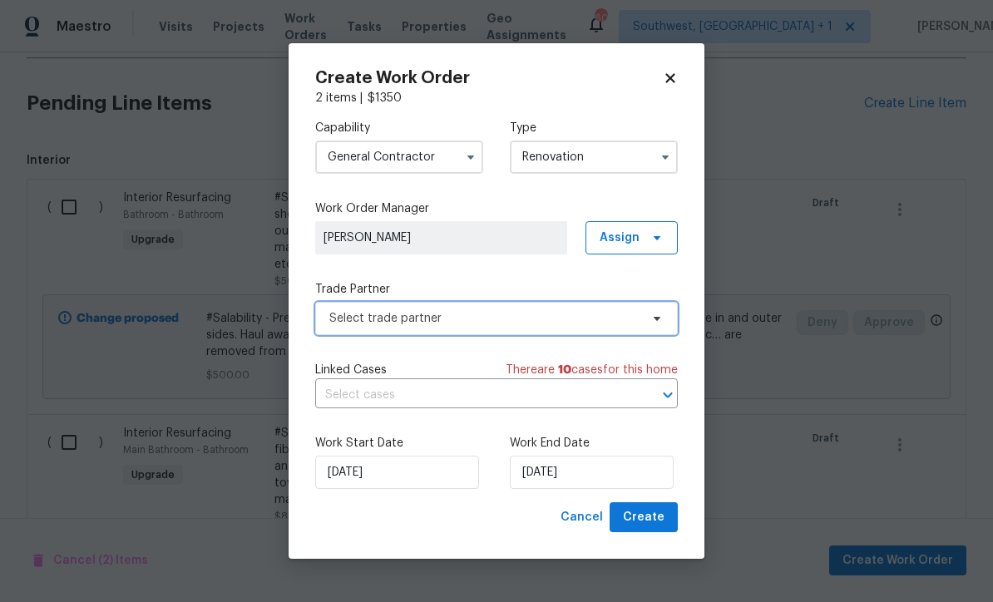
click at [569, 327] on span "Select trade partner" at bounding box center [496, 318] width 362 height 33
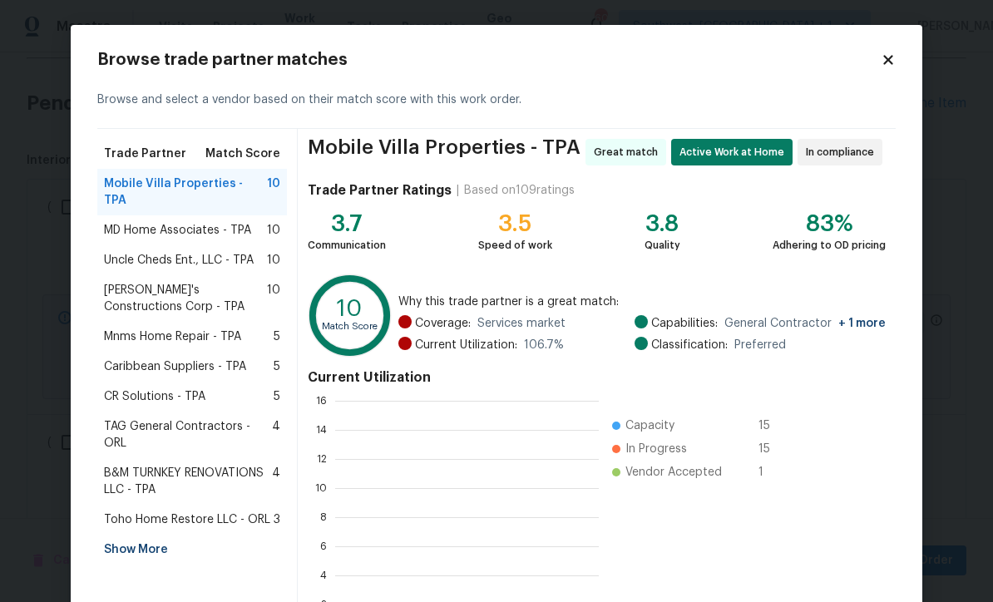
scroll to position [233, 264]
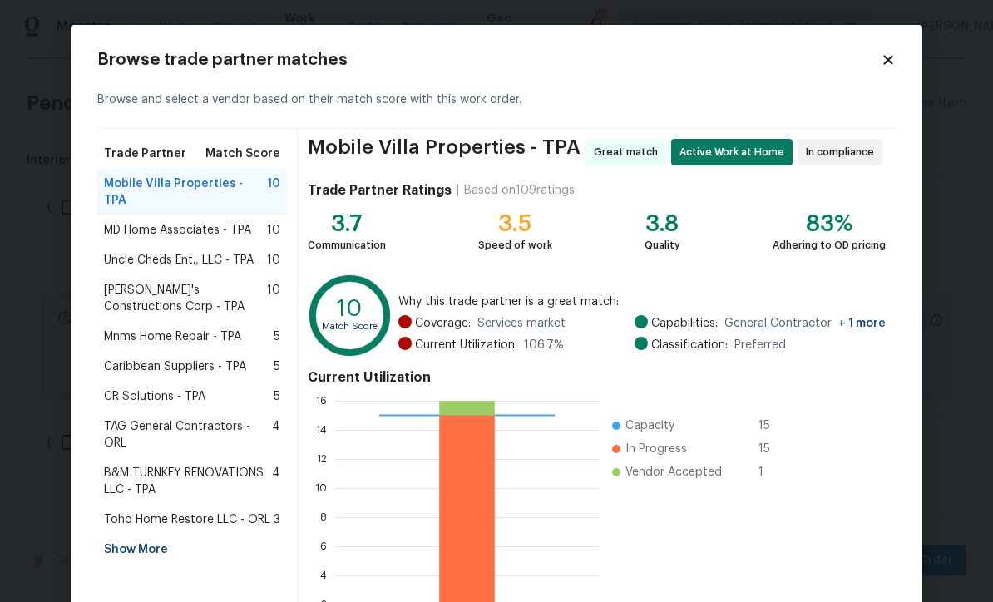
click at [116, 222] on span "MD Home Associates - TPA" at bounding box center [177, 230] width 147 height 17
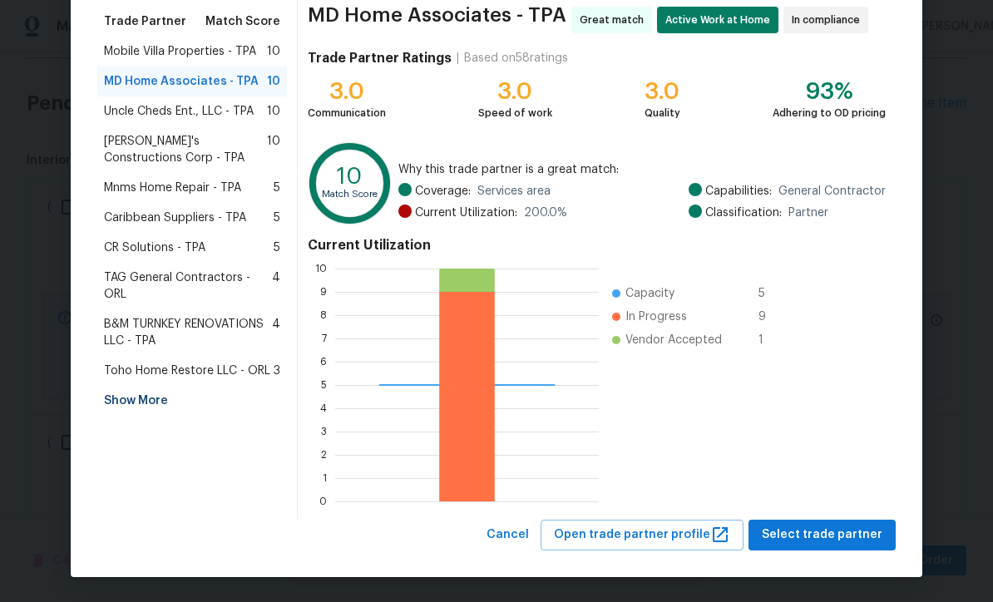
scroll to position [131, 0]
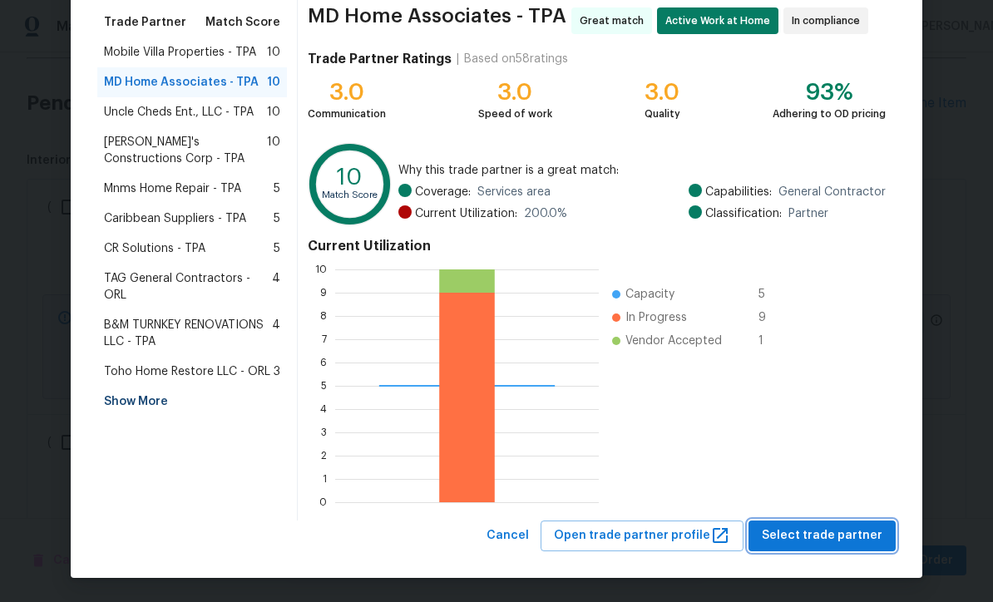
click at [815, 541] on span "Select trade partner" at bounding box center [822, 535] width 121 height 21
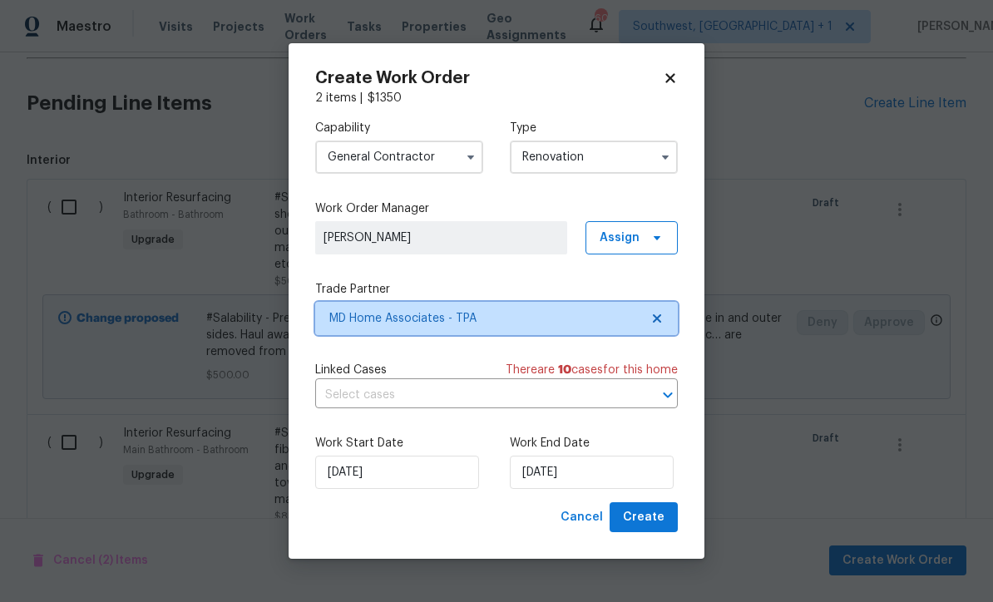
scroll to position [0, 0]
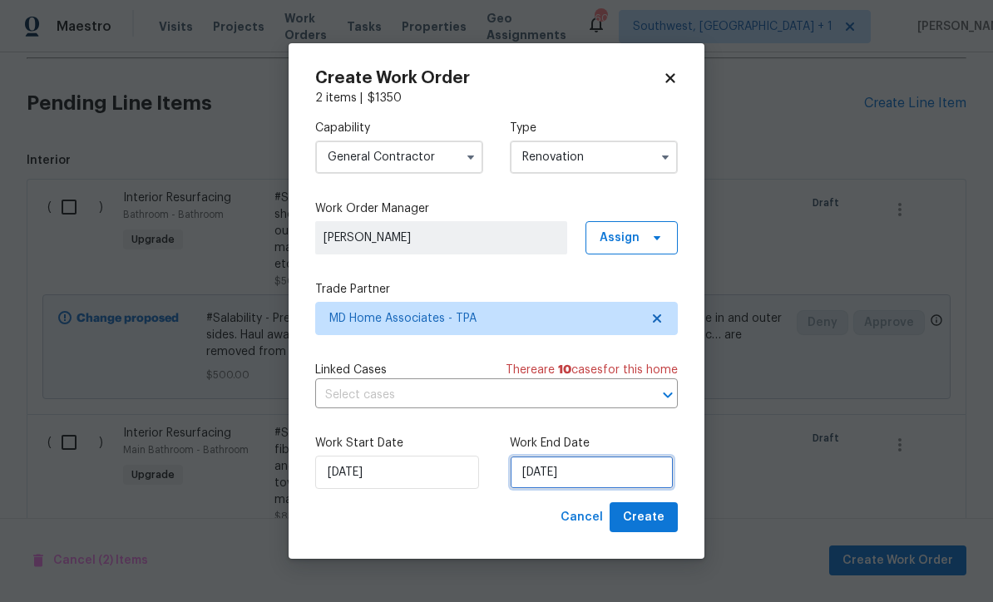
click at [601, 475] on input "[DATE]" at bounding box center [592, 472] width 164 height 33
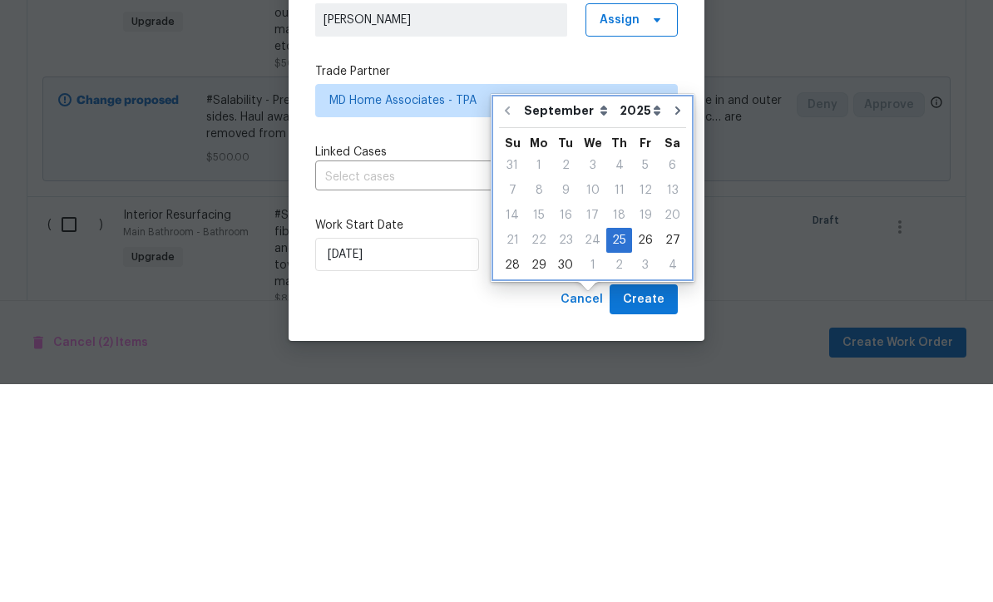
click at [668, 312] on button "Go to next month" at bounding box center [677, 328] width 25 height 33
type input "10/25/2025"
select select "9"
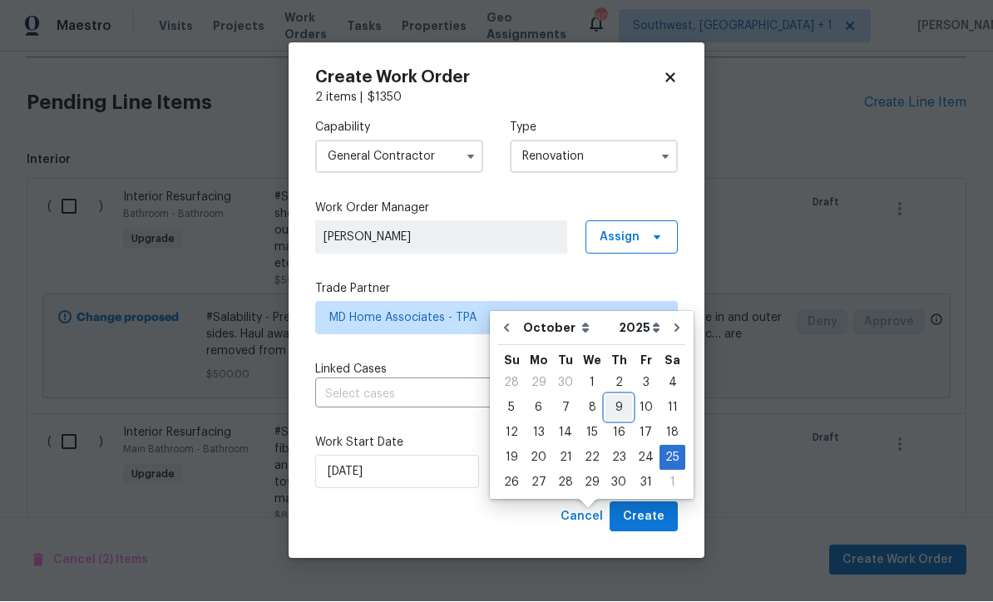
click at [619, 397] on div "9" at bounding box center [618, 408] width 27 height 23
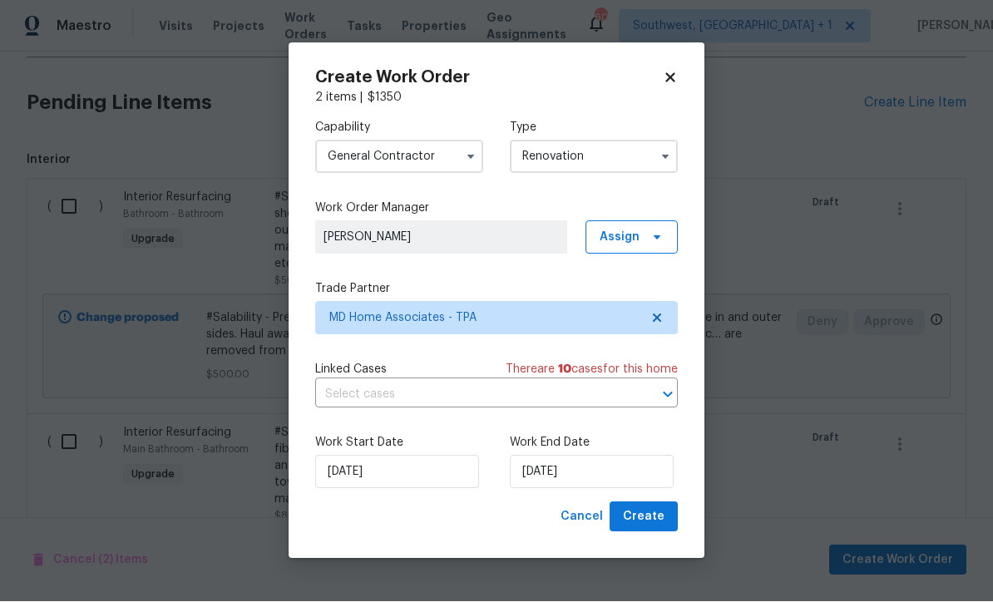
type input "10/9/2025"
click at [653, 521] on span "Create" at bounding box center [644, 517] width 42 height 21
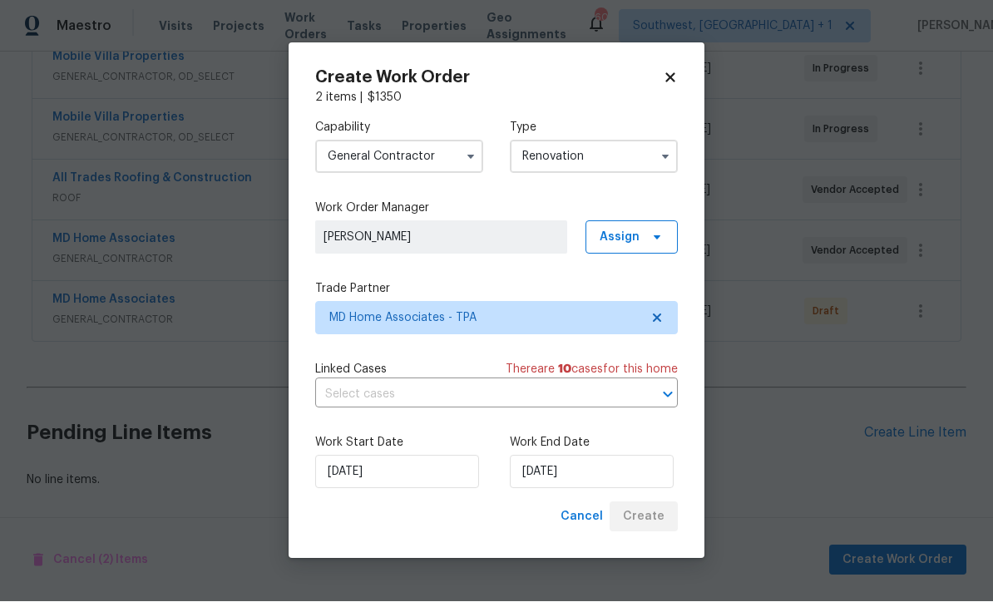
scroll to position [641, 0]
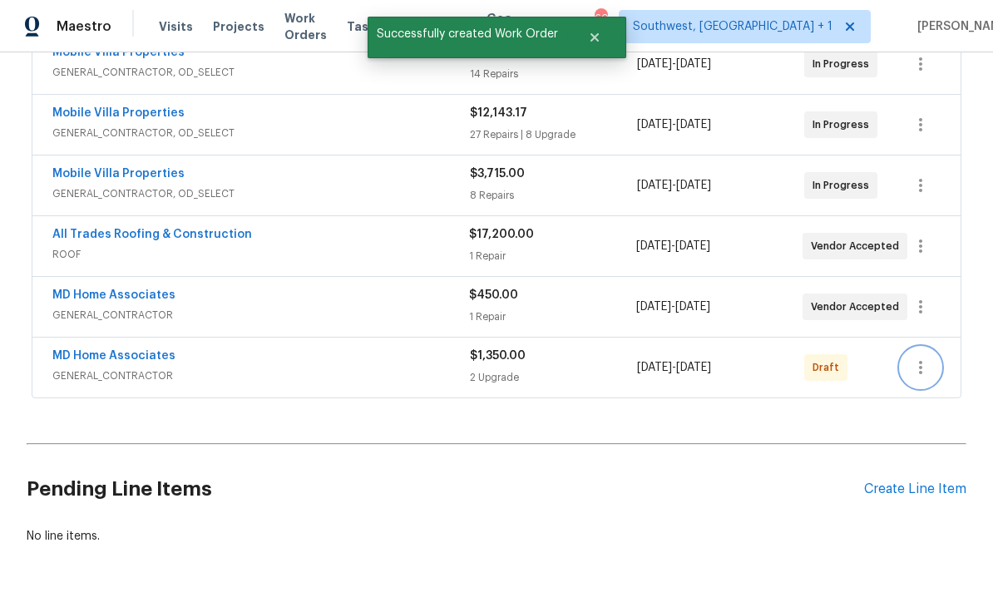
click at [926, 357] on icon "button" at bounding box center [920, 367] width 20 height 20
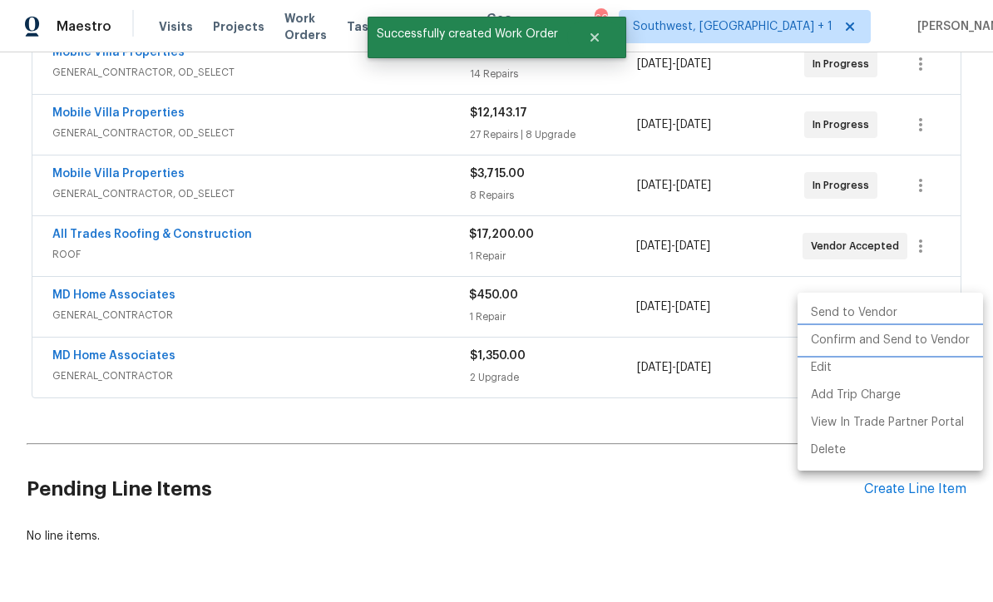
click at [889, 337] on li "Confirm and Send to Vendor" at bounding box center [889, 340] width 185 height 27
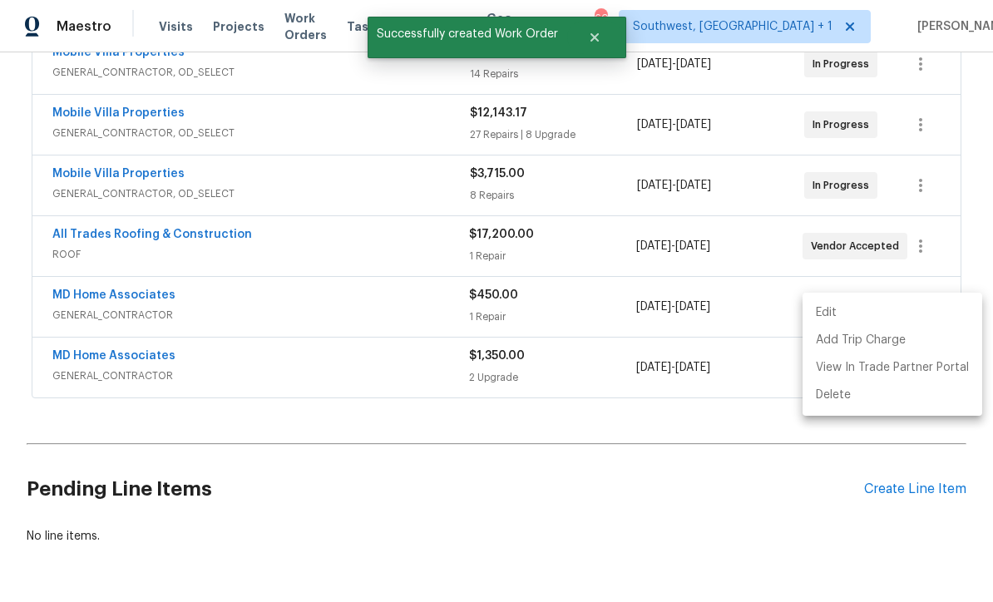
click at [62, 300] on div at bounding box center [496, 301] width 993 height 602
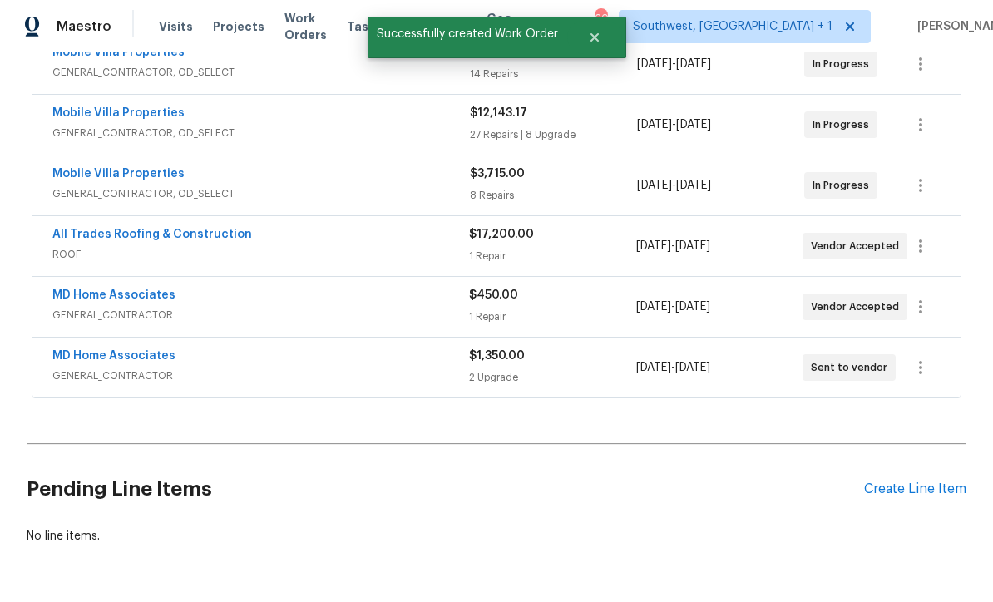
click at [76, 350] on link "MD Home Associates" at bounding box center [113, 356] width 123 height 12
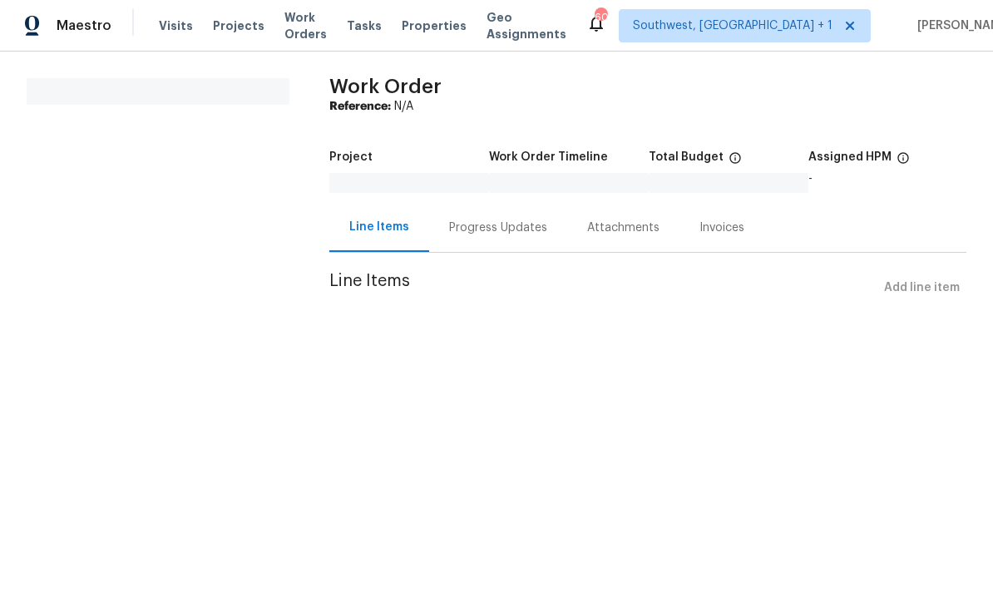
scroll to position [1, 0]
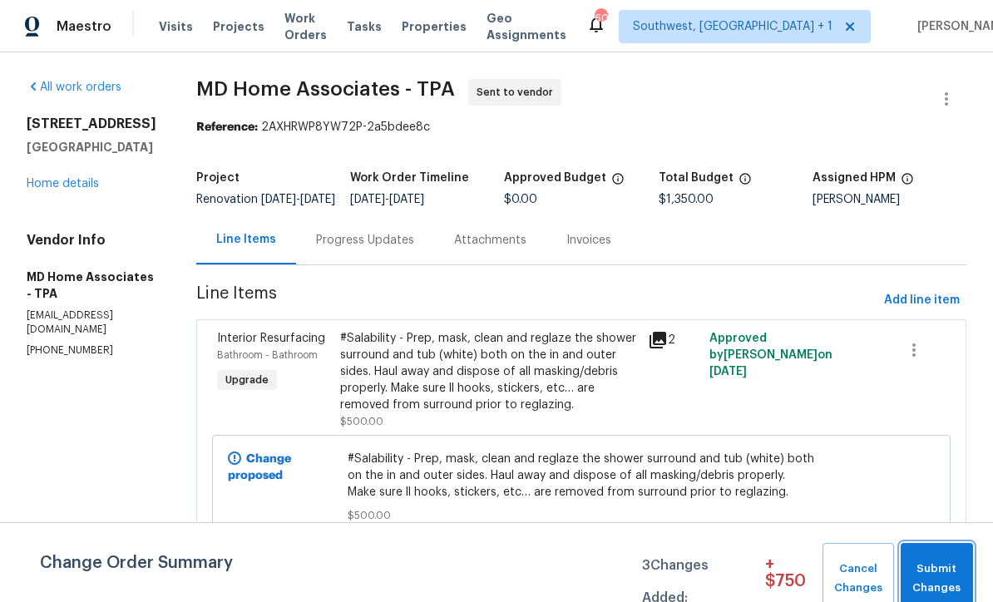
click at [949, 564] on span "Submit Changes" at bounding box center [937, 578] width 56 height 38
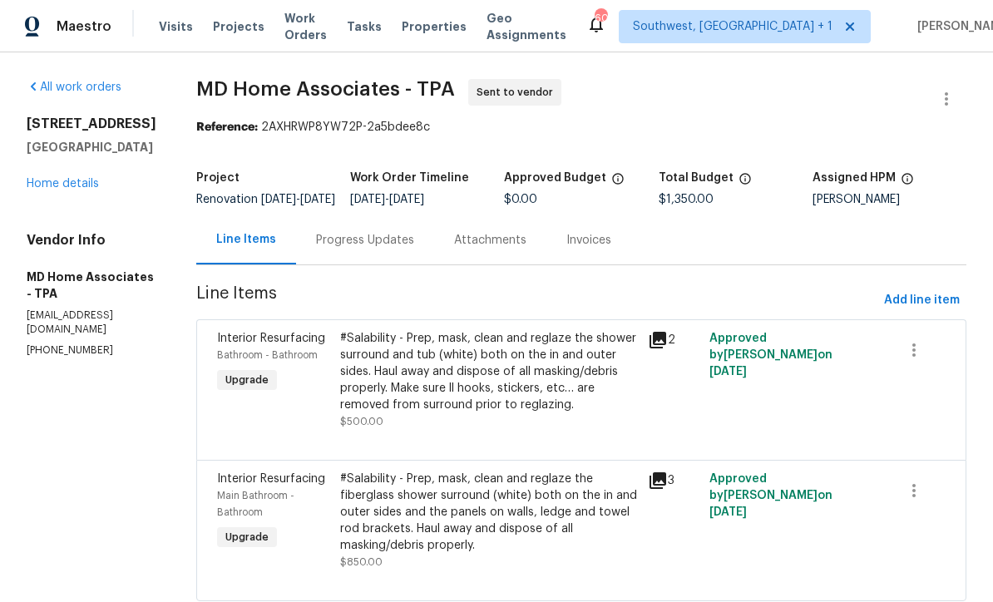
click at [353, 249] on div "Progress Updates" at bounding box center [365, 240] width 98 height 17
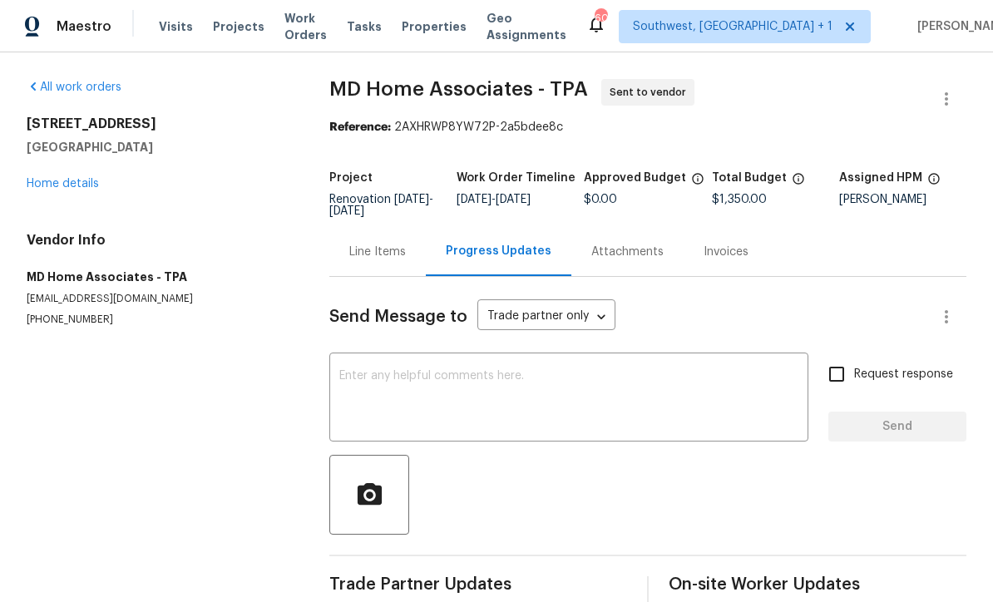
click at [487, 385] on textarea at bounding box center [568, 399] width 459 height 58
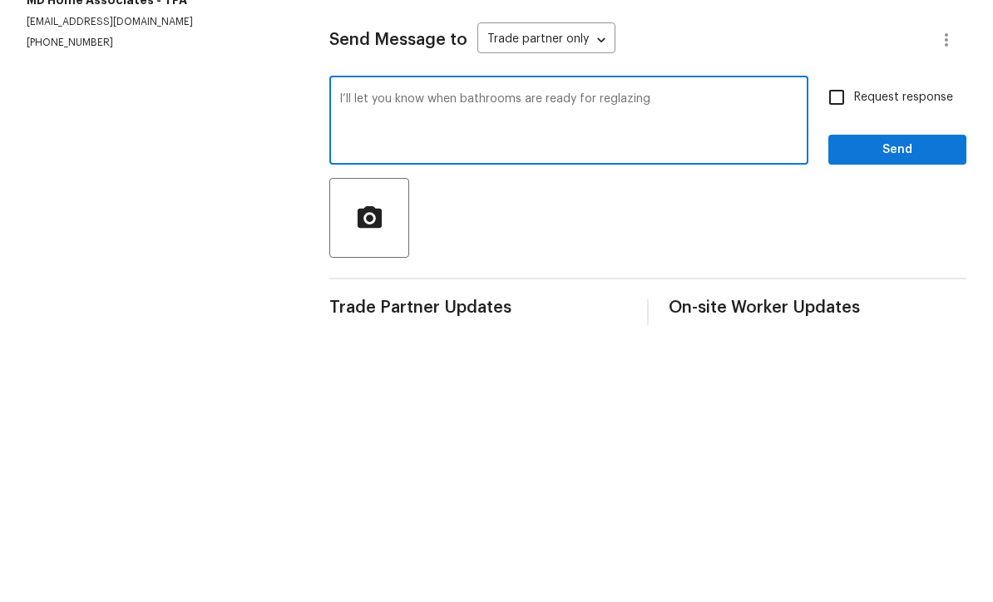
type textarea "I’ll let you know when bathrooms are ready for reglazing"
click at [838, 357] on input "Request response" at bounding box center [836, 374] width 35 height 35
checkbox input "true"
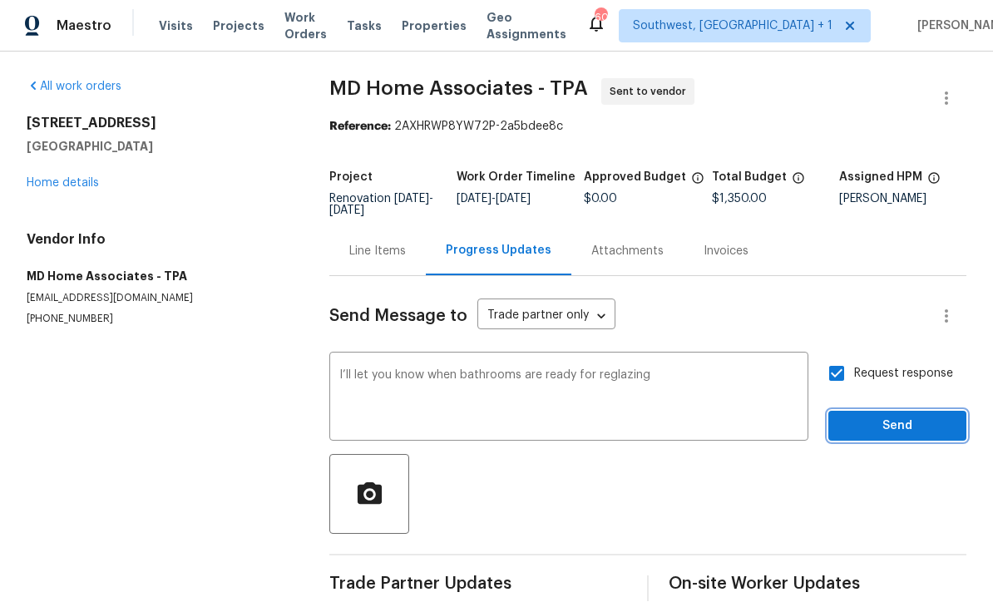
click at [891, 416] on span "Send" at bounding box center [896, 426] width 111 height 21
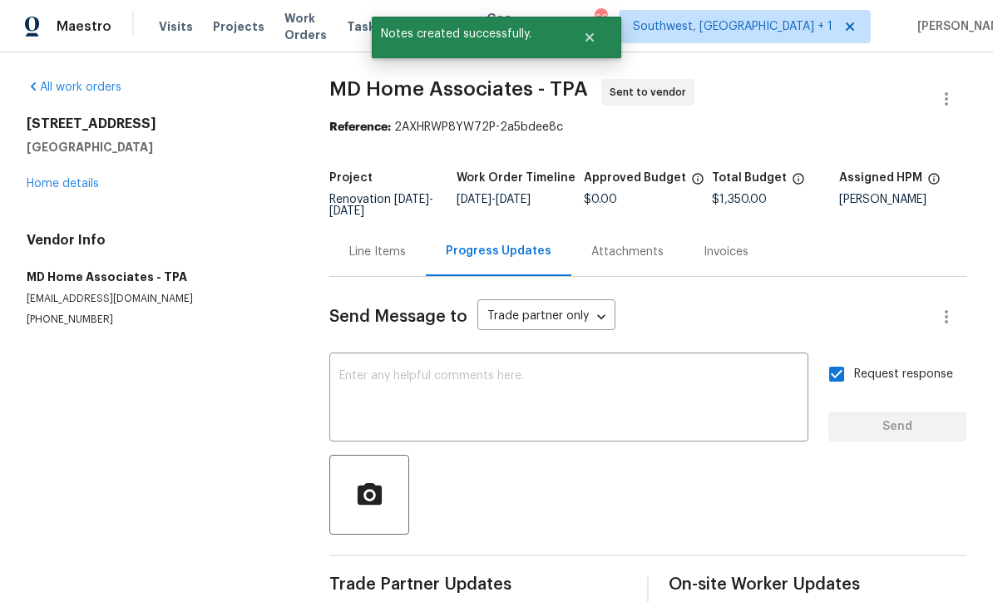
click at [49, 178] on link "Home details" at bounding box center [63, 184] width 72 height 12
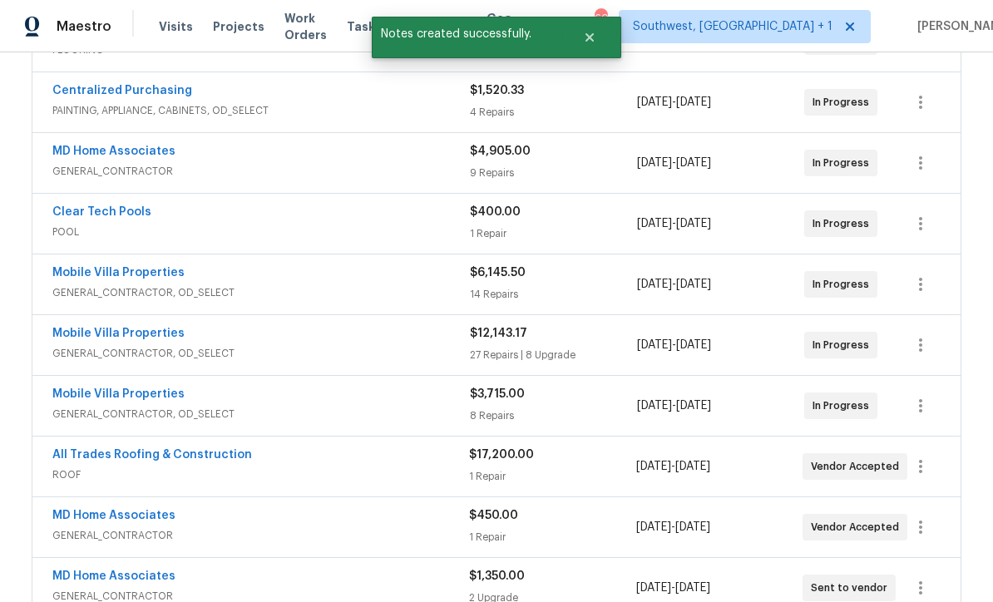
scroll to position [420, 0]
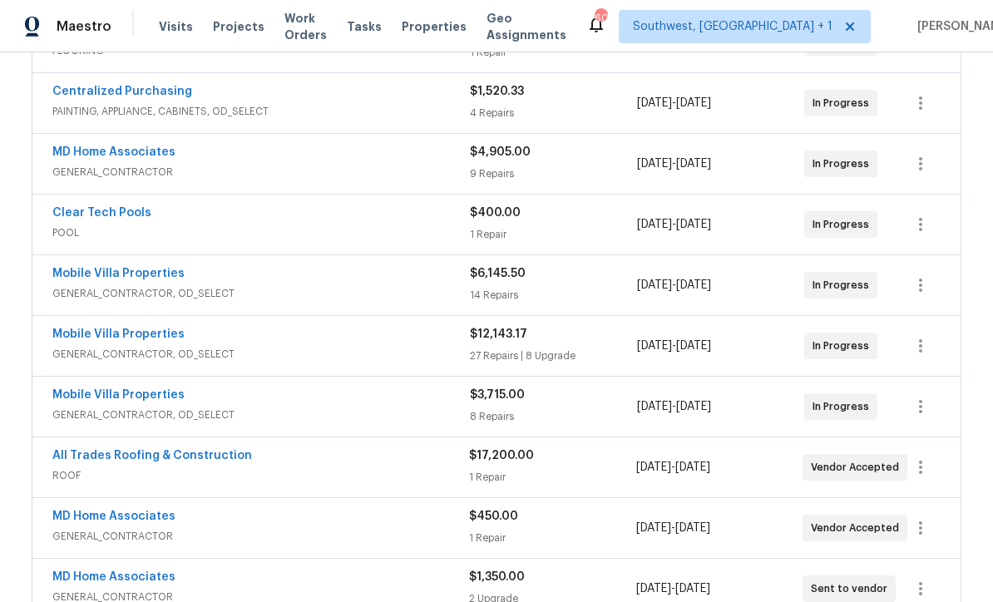
click at [64, 328] on link "Mobile Villa Properties" at bounding box center [118, 334] width 132 height 12
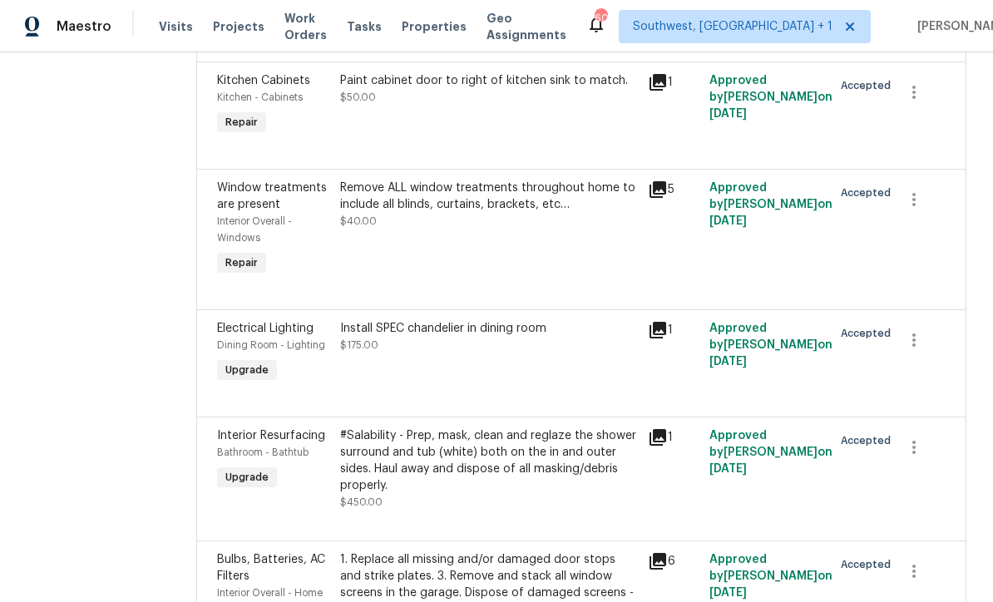
scroll to position [3173, 0]
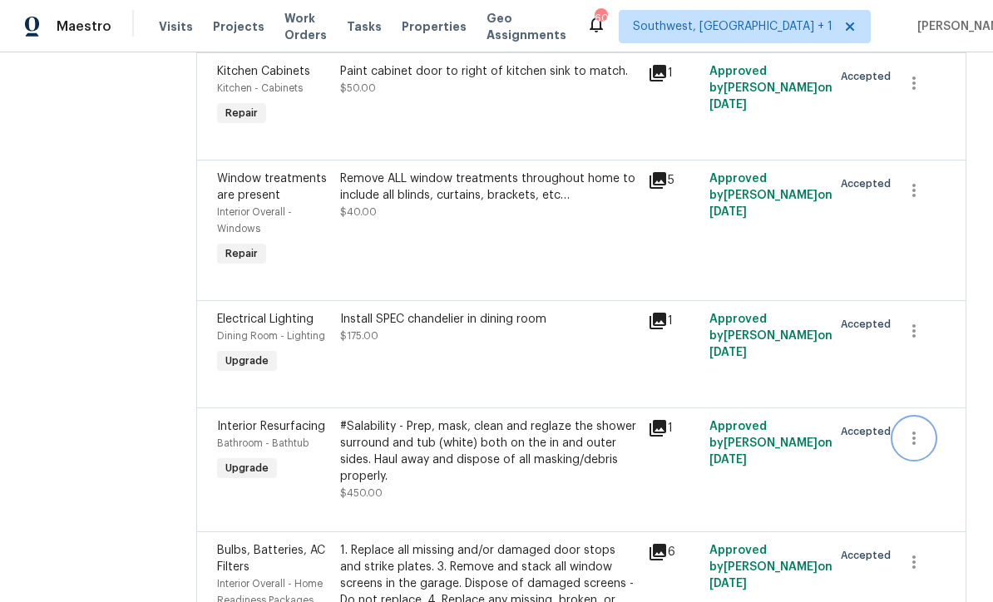
click at [904, 428] on icon "button" at bounding box center [914, 438] width 20 height 20
click at [916, 264] on li "Cancel" at bounding box center [920, 261] width 64 height 27
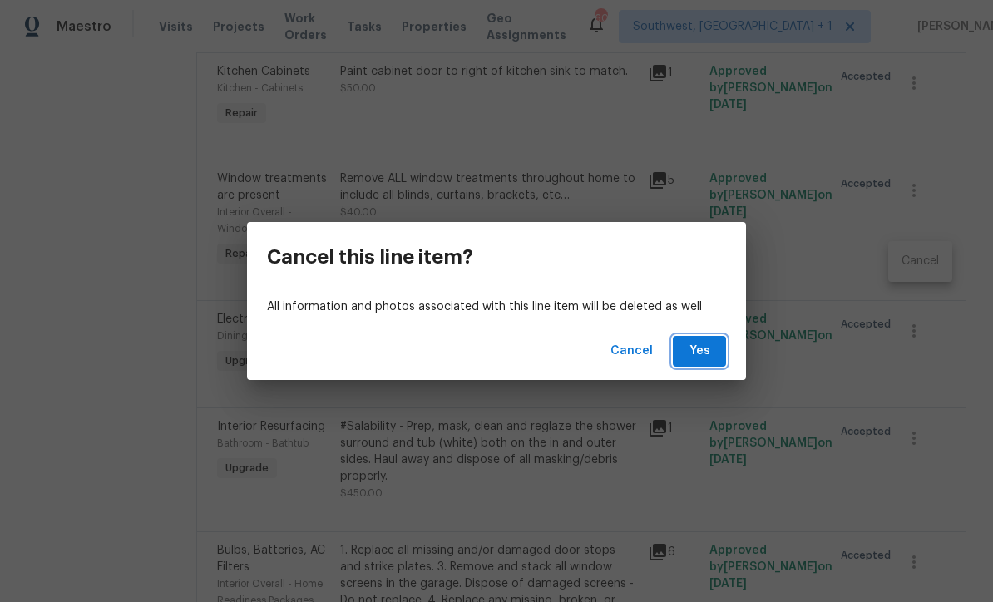
click at [702, 349] on span "Yes" at bounding box center [699, 351] width 27 height 21
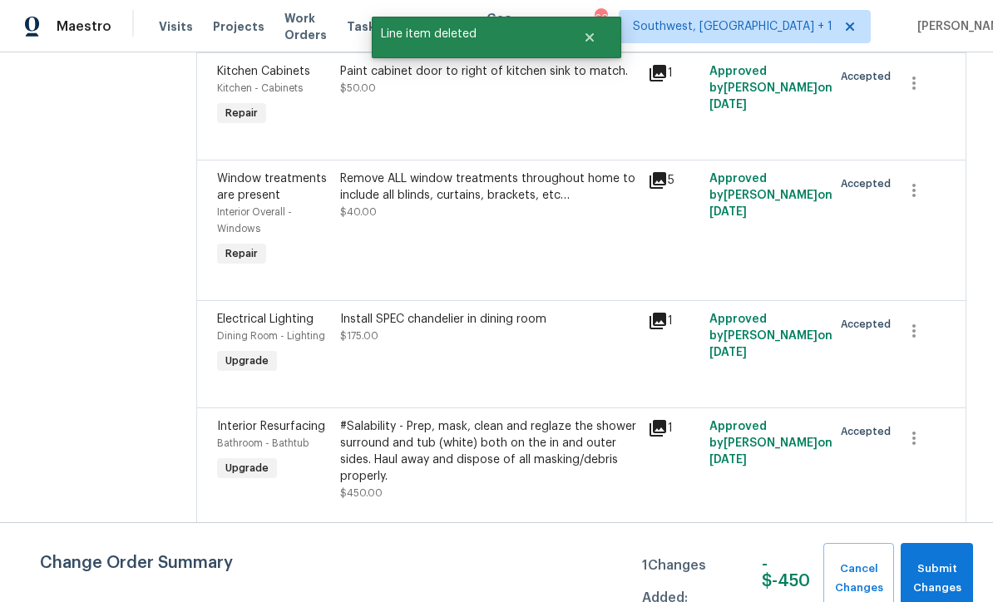
scroll to position [0, 0]
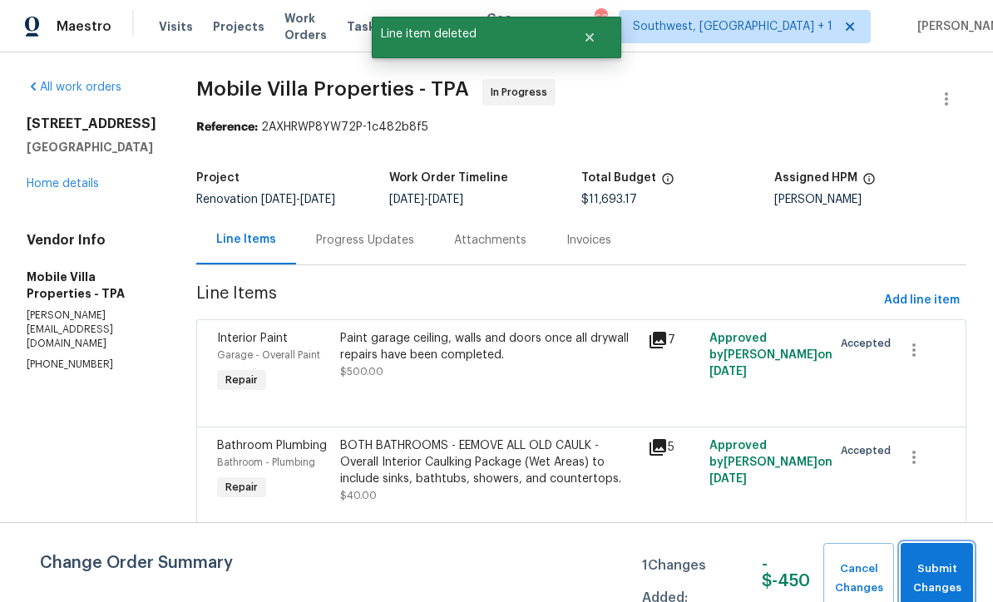
click at [936, 567] on span "Submit Changes" at bounding box center [937, 578] width 56 height 38
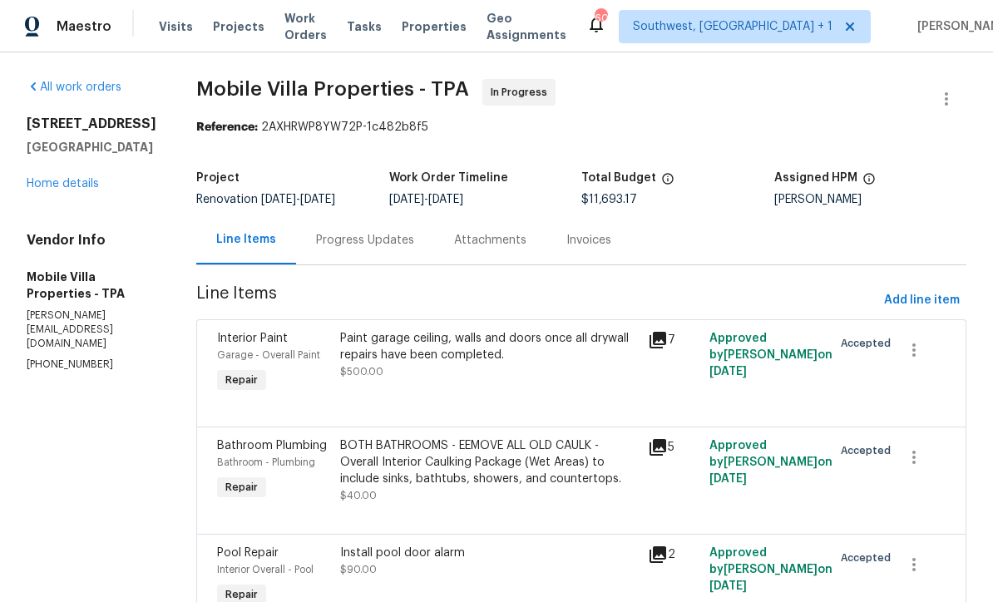
click at [42, 190] on link "Home details" at bounding box center [63, 184] width 72 height 12
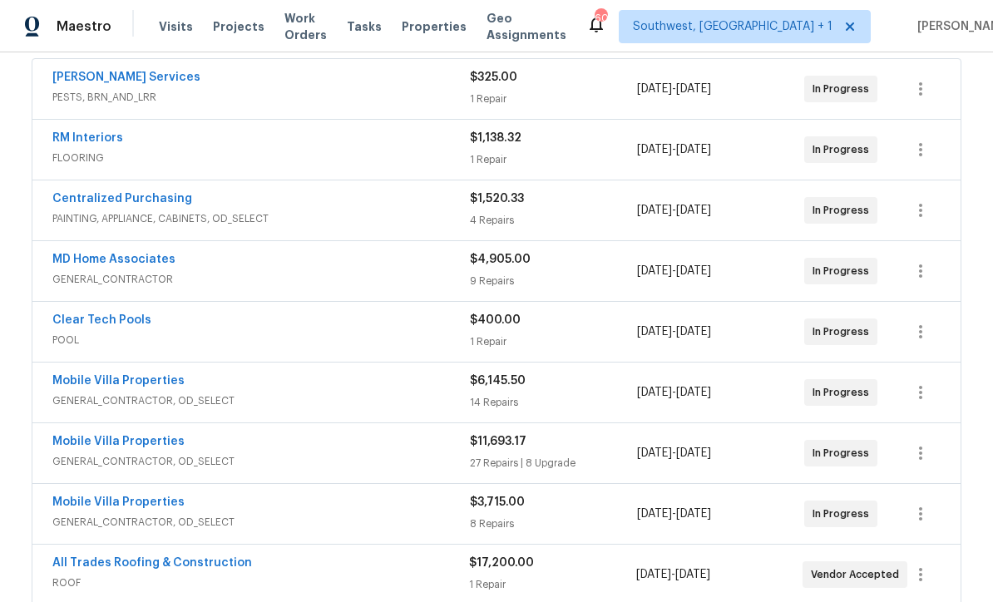
scroll to position [312, 0]
click at [45, 283] on div "MD Home Associates GENERAL_CONTRACTOR $4,905.00 9 Repairs 9/17/2025 - 9/22/2025…" at bounding box center [496, 272] width 928 height 60
click at [67, 262] on link "MD Home Associates" at bounding box center [113, 260] width 123 height 12
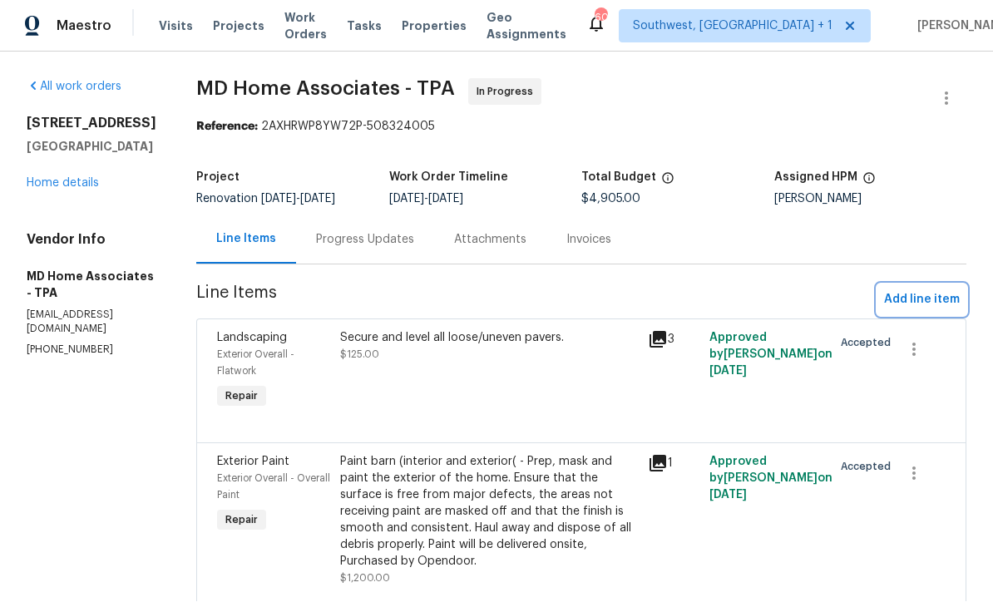
click at [924, 290] on span "Add line item" at bounding box center [922, 300] width 76 height 21
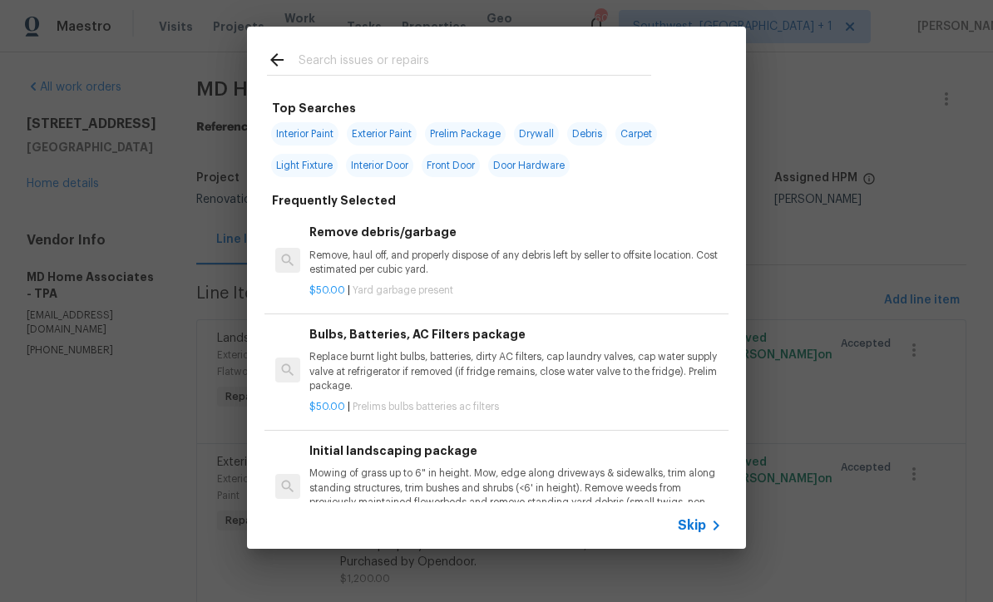
click at [709, 529] on icon at bounding box center [716, 525] width 20 height 20
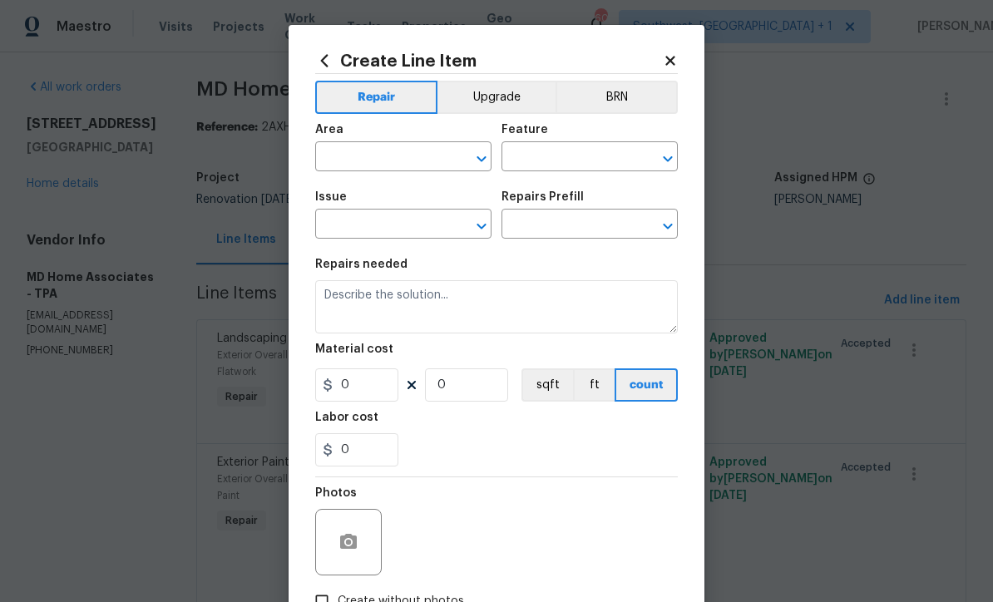
click at [340, 155] on input "text" at bounding box center [380, 158] width 130 height 26
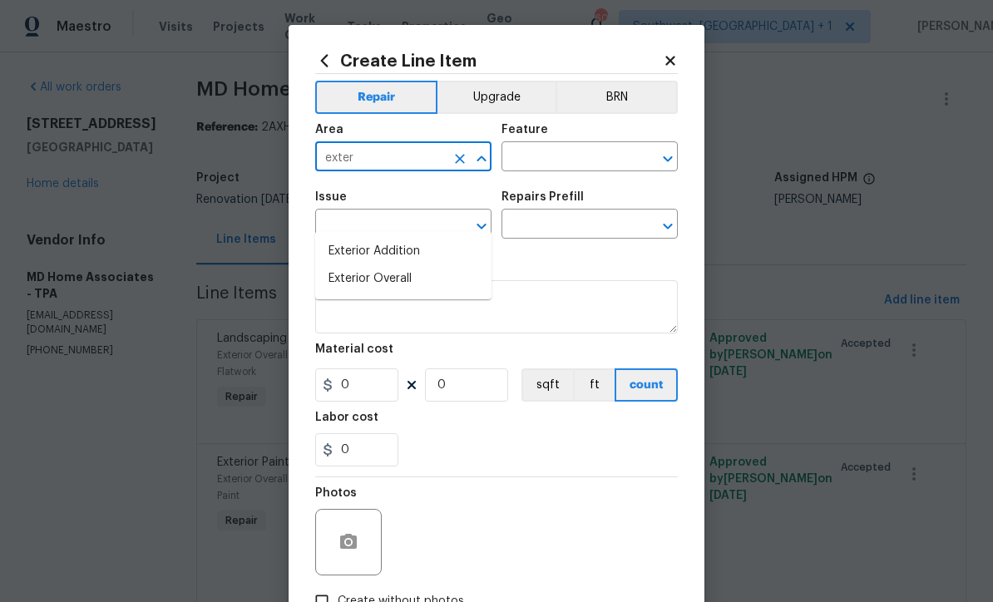
click at [396, 265] on li "Exterior Overall" at bounding box center [403, 278] width 176 height 27
type input "Exterior Overall"
click at [545, 165] on input "text" at bounding box center [566, 158] width 130 height 26
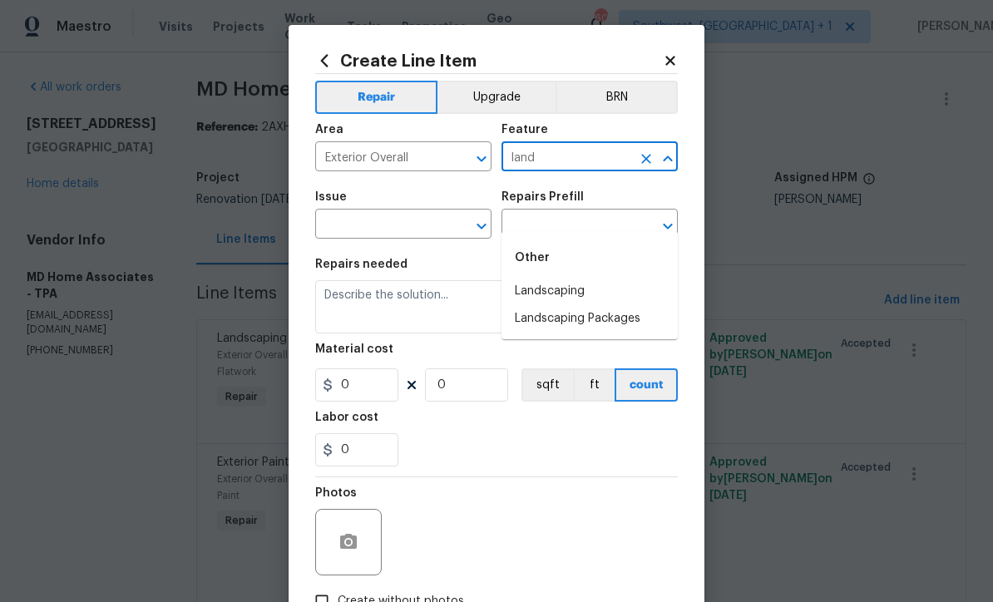
click at [568, 278] on li "Landscaping" at bounding box center [589, 291] width 176 height 27
type input "Landscaping"
click at [420, 229] on input "text" at bounding box center [380, 226] width 130 height 26
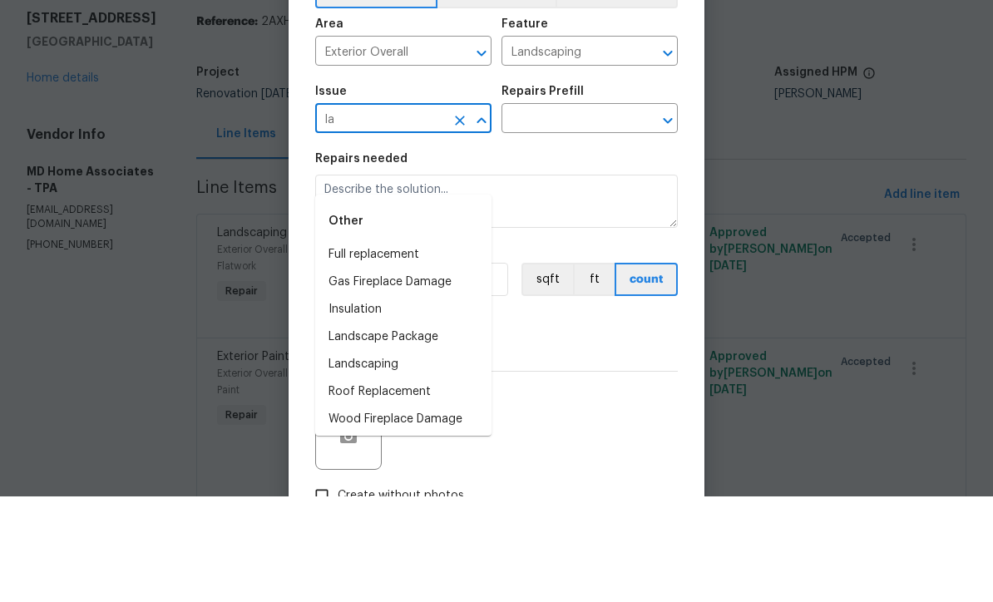
type input "l"
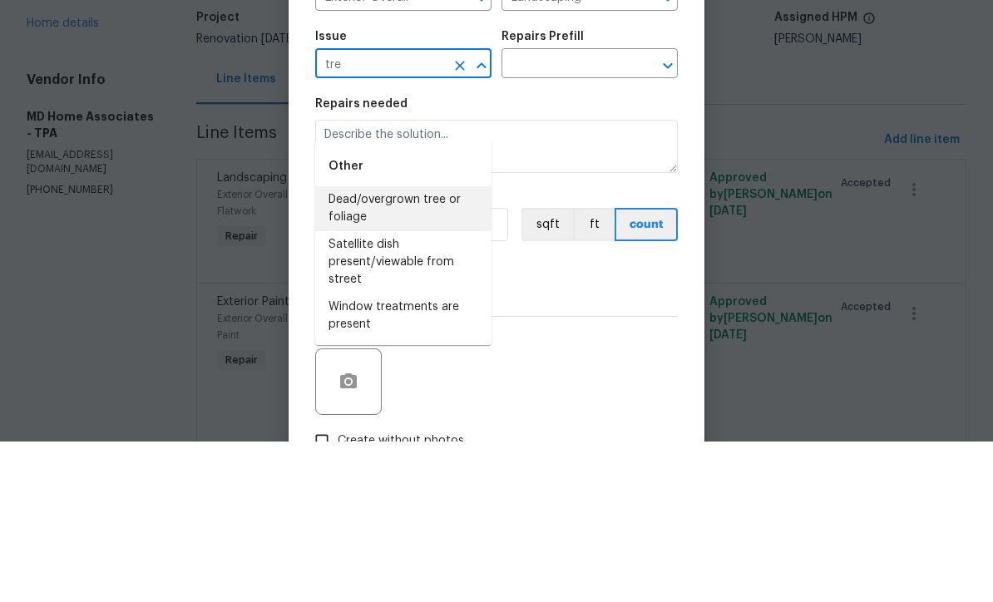
click at [429, 347] on li "Dead/overgrown tree or foliage" at bounding box center [403, 369] width 176 height 45
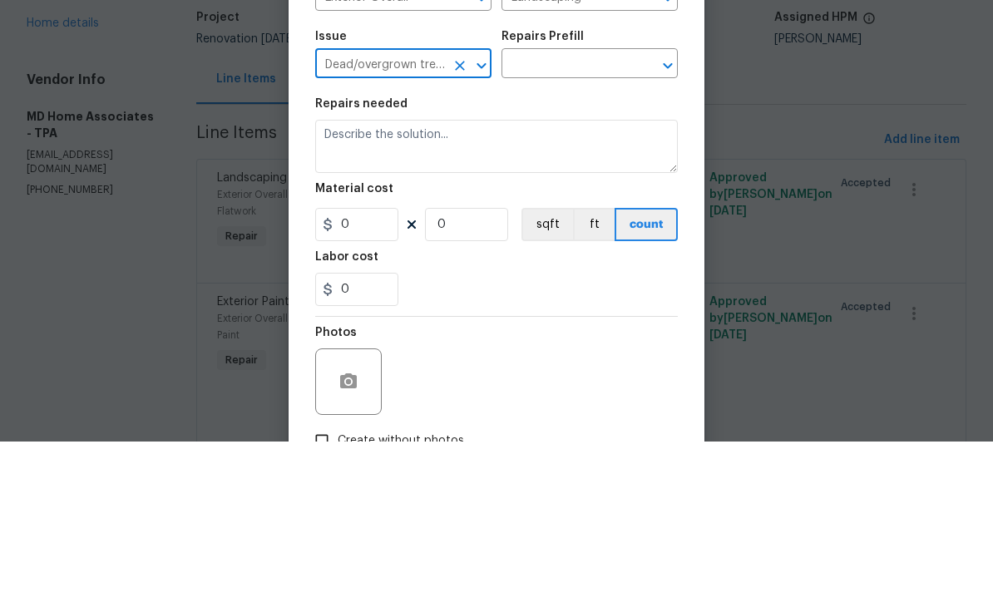
click at [610, 213] on input "text" at bounding box center [566, 226] width 130 height 26
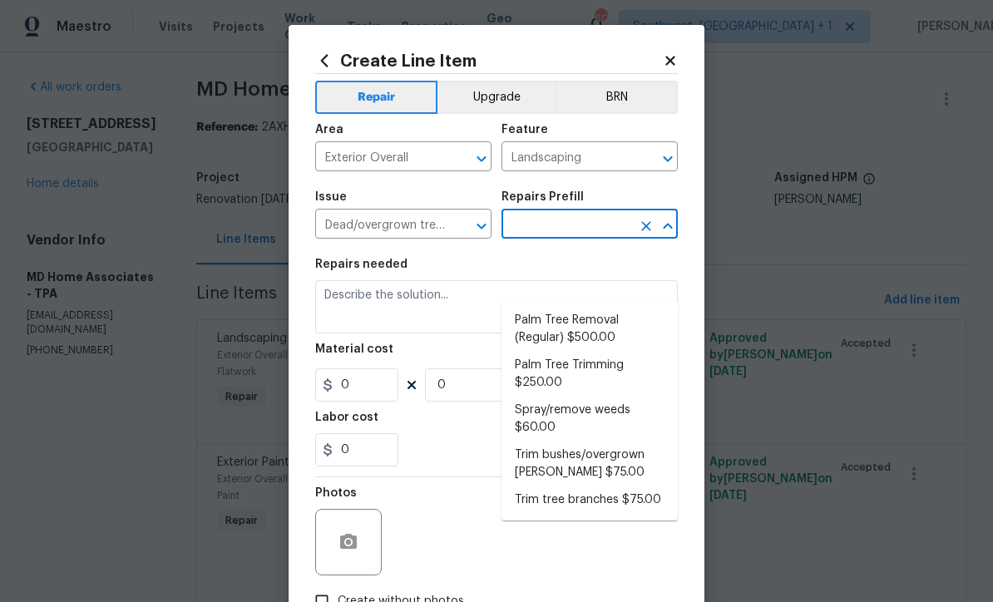
click at [421, 223] on input "Dead/overgrown tree or foliage" at bounding box center [380, 226] width 130 height 26
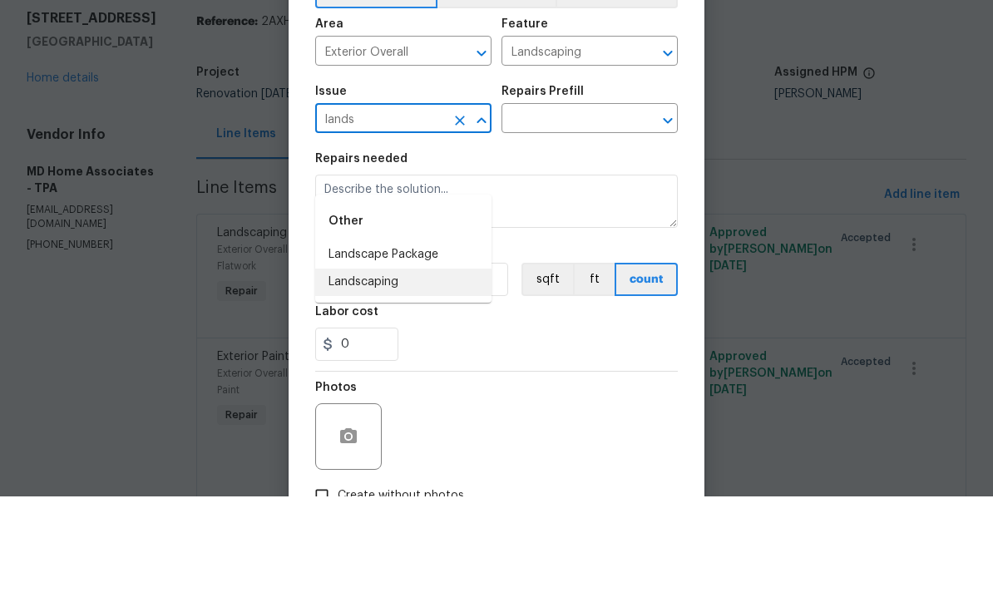
click at [382, 374] on li "Landscaping" at bounding box center [403, 387] width 176 height 27
type input "Landscaping"
click at [569, 213] on input "text" at bounding box center [566, 226] width 130 height 26
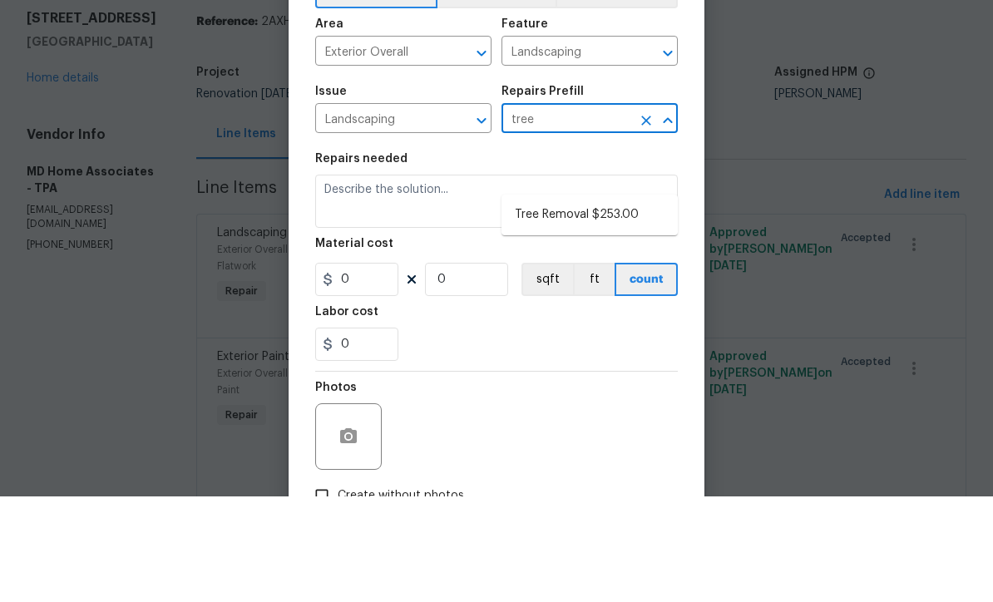
click at [606, 307] on li "Tree Removal $253.00" at bounding box center [589, 320] width 176 height 27
type input "Tree Removal $253.00"
type textarea "Remove/cut down the tree (12''-24'' diameter), grind the stump and remove all d…"
type input "1"
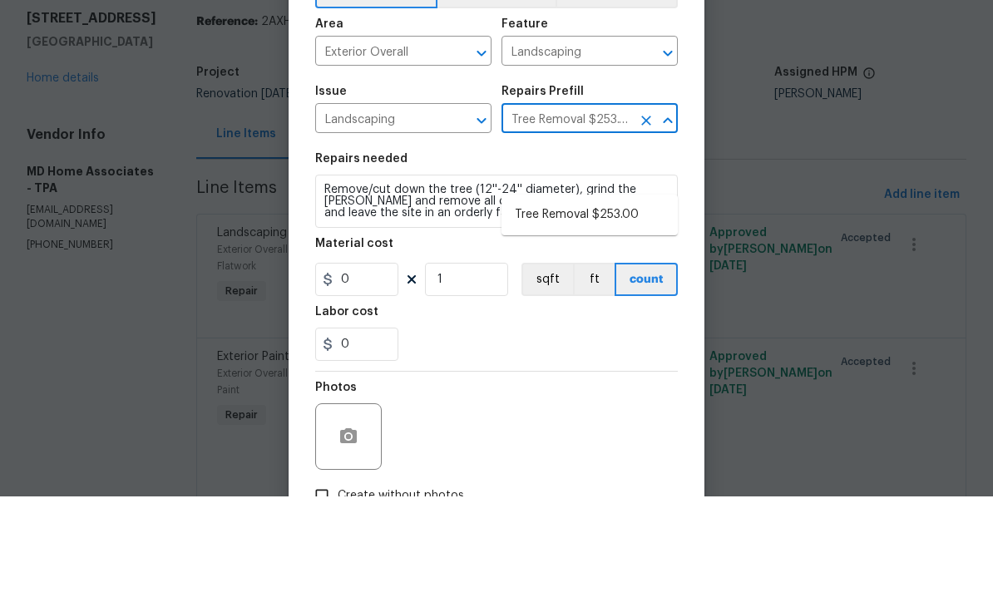
type input "253"
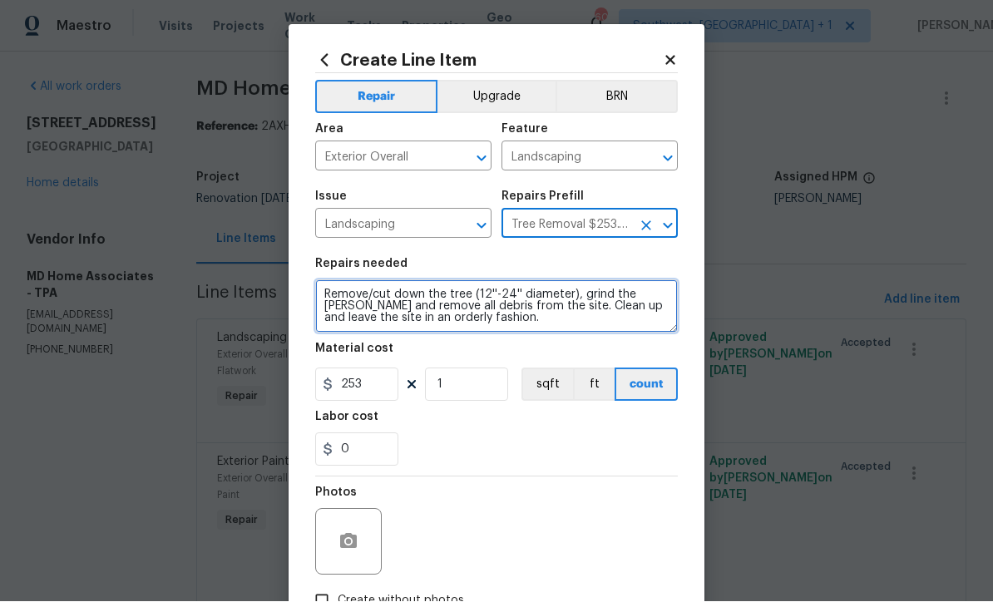
click at [562, 291] on textarea "Remove/cut down the tree (12''-24'' diameter), grind the stump and remove all d…" at bounding box center [496, 306] width 362 height 53
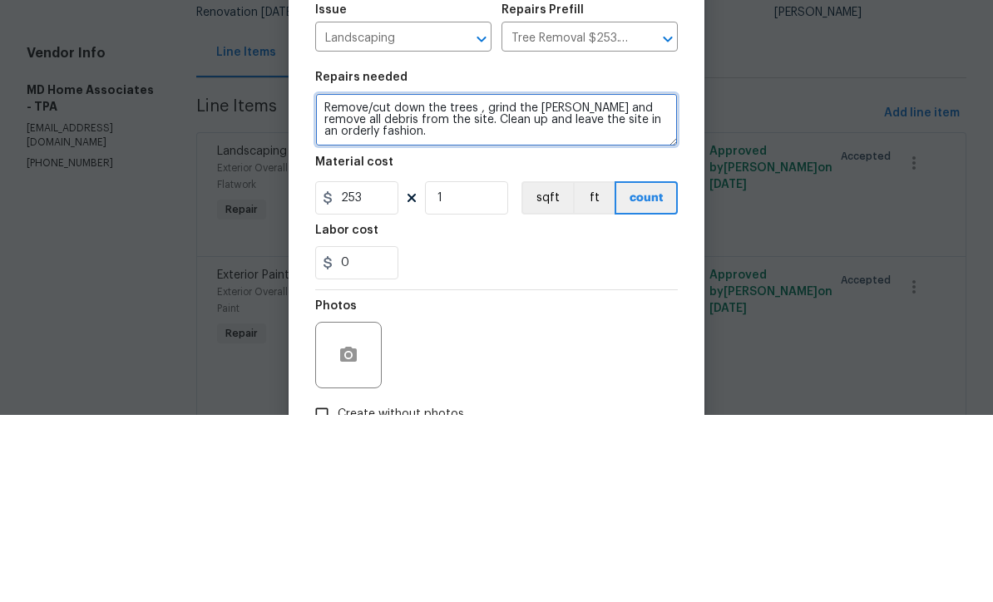
click at [566, 280] on textarea "Remove/cut down the trees , grind the stump and remove all debris from the site…" at bounding box center [496, 306] width 362 height 53
click at [577, 280] on textarea "Remove/cut down the trees , grind the stump and remove all debris from the site…" at bounding box center [496, 306] width 362 height 53
click at [569, 280] on textarea "Remove/cut down the trees , grind the stump and remove all debris from the site…" at bounding box center [496, 306] width 362 height 53
click at [576, 280] on textarea "Remove/cut down the trees , grind the stump and remove all debris from the site…" at bounding box center [496, 306] width 362 height 53
click at [567, 280] on textarea "Remove/cut down the trees , grind the stump and remove all debris from the site…" at bounding box center [496, 306] width 362 height 53
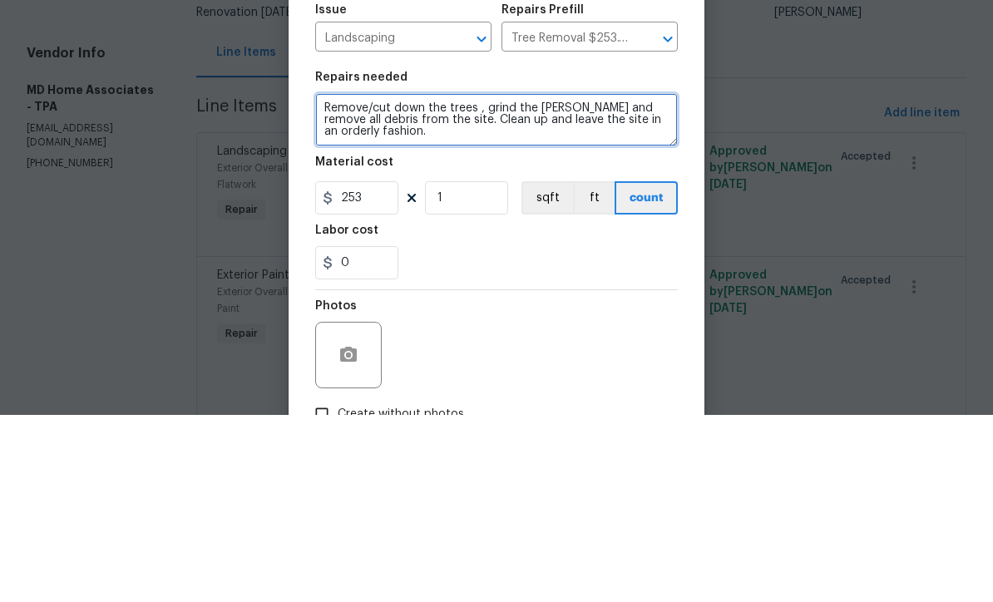
click at [569, 280] on textarea "Remove/cut down the trees , grind the stump and remove all debris from the site…" at bounding box center [496, 306] width 362 height 53
click at [610, 280] on textarea "Remove/cut down the trees , grind the stump and remove all debris from the site…" at bounding box center [496, 306] width 362 height 53
click at [574, 280] on textarea "Remove/cut down the trees , grind the stump and remove all debris from the site…" at bounding box center [496, 306] width 362 height 53
type textarea "Remove/cut down the trees , grind the stumps and remove all debris from the sit…"
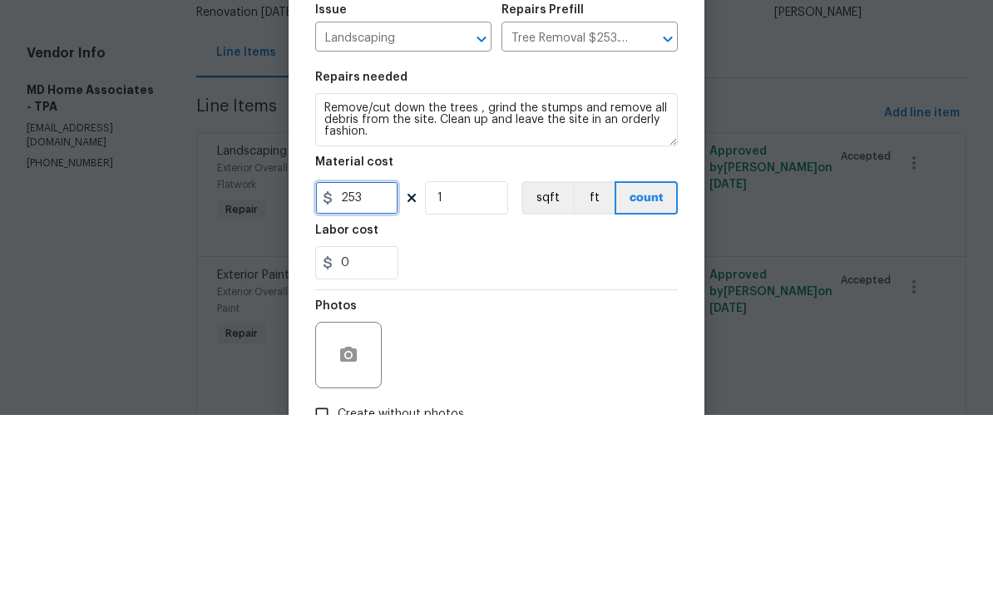
click at [373, 368] on input "253" at bounding box center [356, 384] width 83 height 33
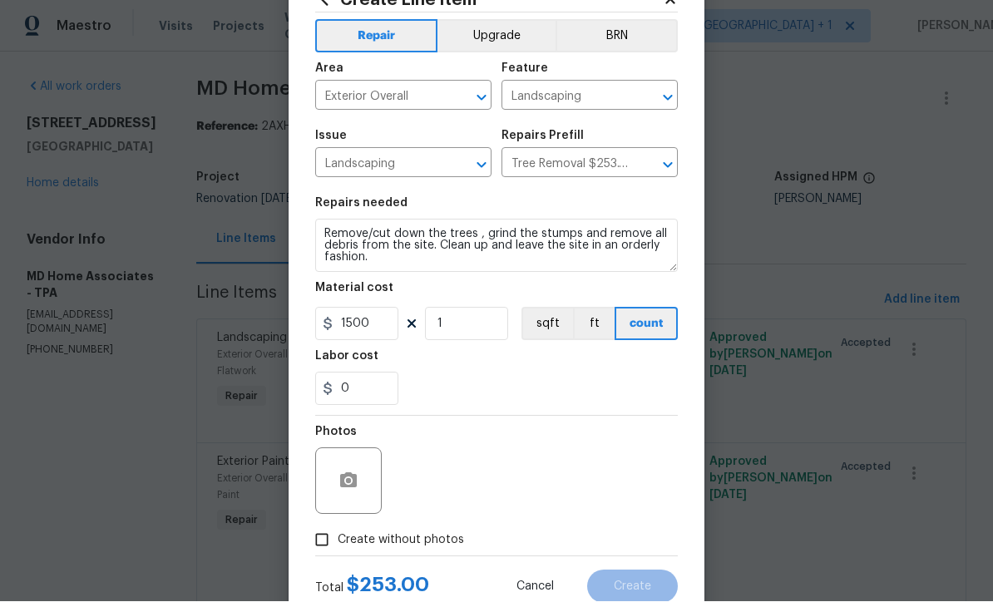
scroll to position [88, 0]
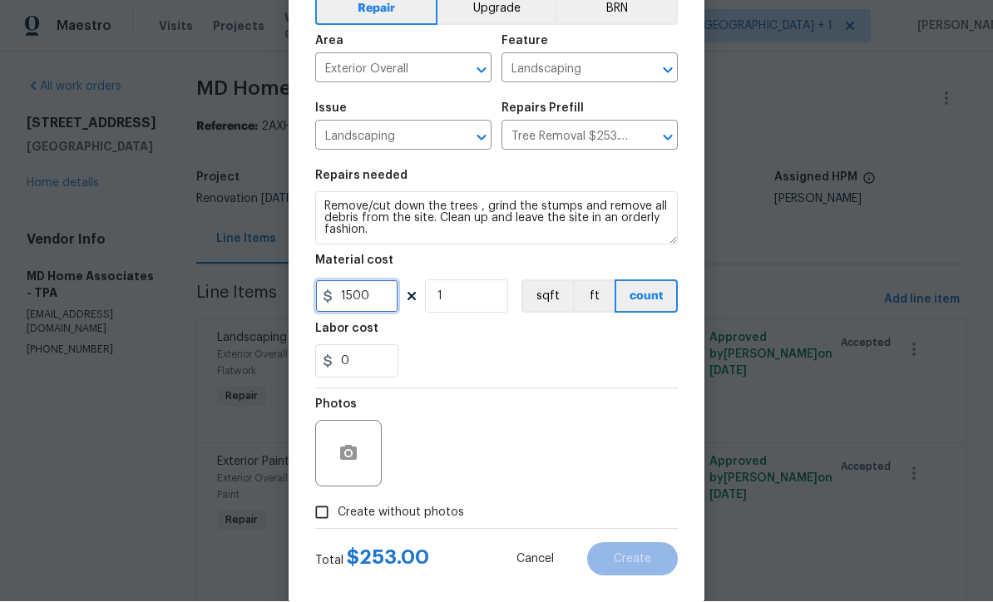
type input "1500"
click at [347, 451] on icon "button" at bounding box center [348, 453] width 17 height 15
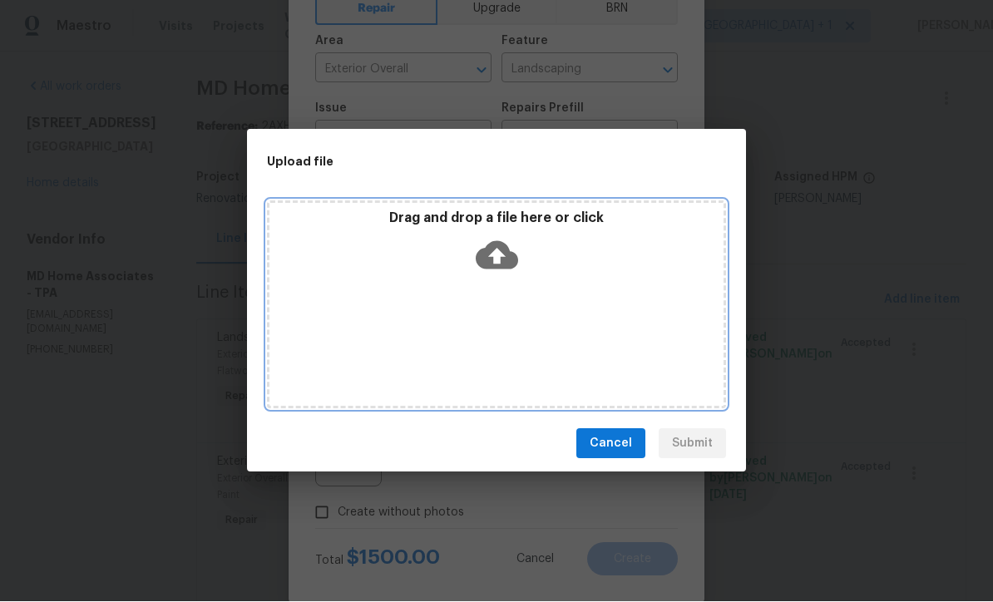
click at [505, 254] on icon at bounding box center [497, 256] width 42 height 28
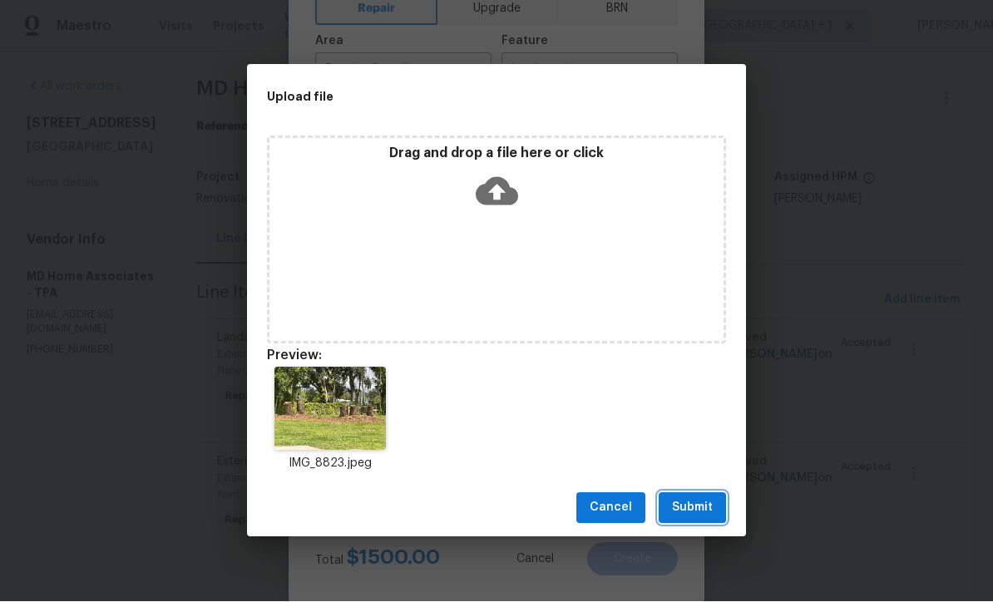
click at [702, 515] on span "Submit" at bounding box center [692, 508] width 41 height 21
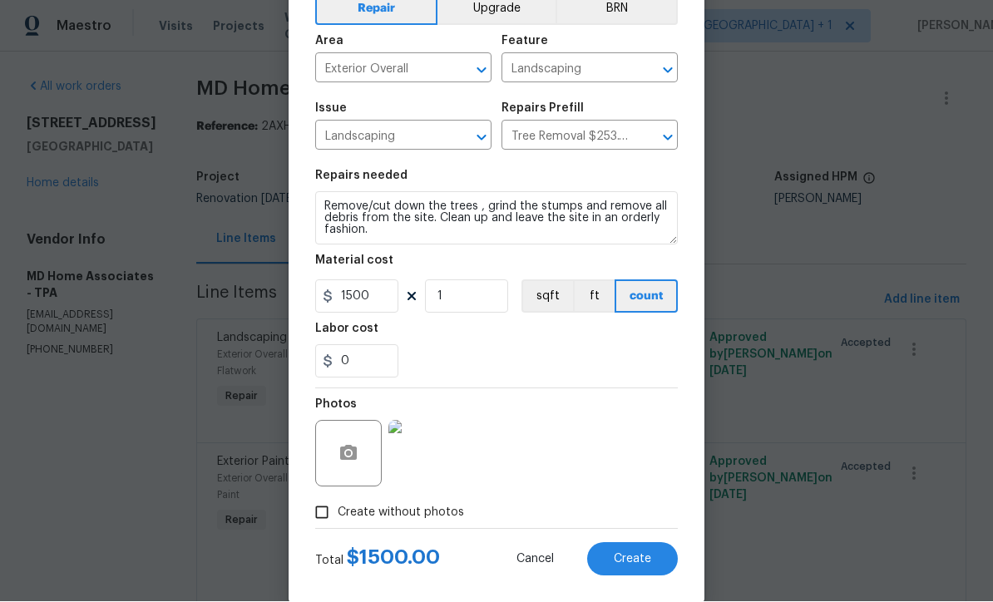
click at [628, 564] on span "Create" at bounding box center [632, 560] width 37 height 12
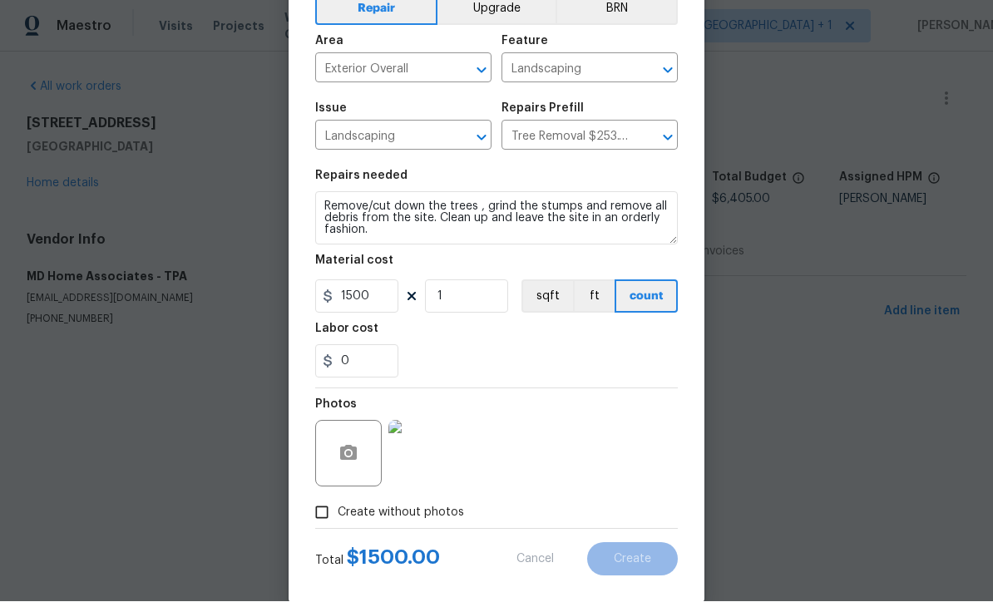
scroll to position [0, 0]
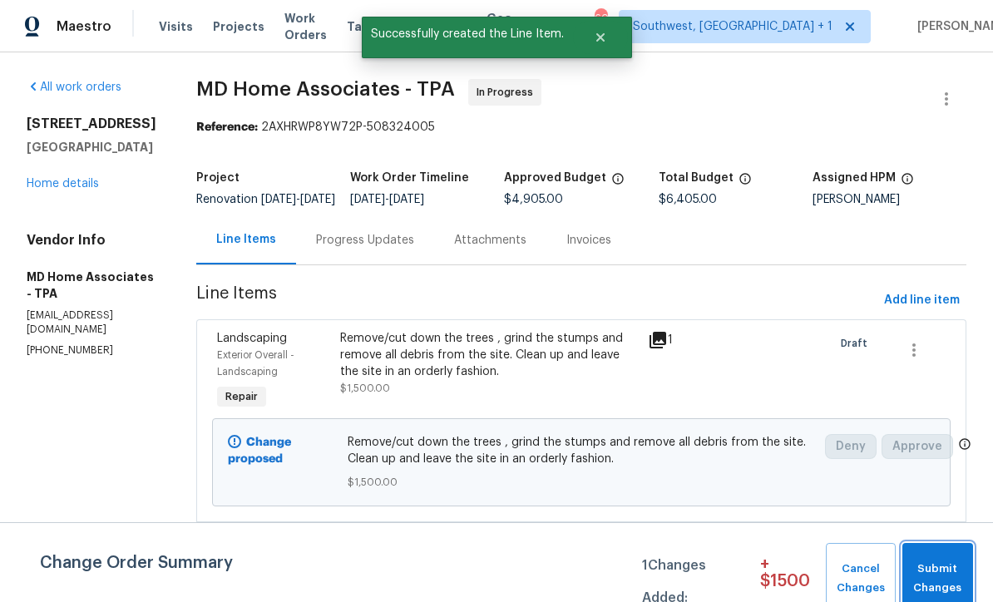
click at [934, 573] on span "Submit Changes" at bounding box center [937, 578] width 54 height 38
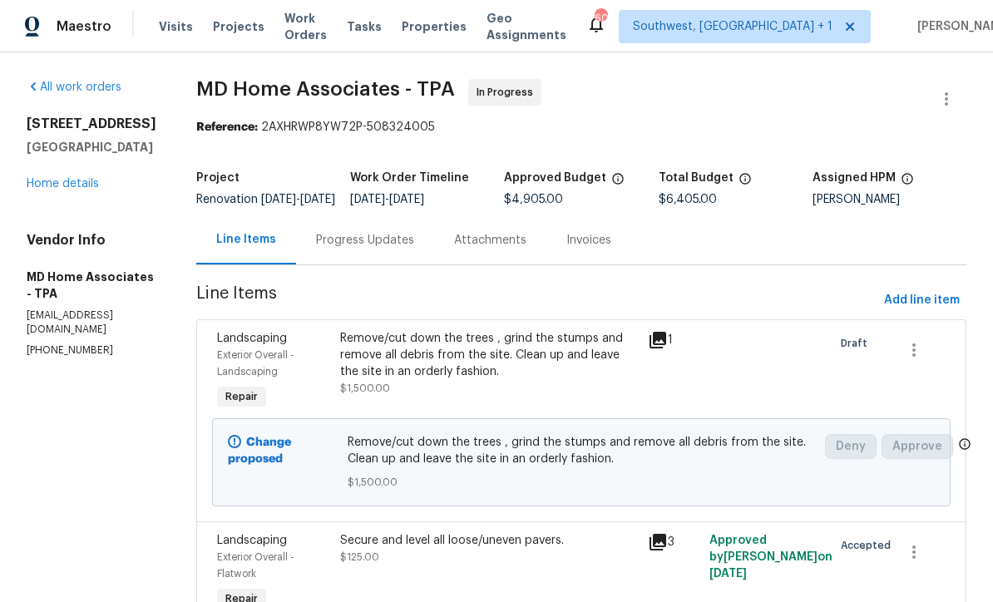
click at [68, 182] on link "Home details" at bounding box center [63, 184] width 72 height 12
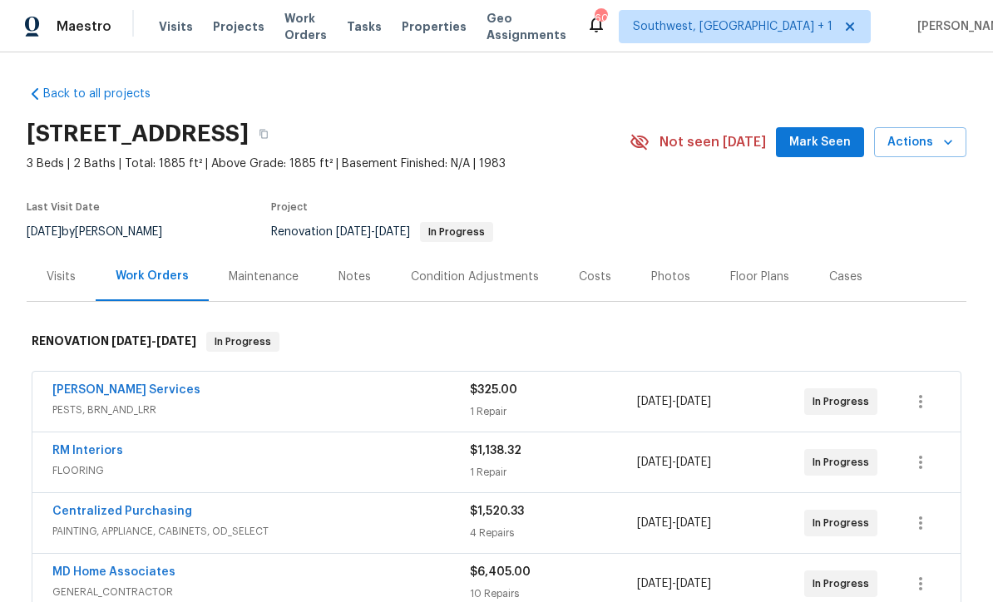
click at [586, 284] on div "Costs" at bounding box center [595, 277] width 32 height 17
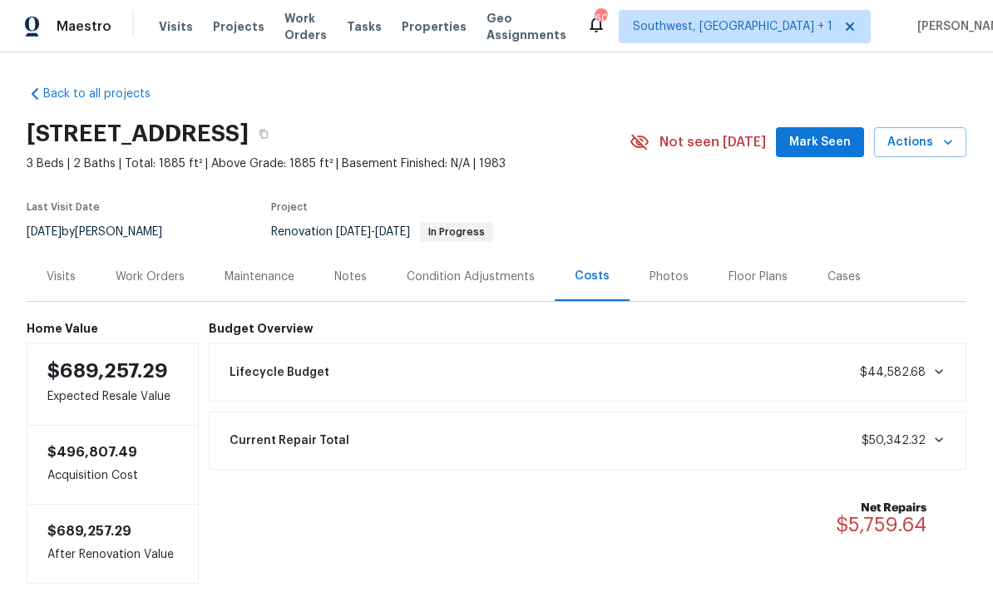
click at [152, 284] on div "Work Orders" at bounding box center [150, 277] width 69 height 17
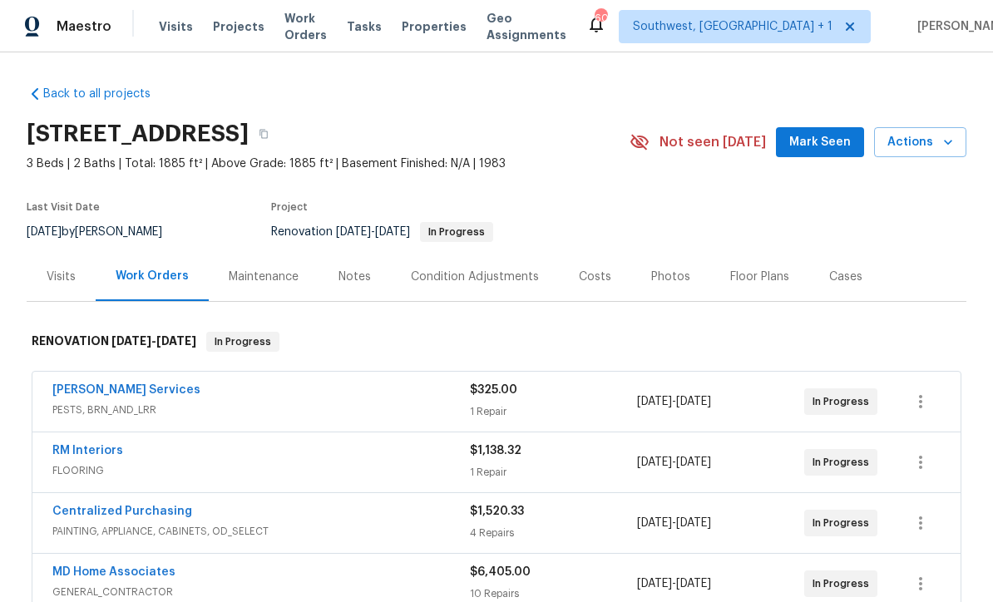
click at [233, 29] on span "Projects" at bounding box center [239, 26] width 52 height 17
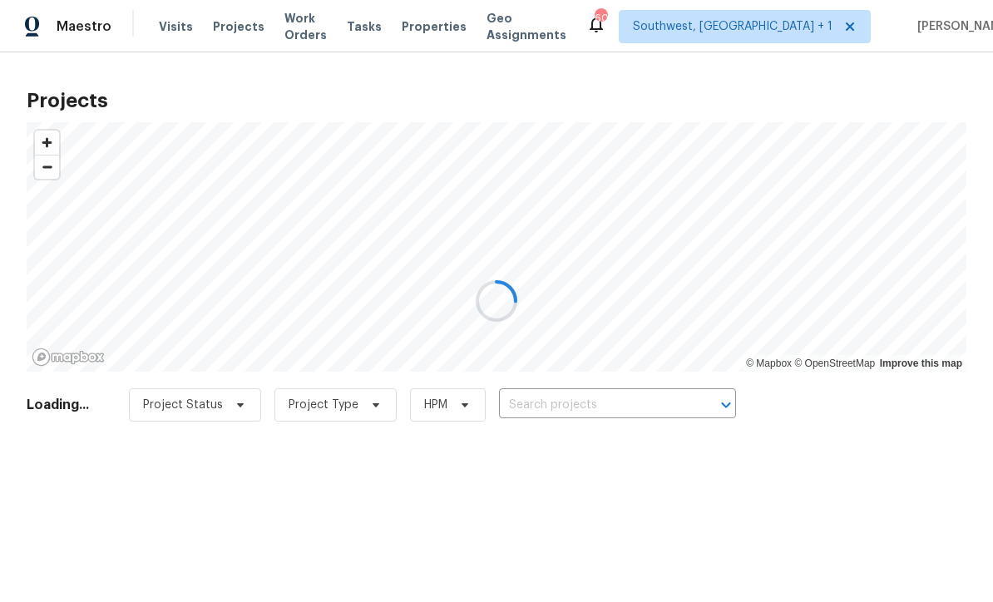
click at [615, 398] on div at bounding box center [496, 301] width 993 height 602
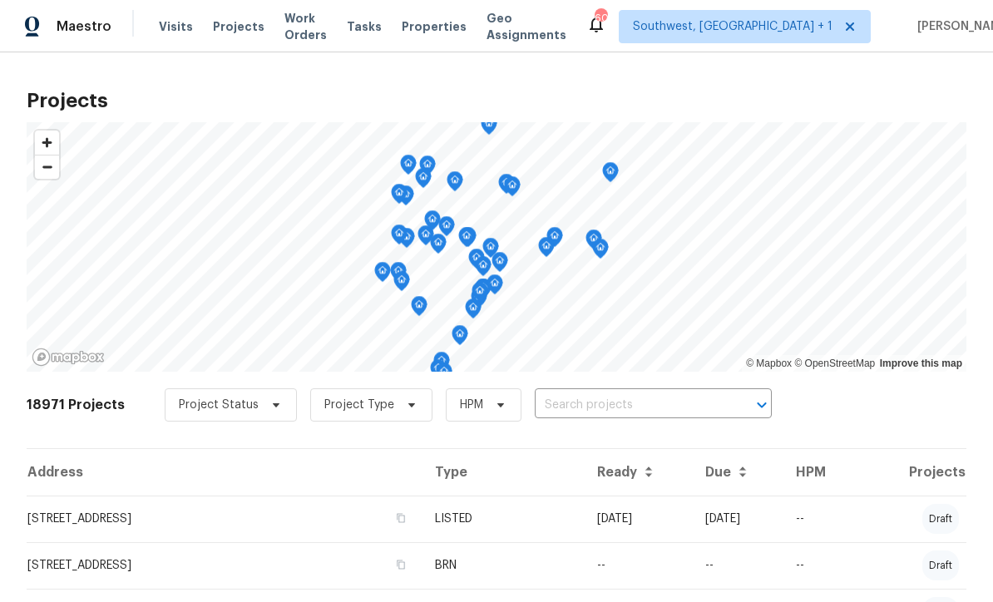
click at [600, 405] on input "text" at bounding box center [630, 405] width 190 height 26
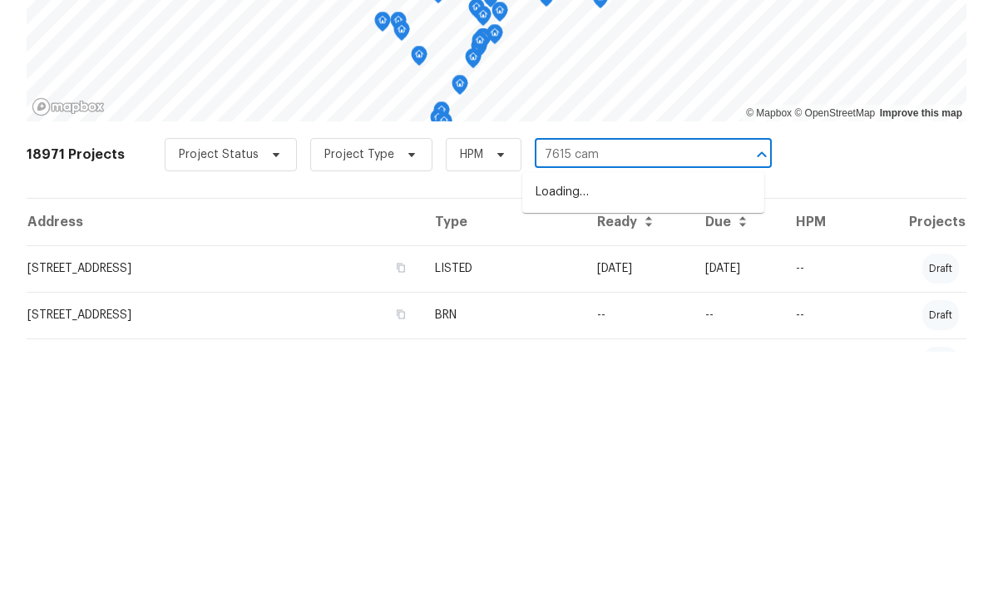
type input "7615 camp"
click at [640, 429] on li "7615 Campus Cv, Sarasota, FL 34243" at bounding box center [643, 442] width 242 height 27
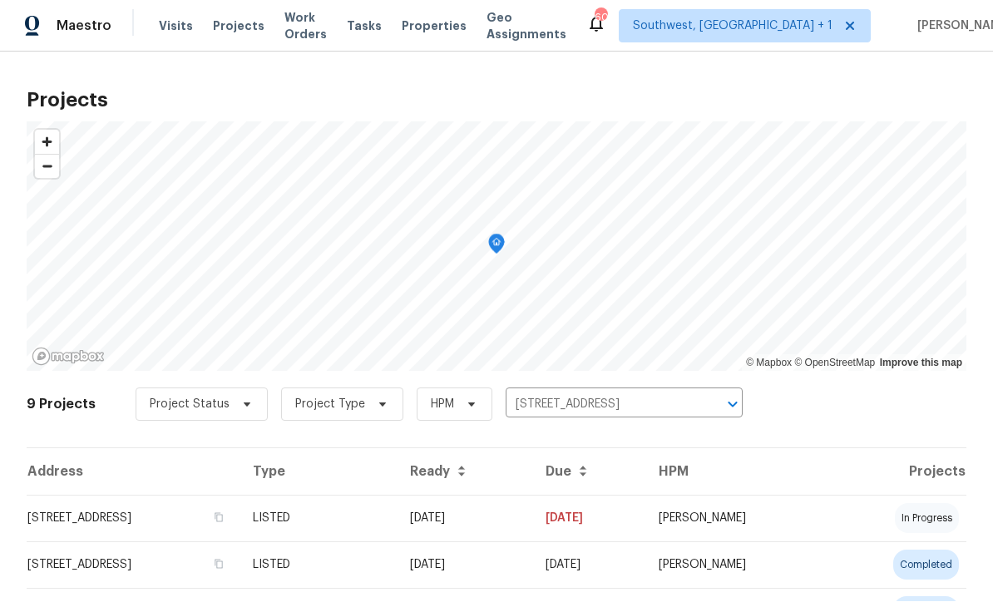
scroll to position [1, 0]
click at [520, 521] on td "09/04/25" at bounding box center [465, 518] width 136 height 47
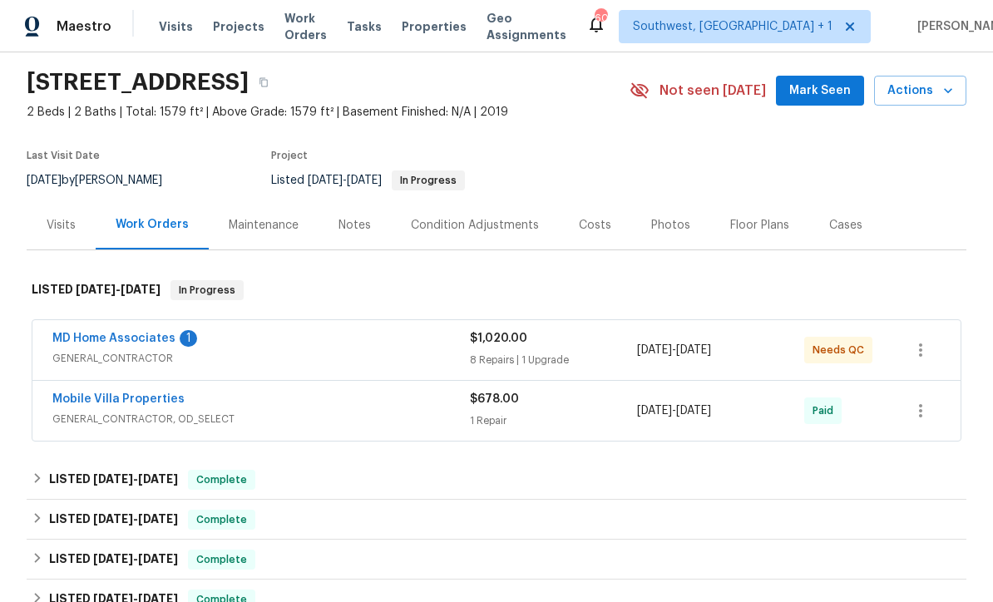
scroll to position [75, 0]
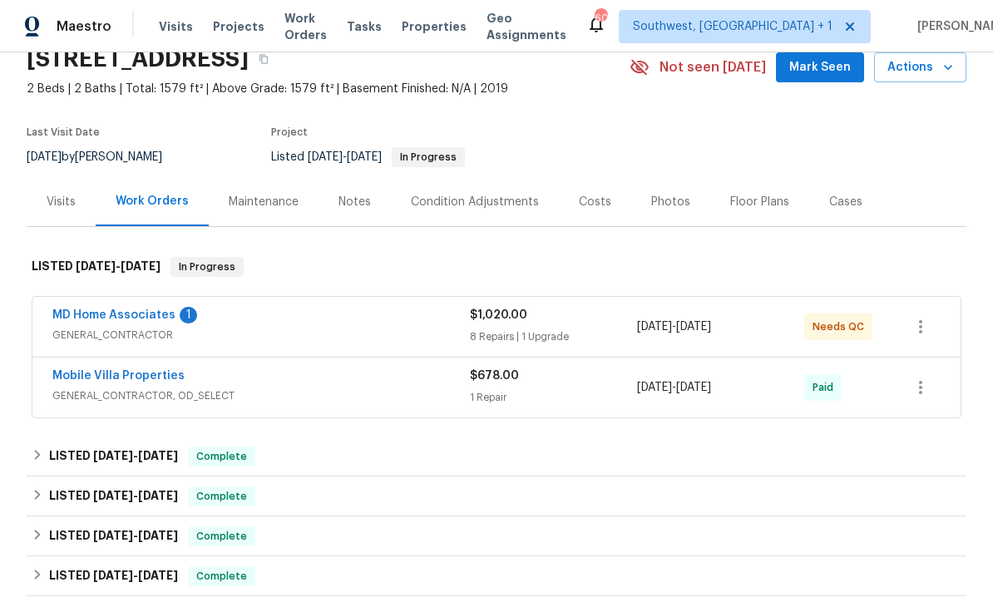
click at [92, 315] on link "MD Home Associates" at bounding box center [113, 315] width 123 height 12
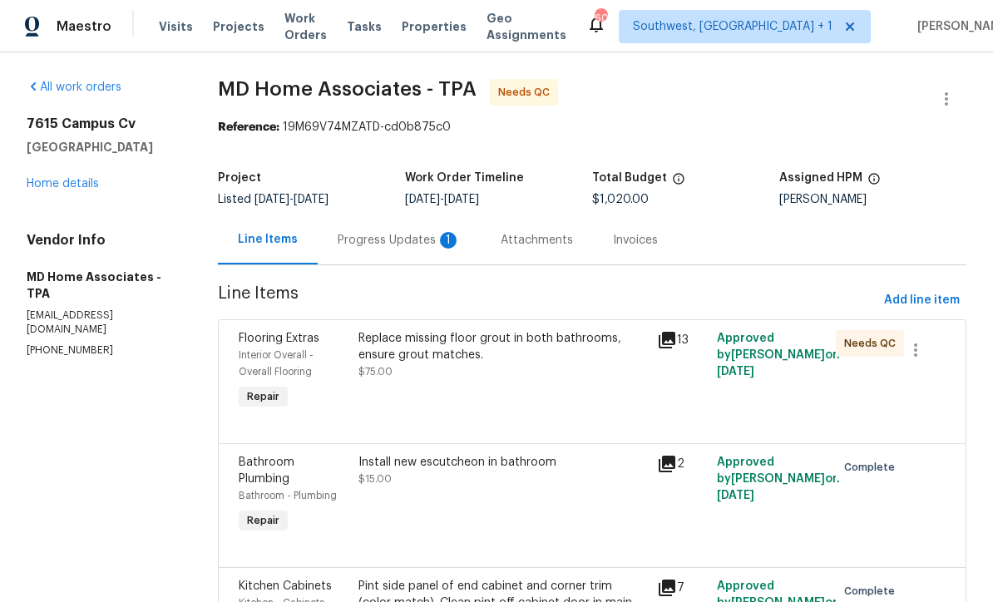
click at [370, 245] on div "Progress Updates 1" at bounding box center [399, 240] width 123 height 17
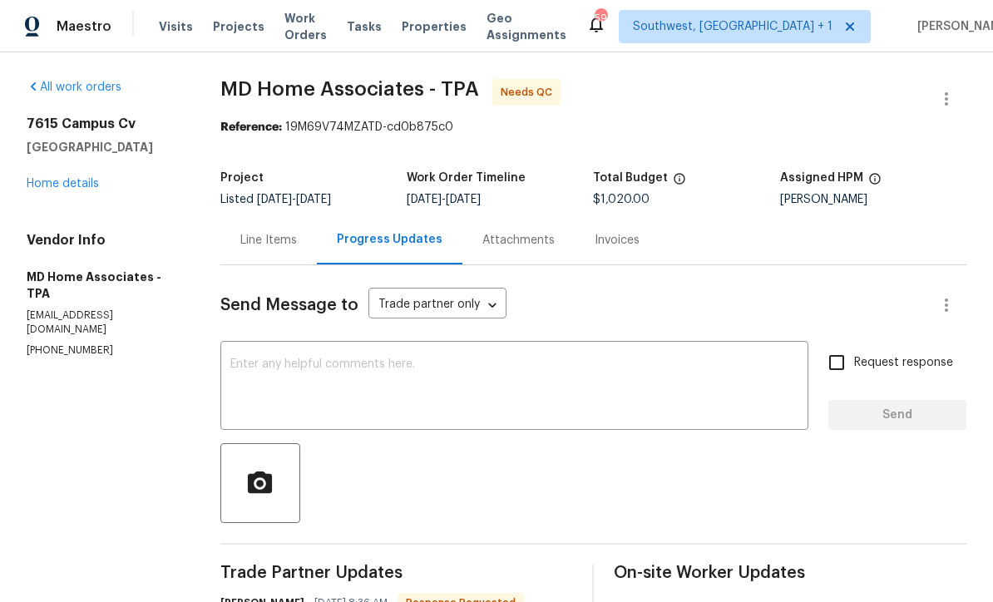
click at [263, 232] on div "Line Items" at bounding box center [268, 240] width 57 height 17
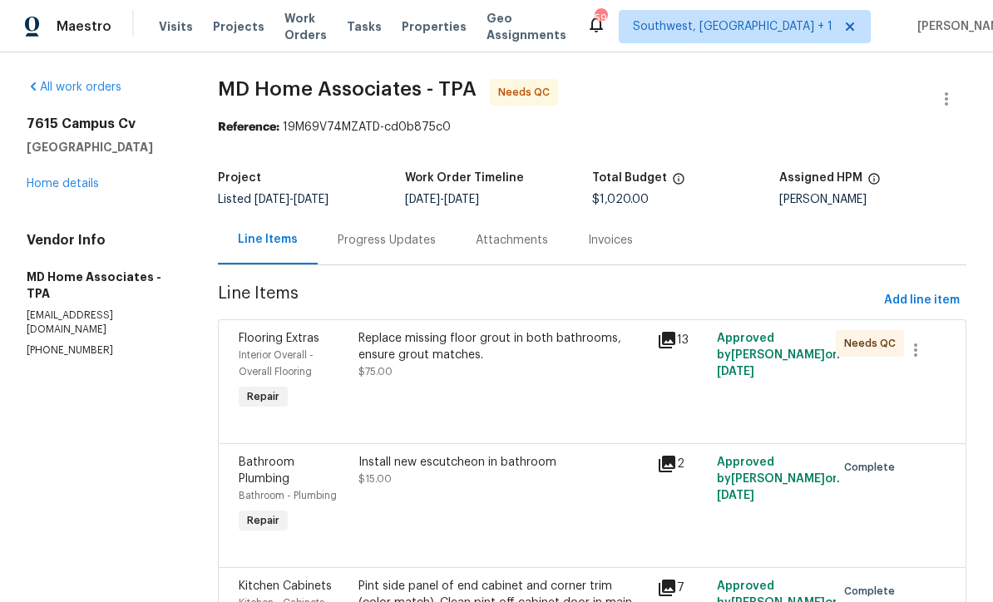
click at [500, 397] on div "Replace missing floor grout in both bathrooms, ensure grout matches. $75.00" at bounding box center [502, 371] width 298 height 93
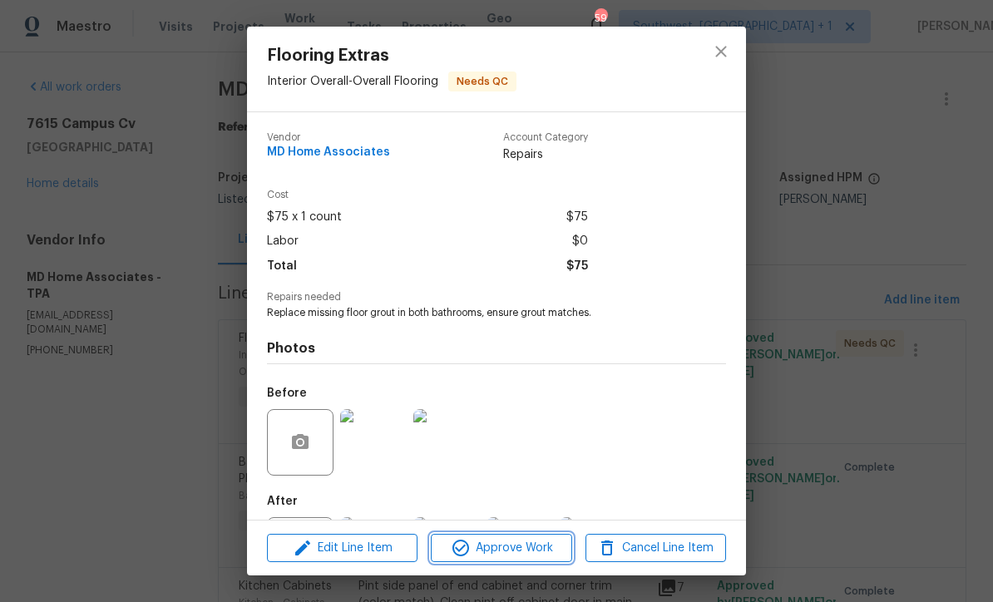
click at [514, 545] on span "Approve Work" at bounding box center [501, 548] width 131 height 21
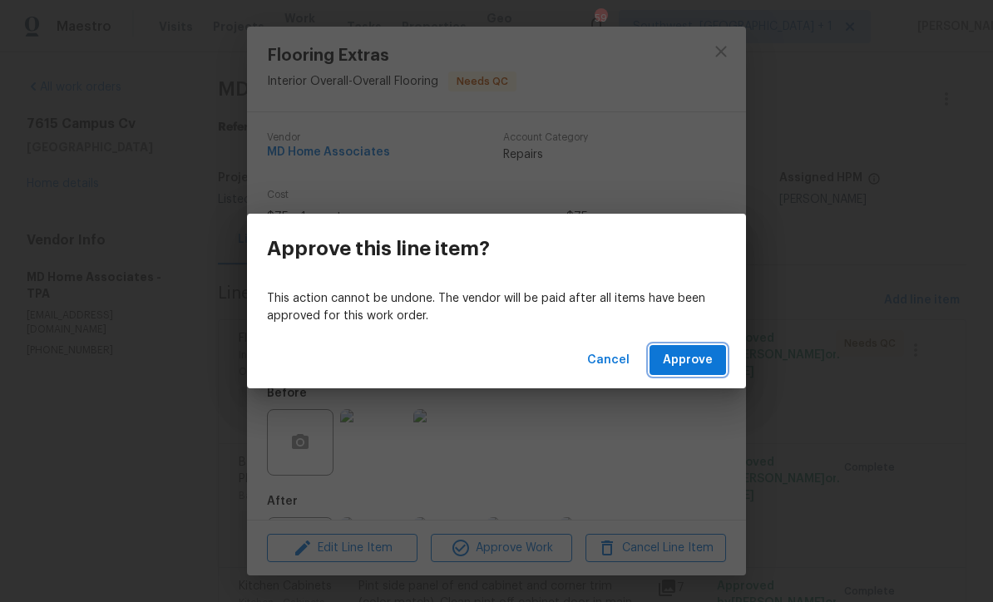
click at [687, 357] on span "Approve" at bounding box center [688, 360] width 50 height 21
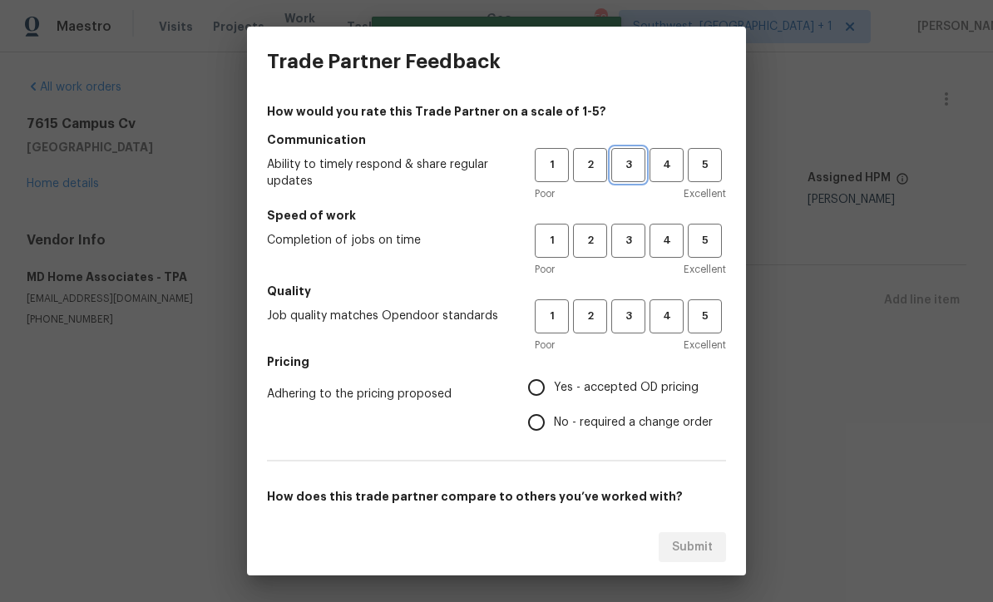
click at [616, 159] on span "3" at bounding box center [628, 164] width 31 height 19
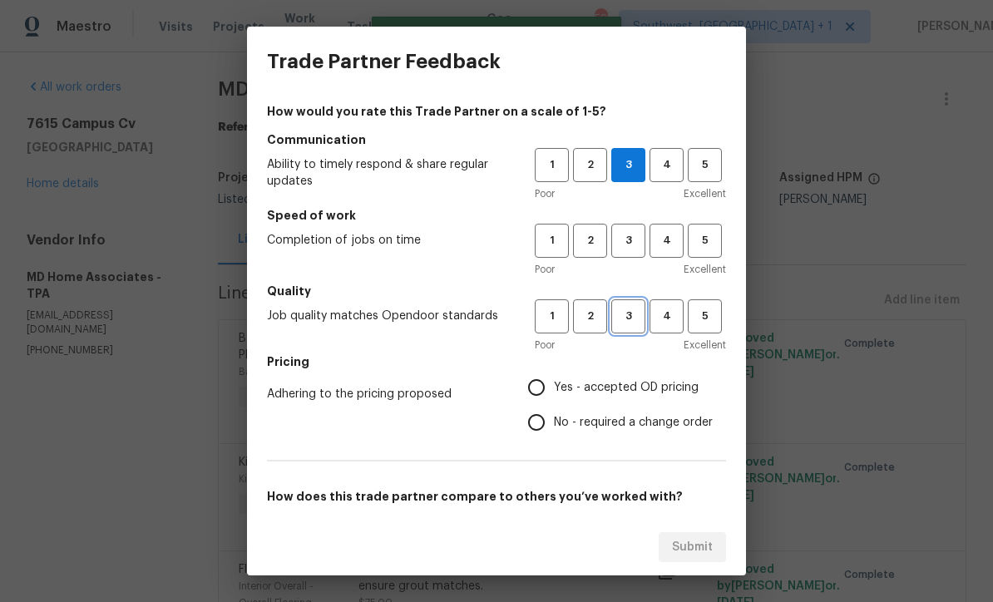
click at [621, 311] on span "3" at bounding box center [628, 316] width 31 height 19
click at [619, 244] on span "3" at bounding box center [628, 240] width 31 height 19
click at [534, 379] on input "Yes - accepted OD pricing" at bounding box center [536, 387] width 35 height 35
radio input "true"
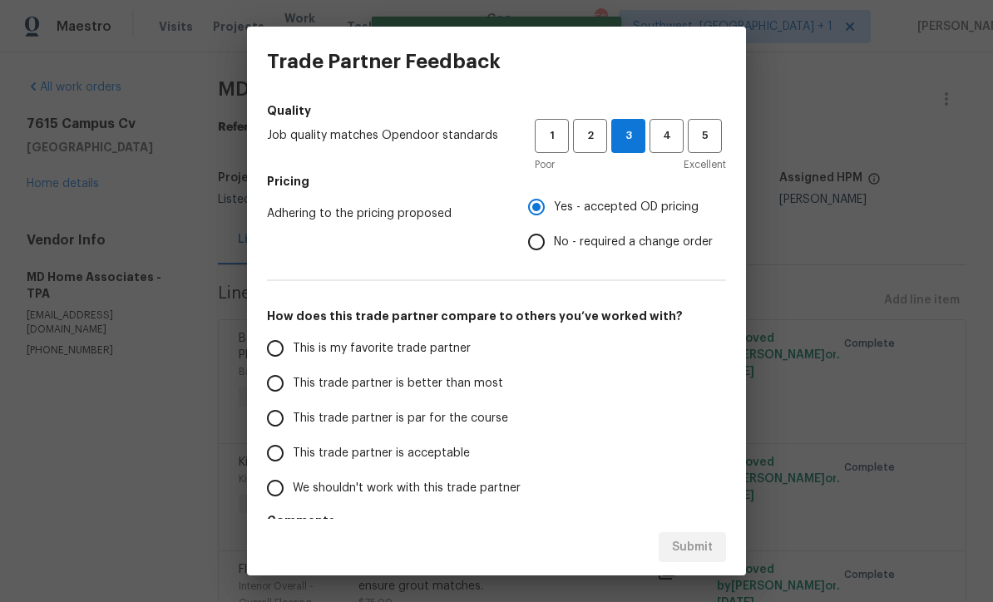
scroll to position [180, 0]
click at [274, 421] on input "This trade partner is par for the course" at bounding box center [275, 419] width 35 height 35
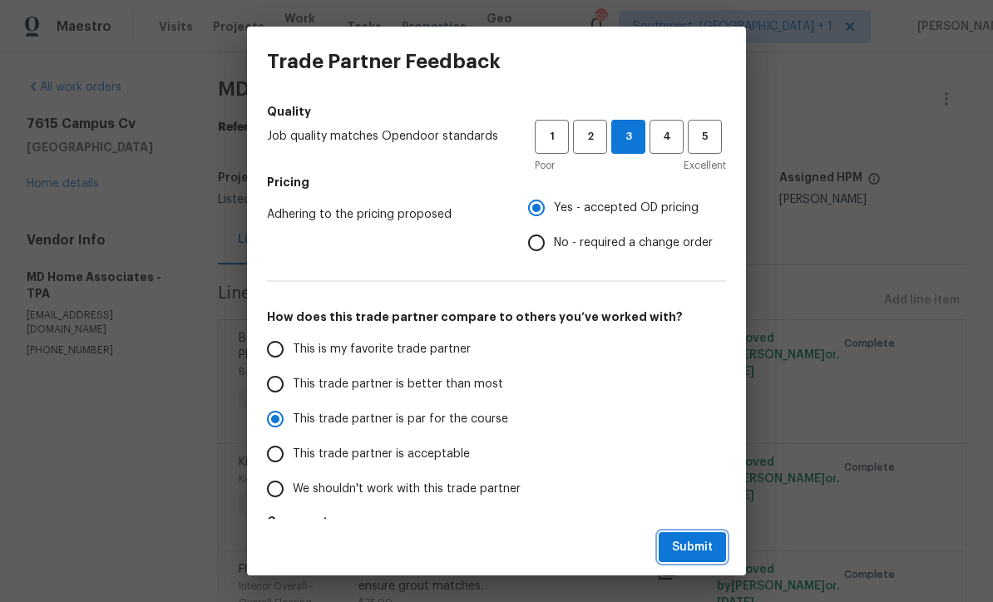
click at [697, 546] on span "Submit" at bounding box center [692, 547] width 41 height 21
radio input "true"
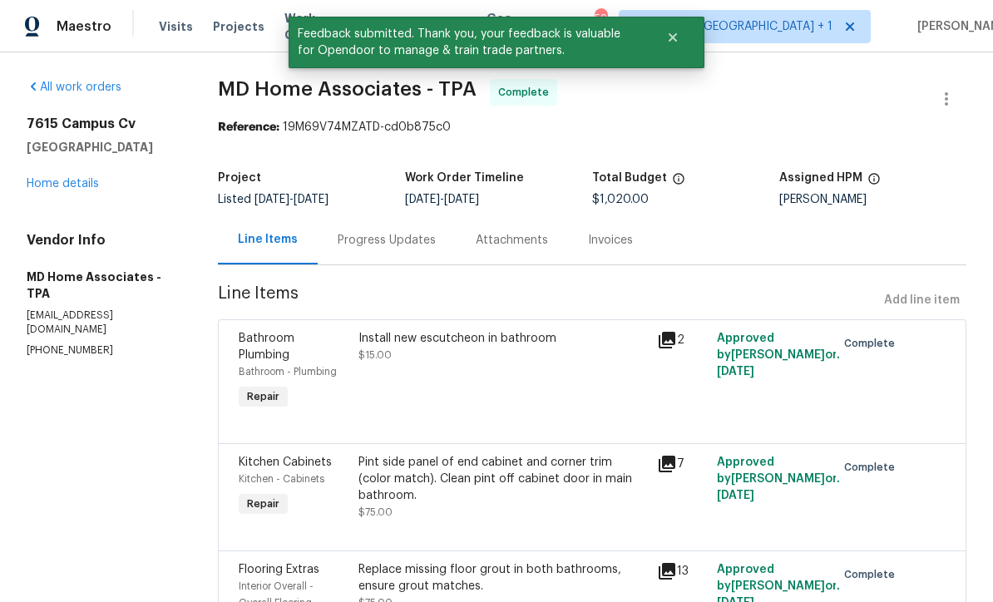
click at [54, 178] on link "Home details" at bounding box center [63, 184] width 72 height 12
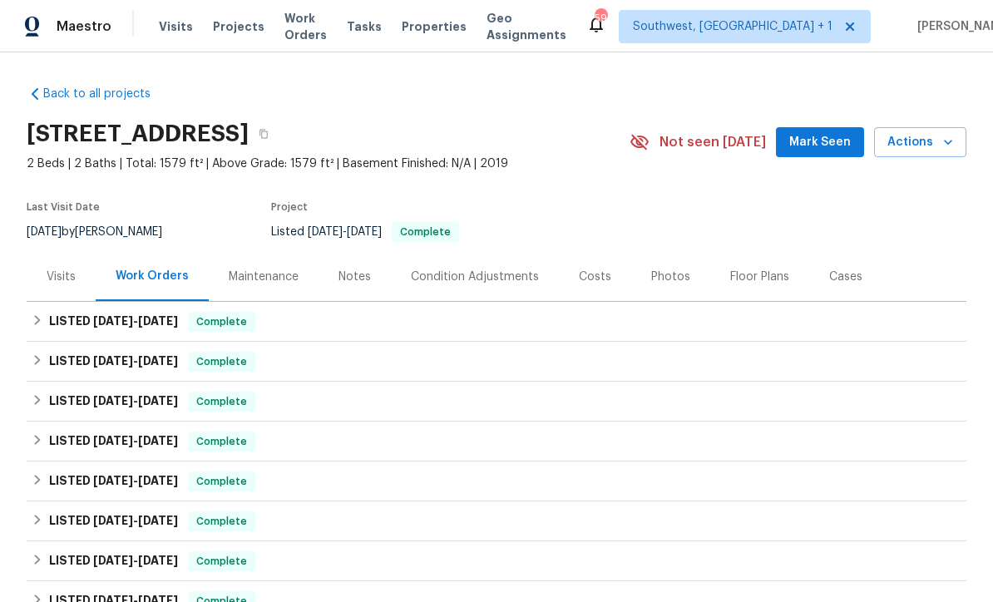
click at [243, 34] on span "Projects" at bounding box center [239, 26] width 52 height 17
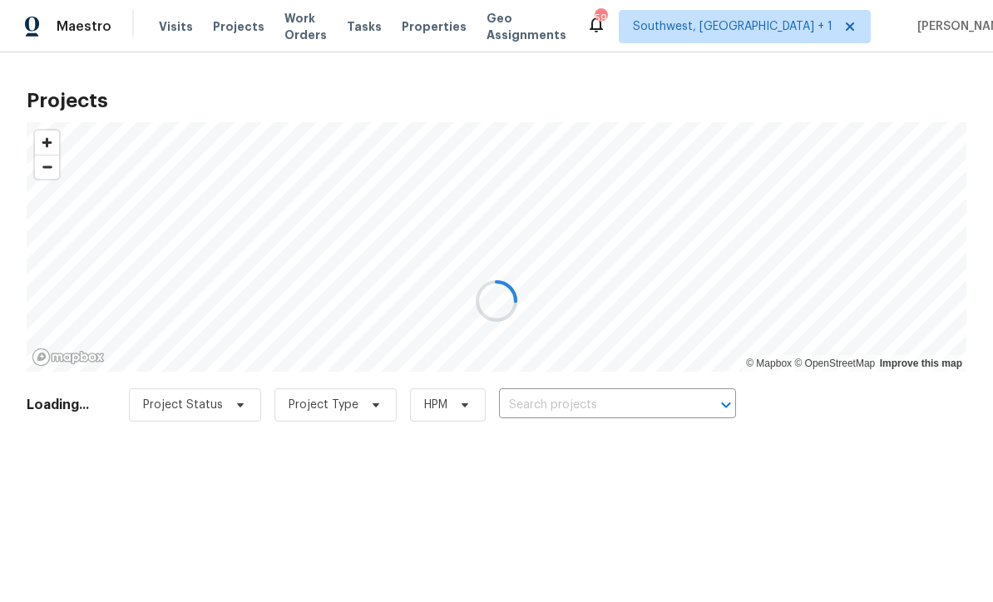
click at [624, 404] on input "text" at bounding box center [594, 405] width 190 height 26
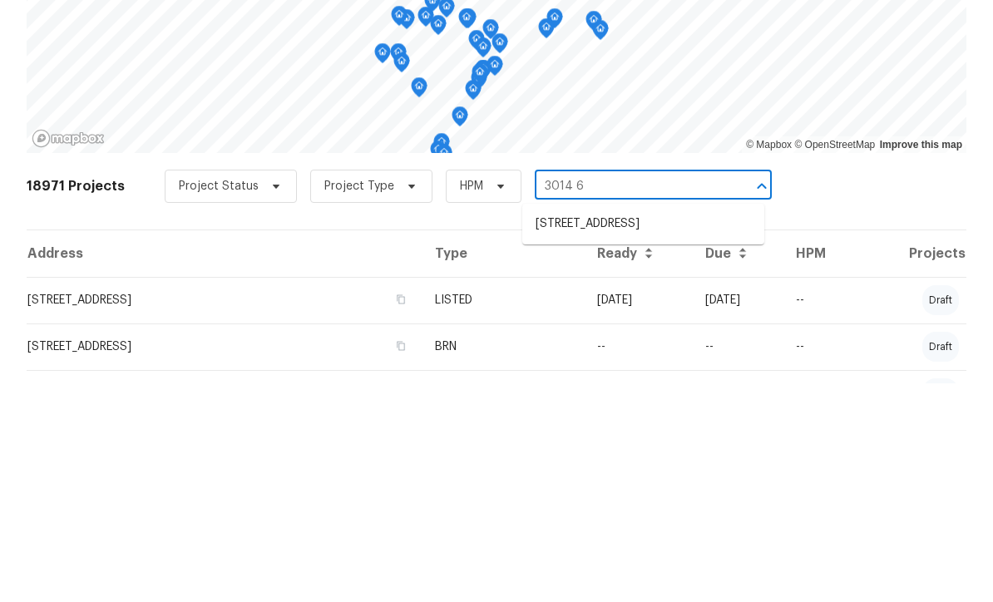
type input "3014 65"
click at [633, 429] on li "[STREET_ADDRESS]" at bounding box center [643, 442] width 242 height 27
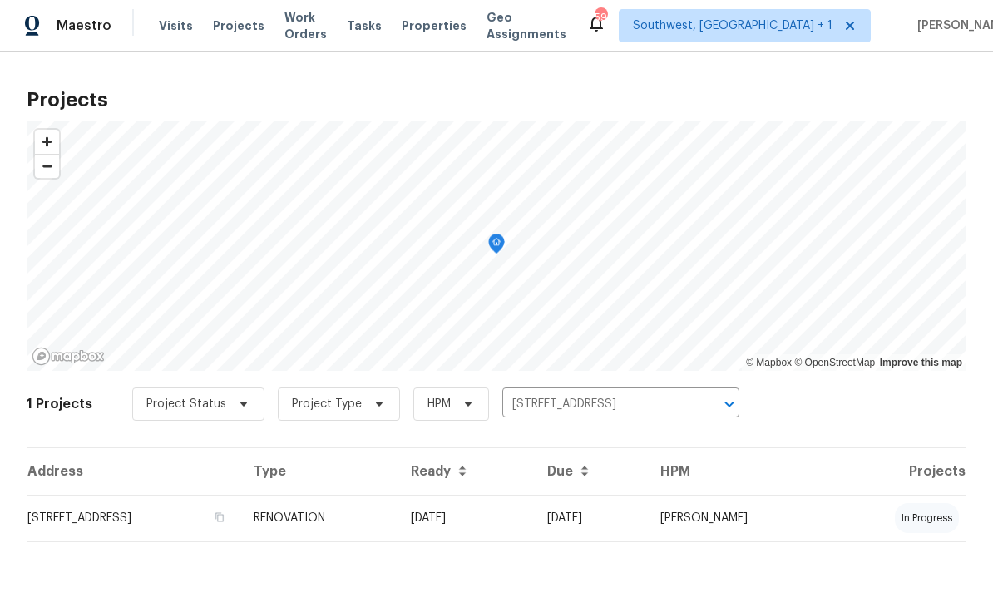
click at [502, 525] on td "[DATE]" at bounding box center [465, 518] width 136 height 47
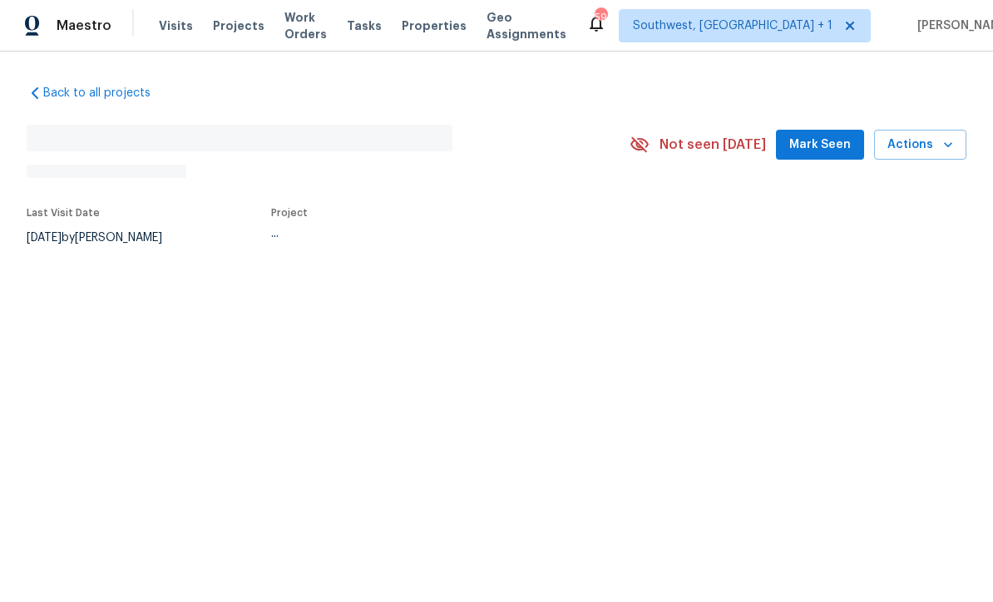
scroll to position [1, 0]
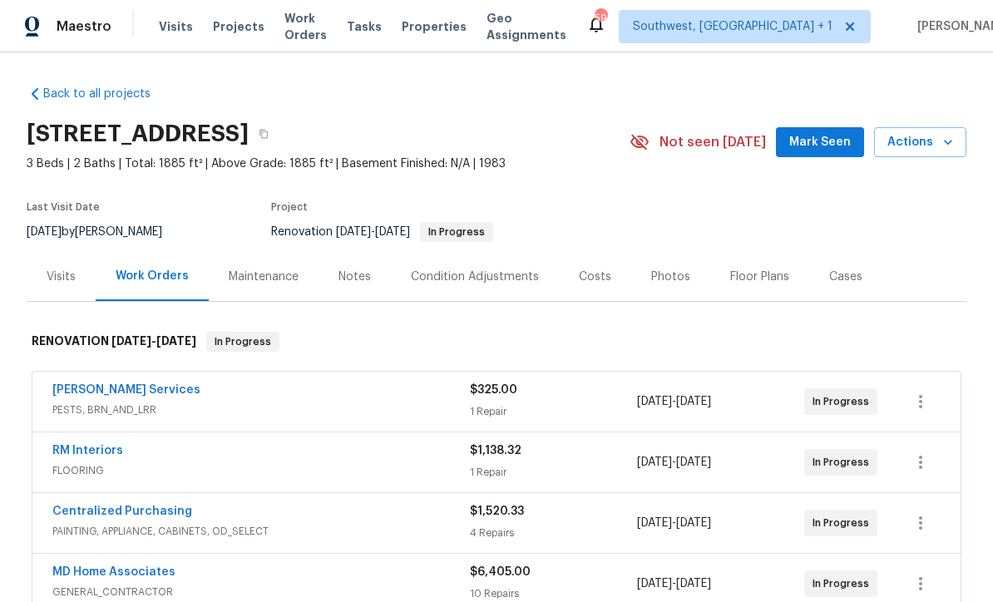
click at [342, 270] on div "Notes" at bounding box center [354, 277] width 32 height 17
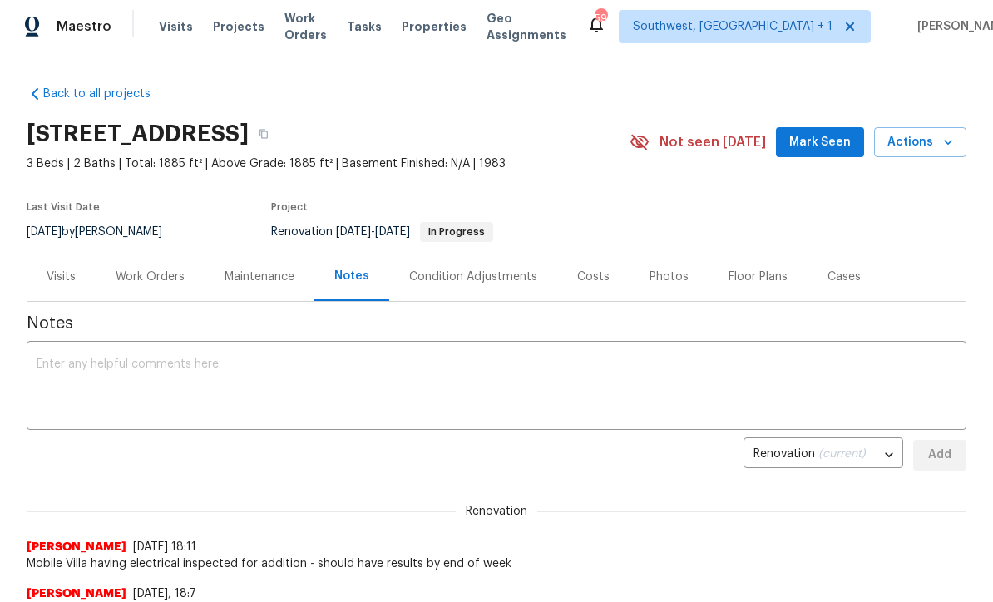
click at [446, 359] on textarea at bounding box center [496, 387] width 919 height 58
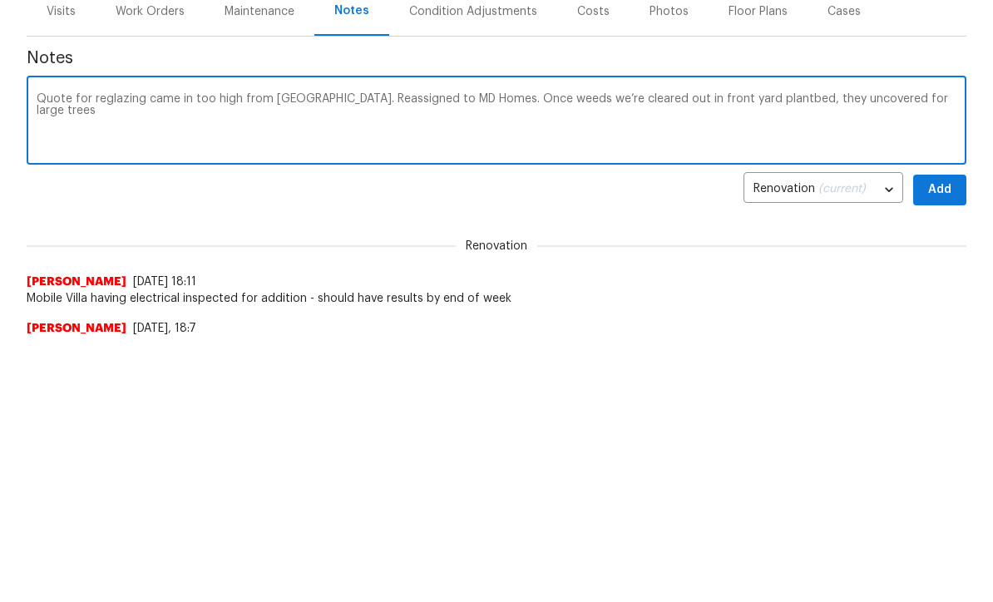
click at [879, 358] on textarea "Quote for reglazing came in too high from Mobile Villa. Reassigned to MD Homes.…" at bounding box center [496, 387] width 919 height 58
click at [953, 358] on textarea "Quote for reglazing came in too high from Mobile Villa. Reassigned to MD Homes.…" at bounding box center [496, 387] width 919 height 58
type textarea "Quote for reglazing came in too high from Mobile Villa. Reassigned to MD Homes.…"
click at [932, 440] on button "Add" at bounding box center [939, 455] width 53 height 31
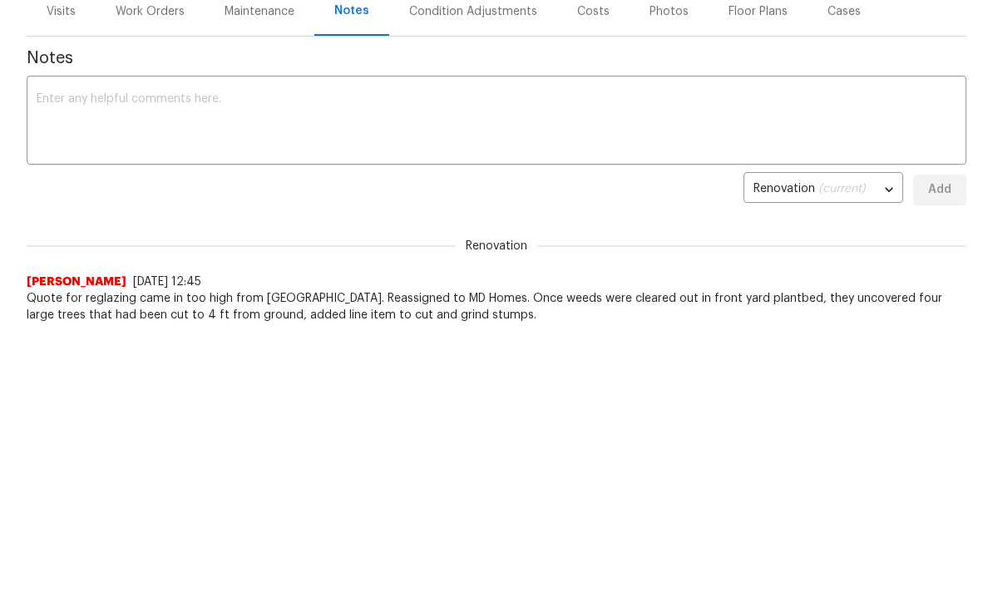
click at [65, 96] on textarea at bounding box center [496, 122] width 919 height 58
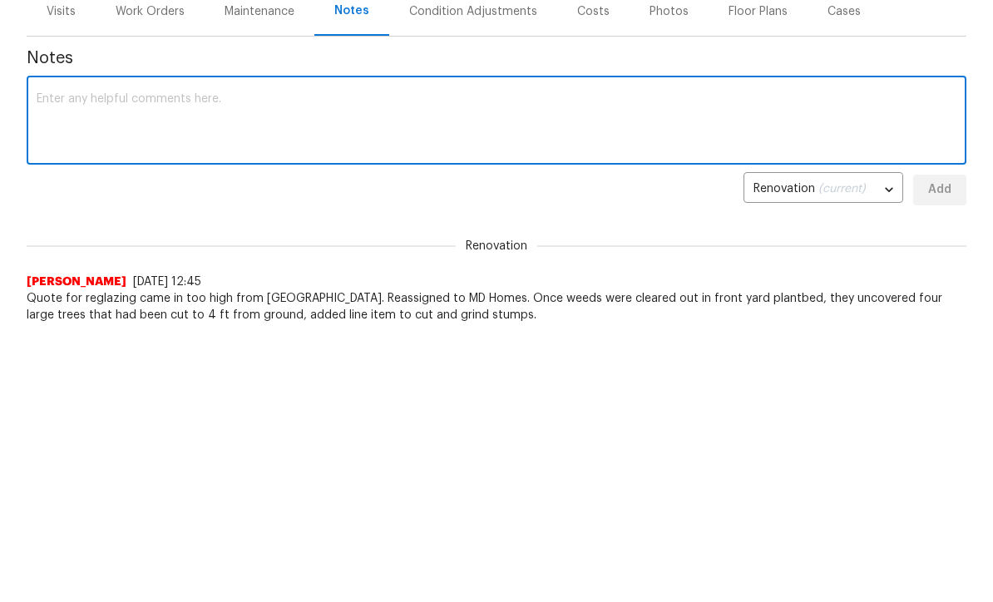
scroll to position [264, 0]
type textarea "Electrician rescheduled to Tuesday. Waiting on Septic inspection results to see…"
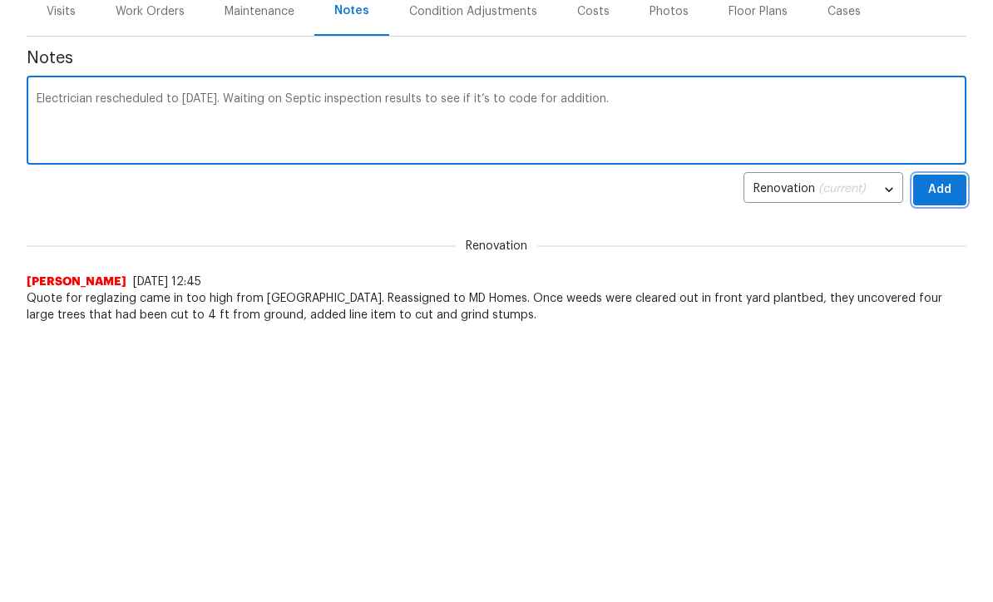
click at [938, 186] on span "Add" at bounding box center [939, 190] width 27 height 21
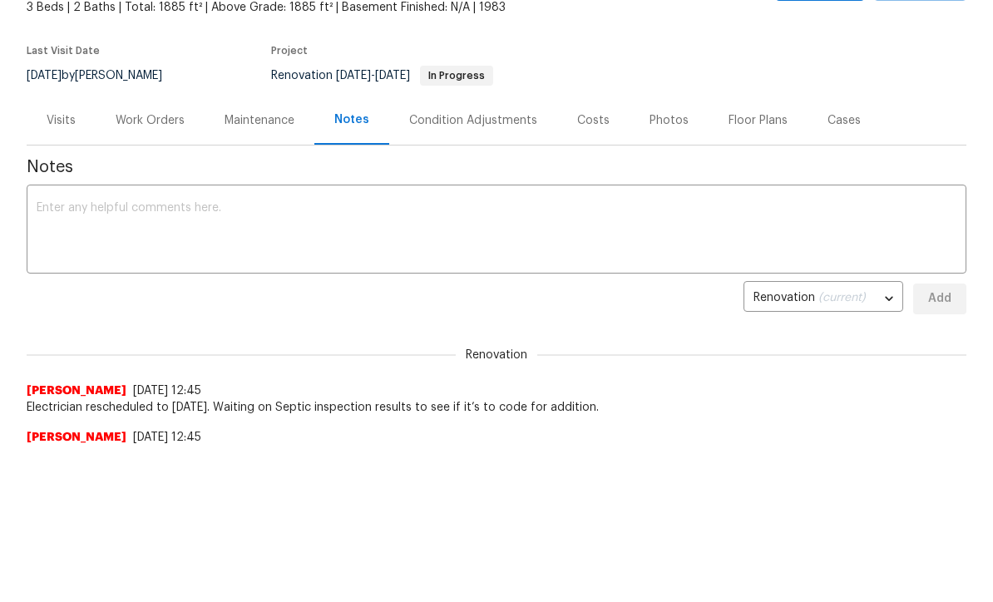
scroll to position [0, 0]
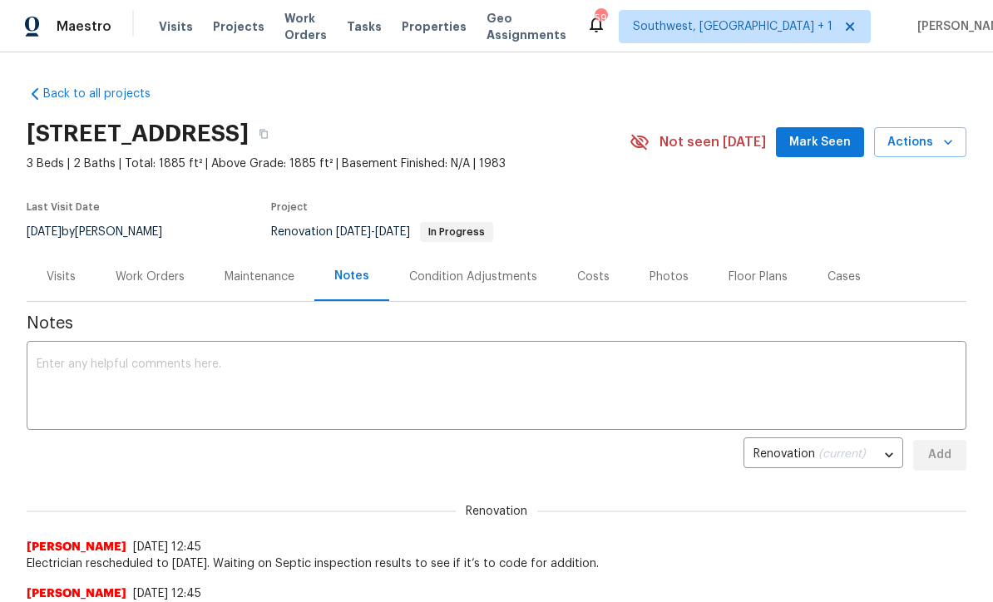
click at [134, 269] on div "Work Orders" at bounding box center [150, 277] width 69 height 17
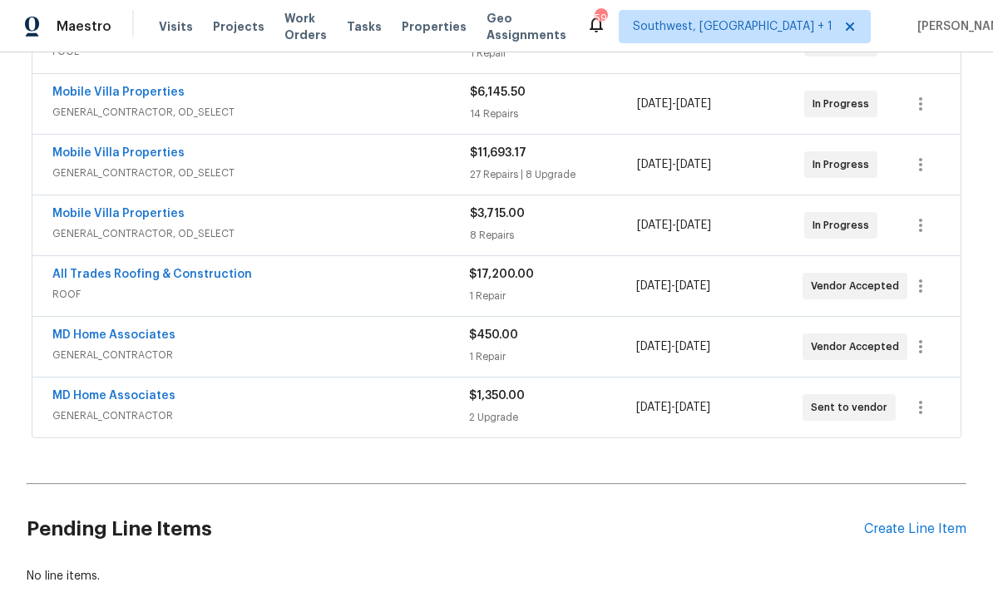
scroll to position [602, 0]
click at [73, 328] on link "MD Home Associates" at bounding box center [113, 334] width 123 height 12
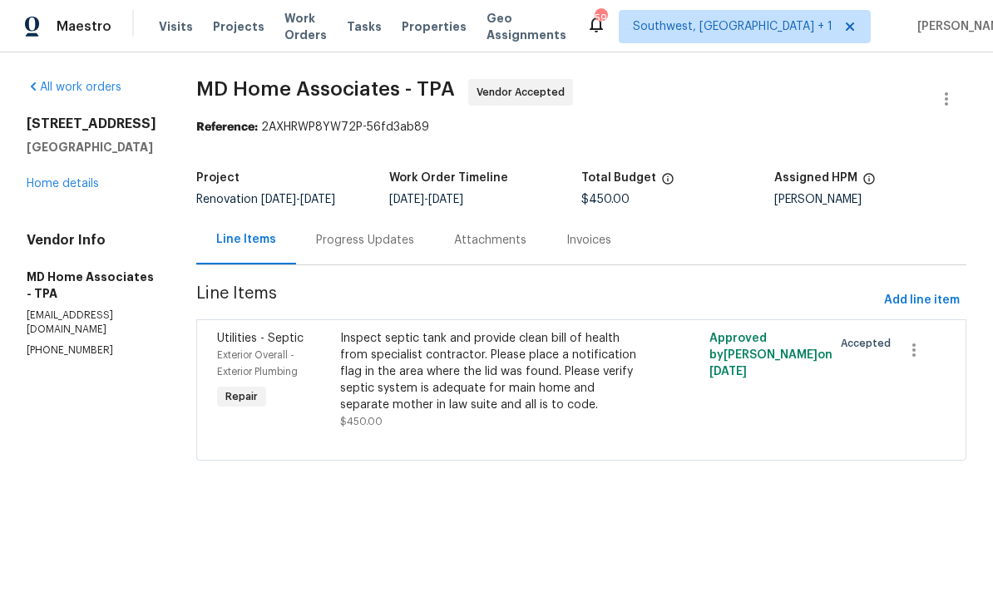
click at [354, 234] on div "Progress Updates" at bounding box center [365, 240] width 98 height 17
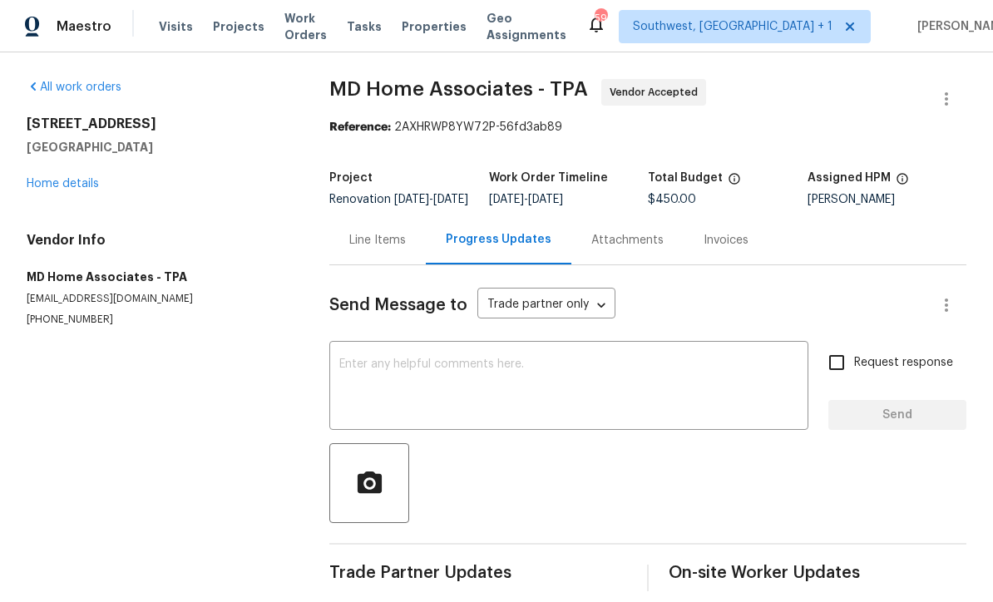
click at [525, 388] on textarea at bounding box center [568, 387] width 459 height 58
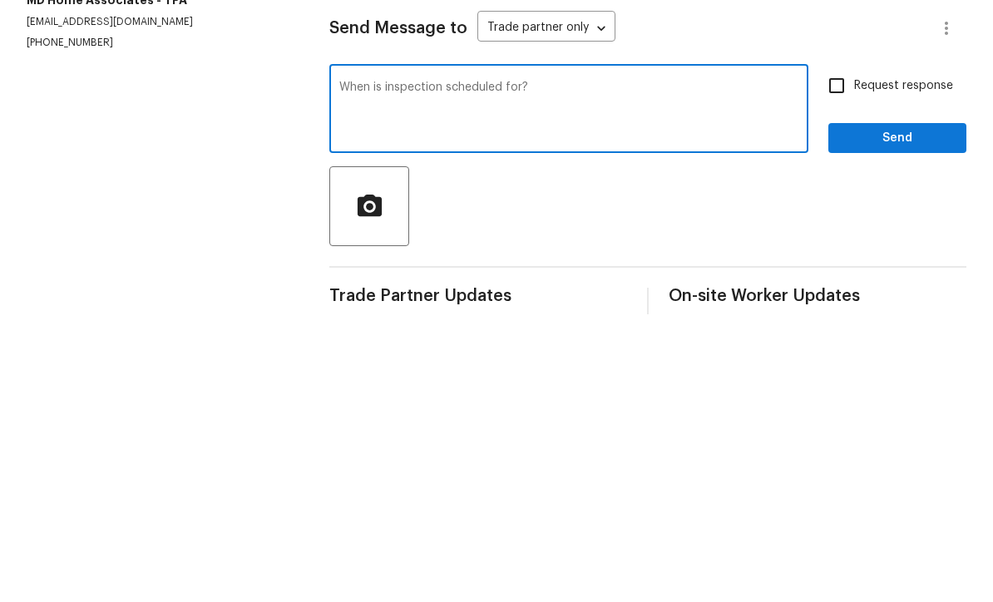
type textarea "When is inspection scheduled for?"
click at [840, 345] on input "Request response" at bounding box center [836, 362] width 35 height 35
checkbox input "true"
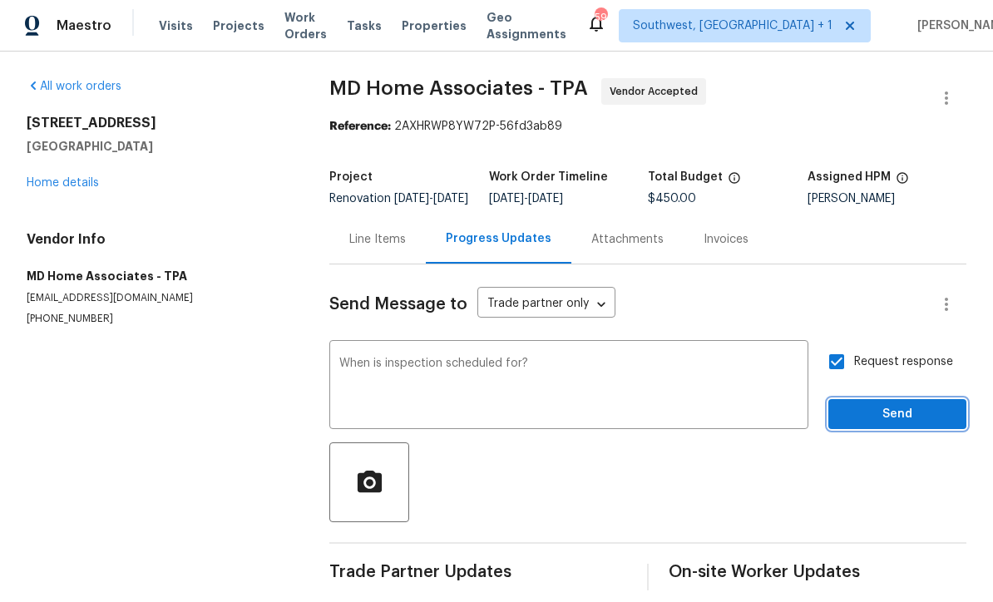
click at [880, 405] on span "Send" at bounding box center [896, 415] width 111 height 21
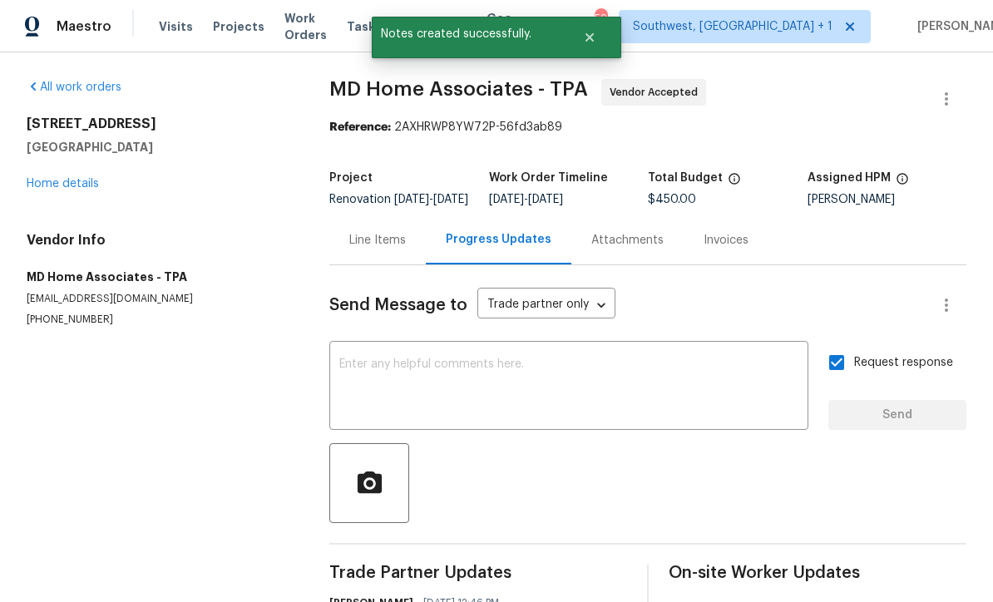
click at [42, 178] on link "Home details" at bounding box center [63, 184] width 72 height 12
